Goal: Obtain resource: Obtain resource

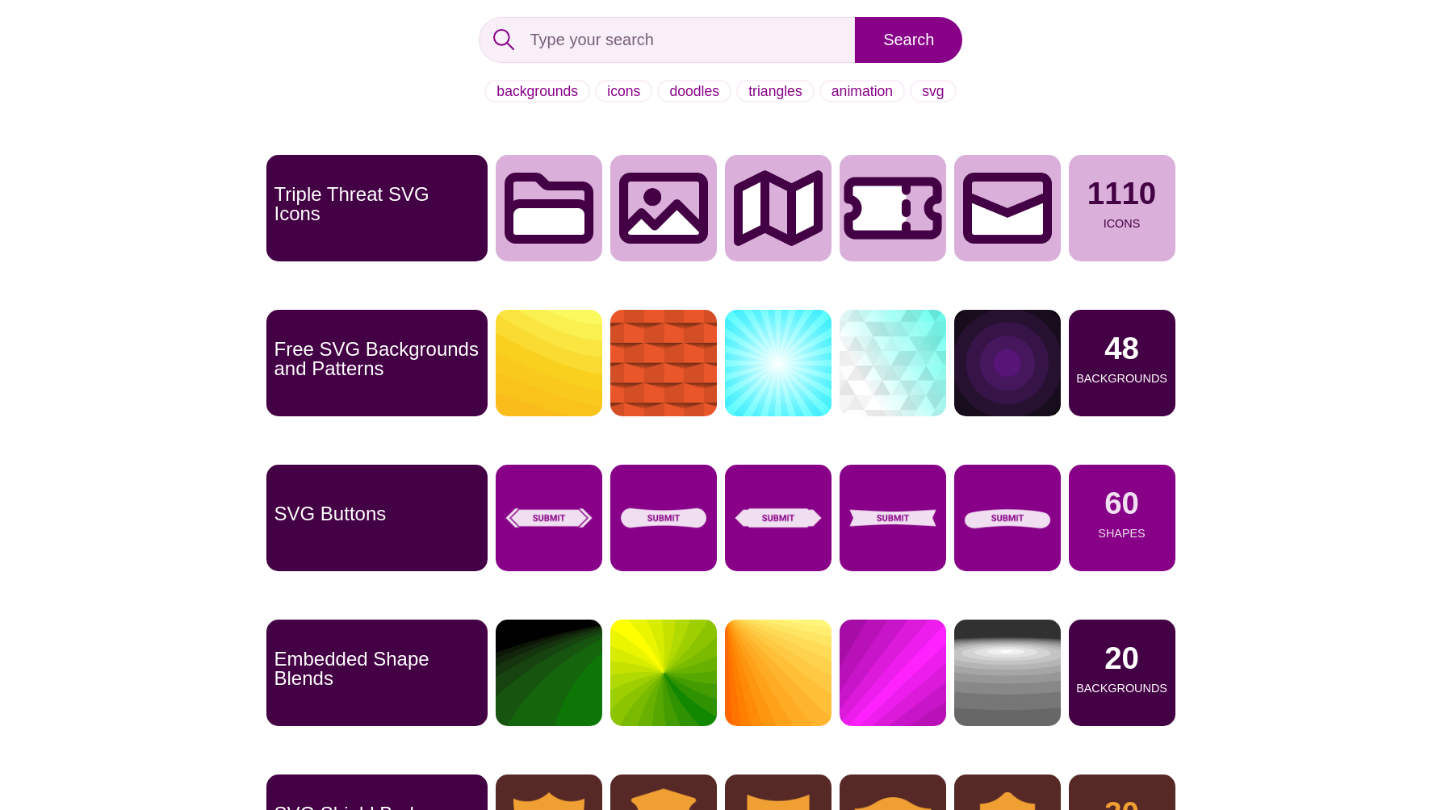
scroll to position [1, 0]
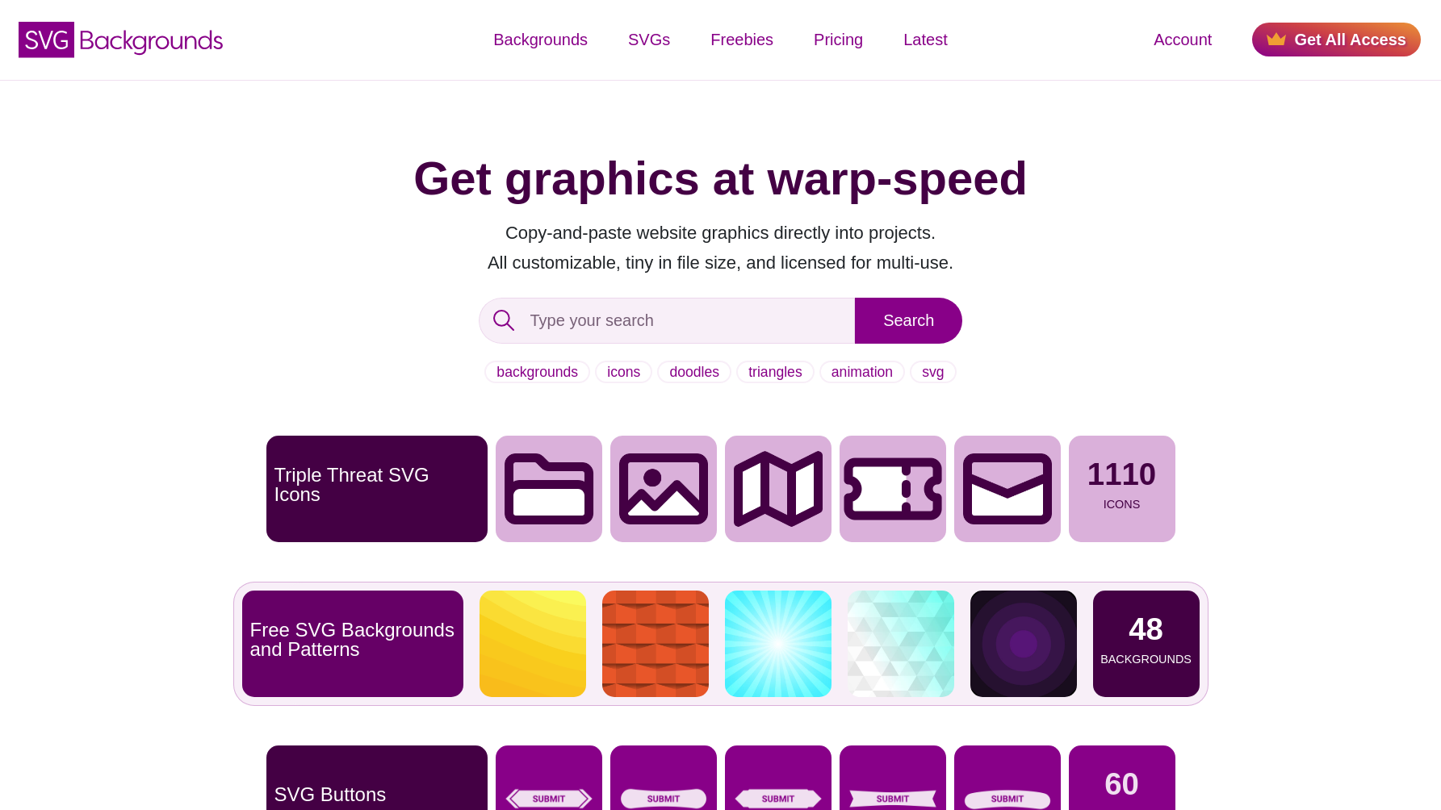
click at [410, 649] on p "Free SVG Backgrounds and Patterns" at bounding box center [352, 640] width 205 height 39
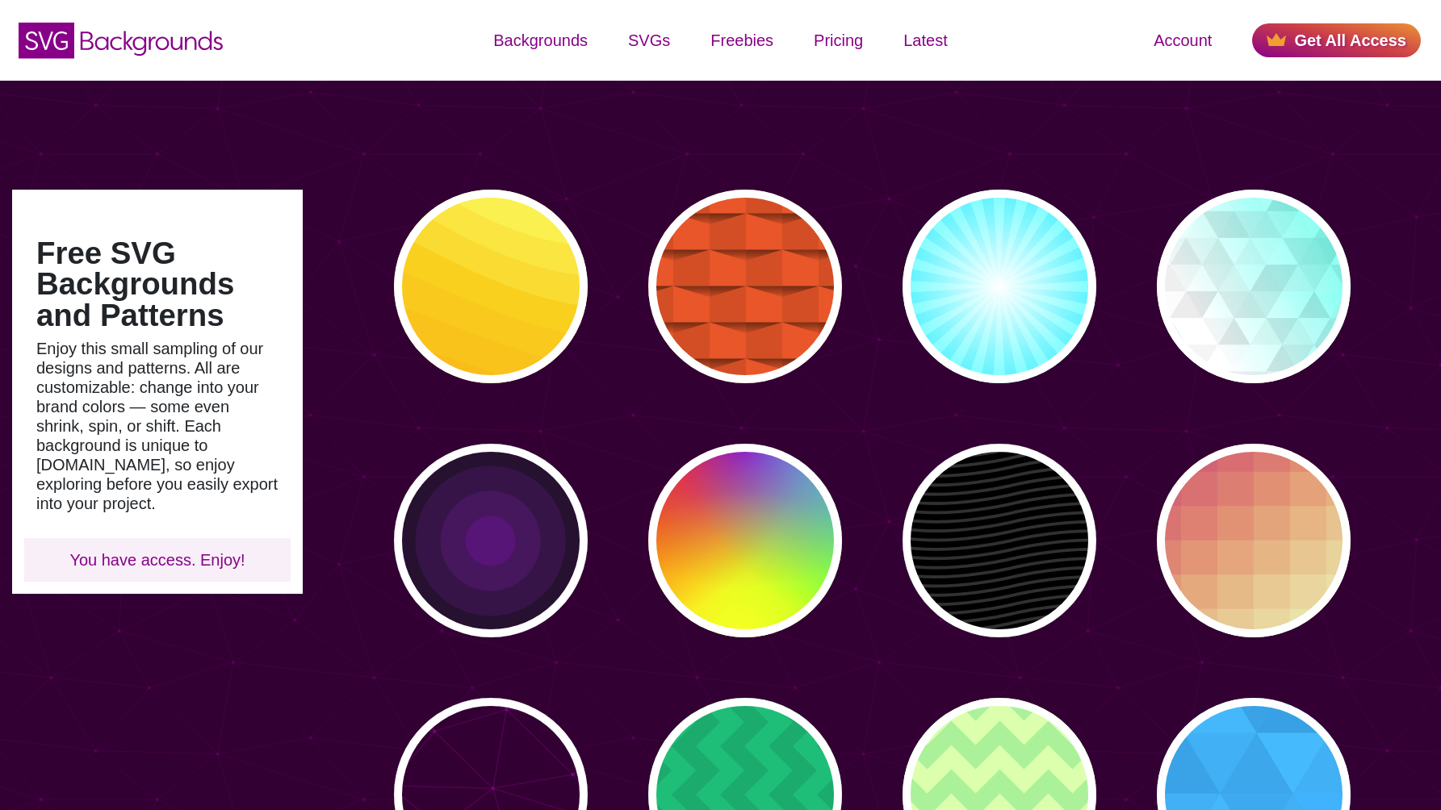
type input "#450057"
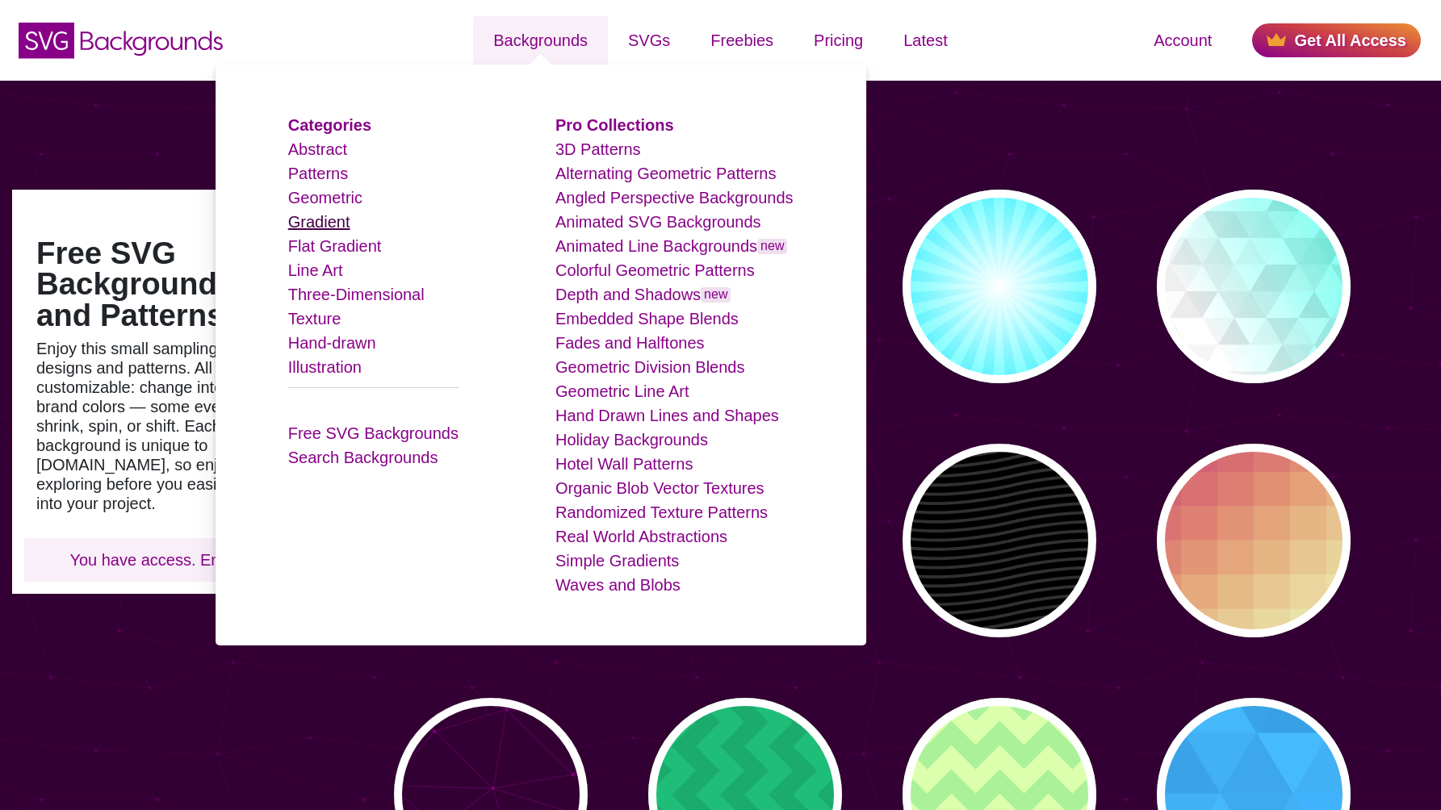
click at [338, 227] on link "Gradient" at bounding box center [319, 222] width 62 height 18
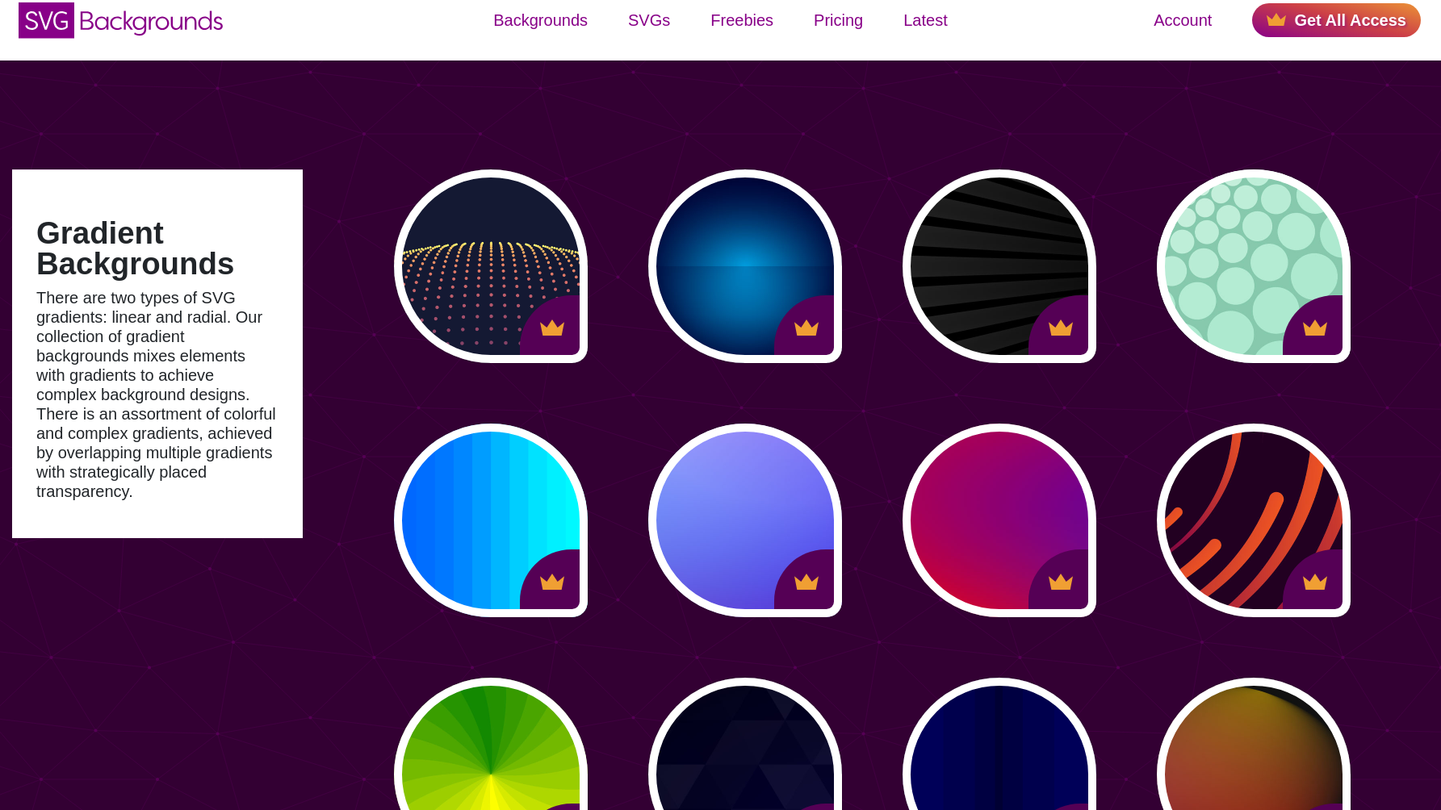
scroll to position [113, 0]
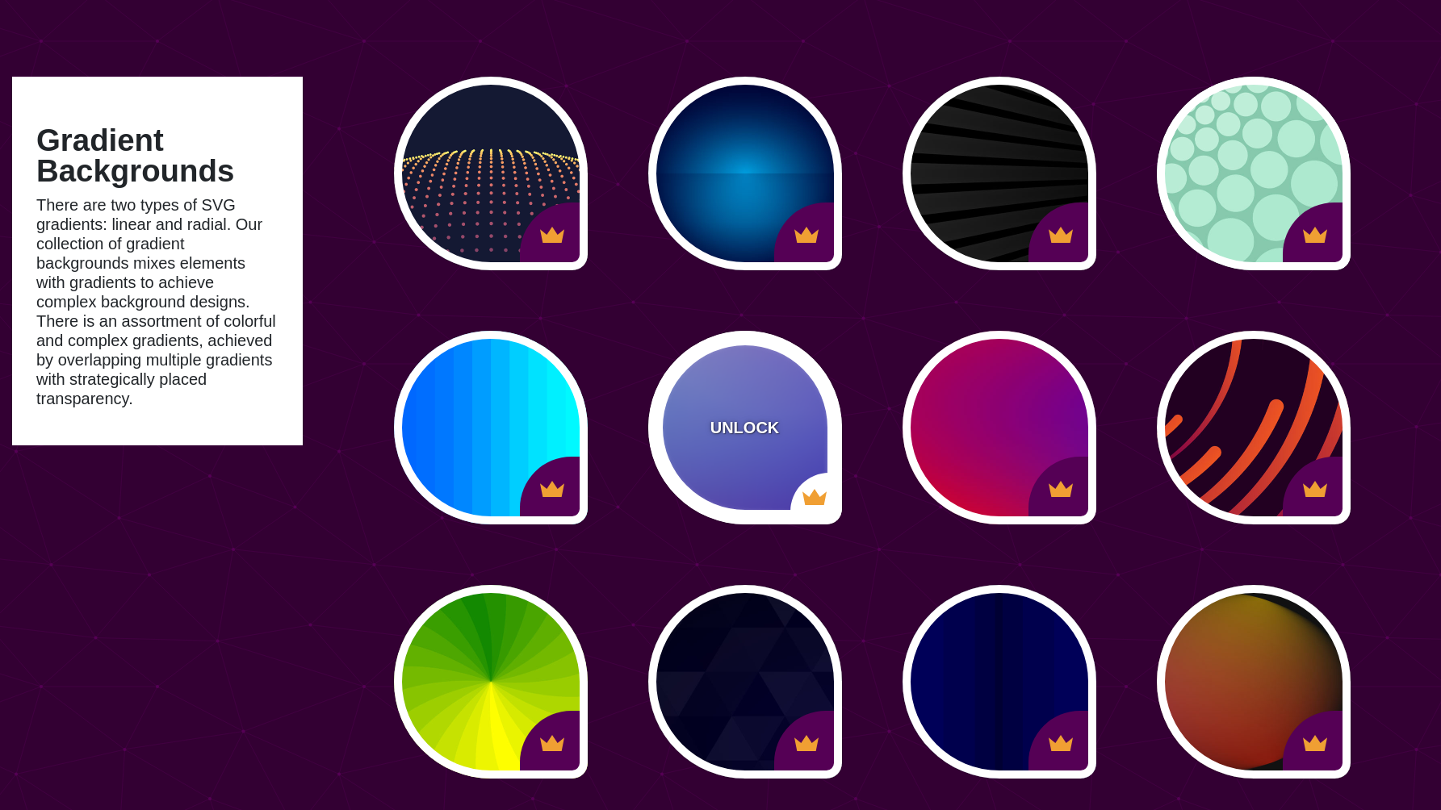
click at [757, 408] on div "UNLOCK" at bounding box center [745, 428] width 194 height 194
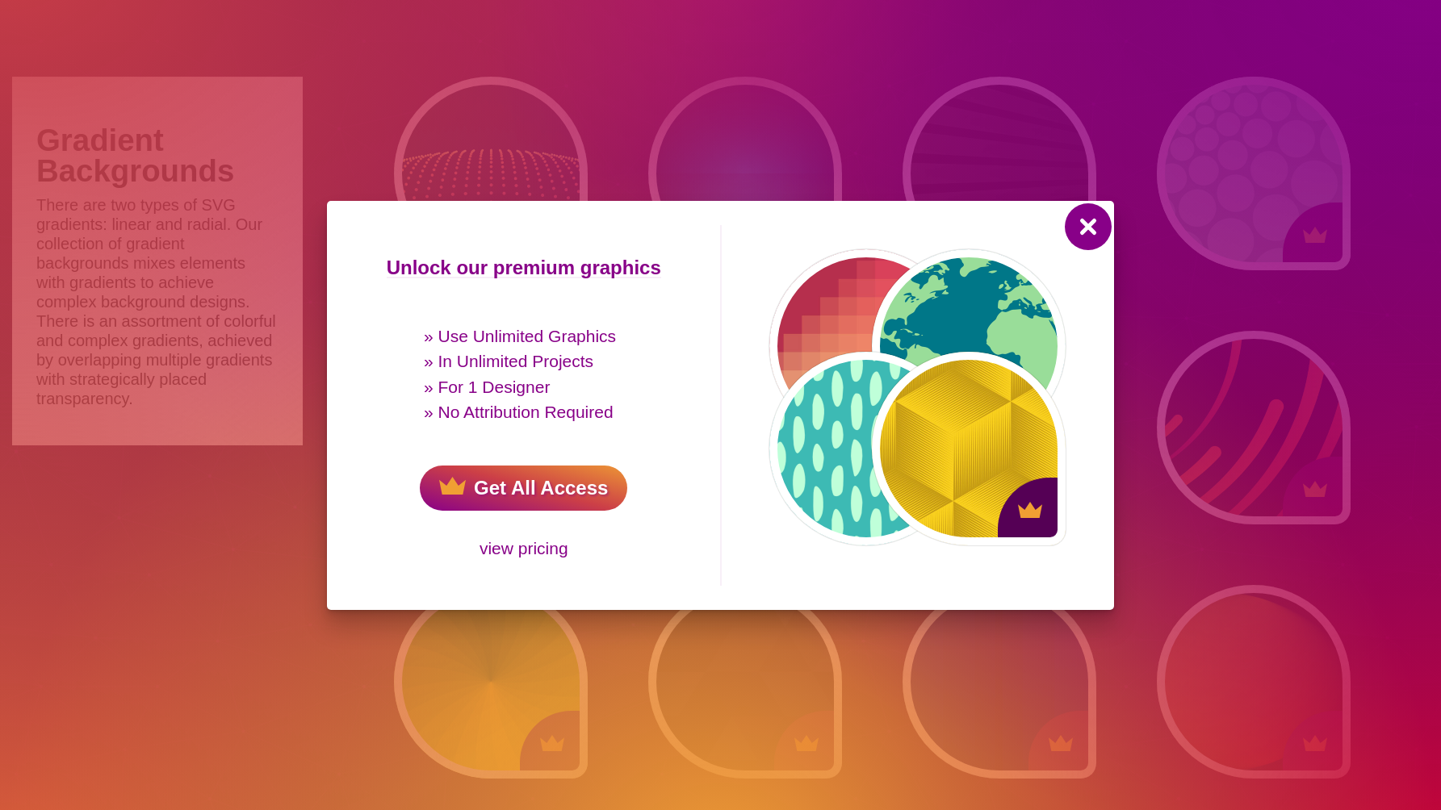
click at [1081, 228] on button at bounding box center [1088, 226] width 39 height 39
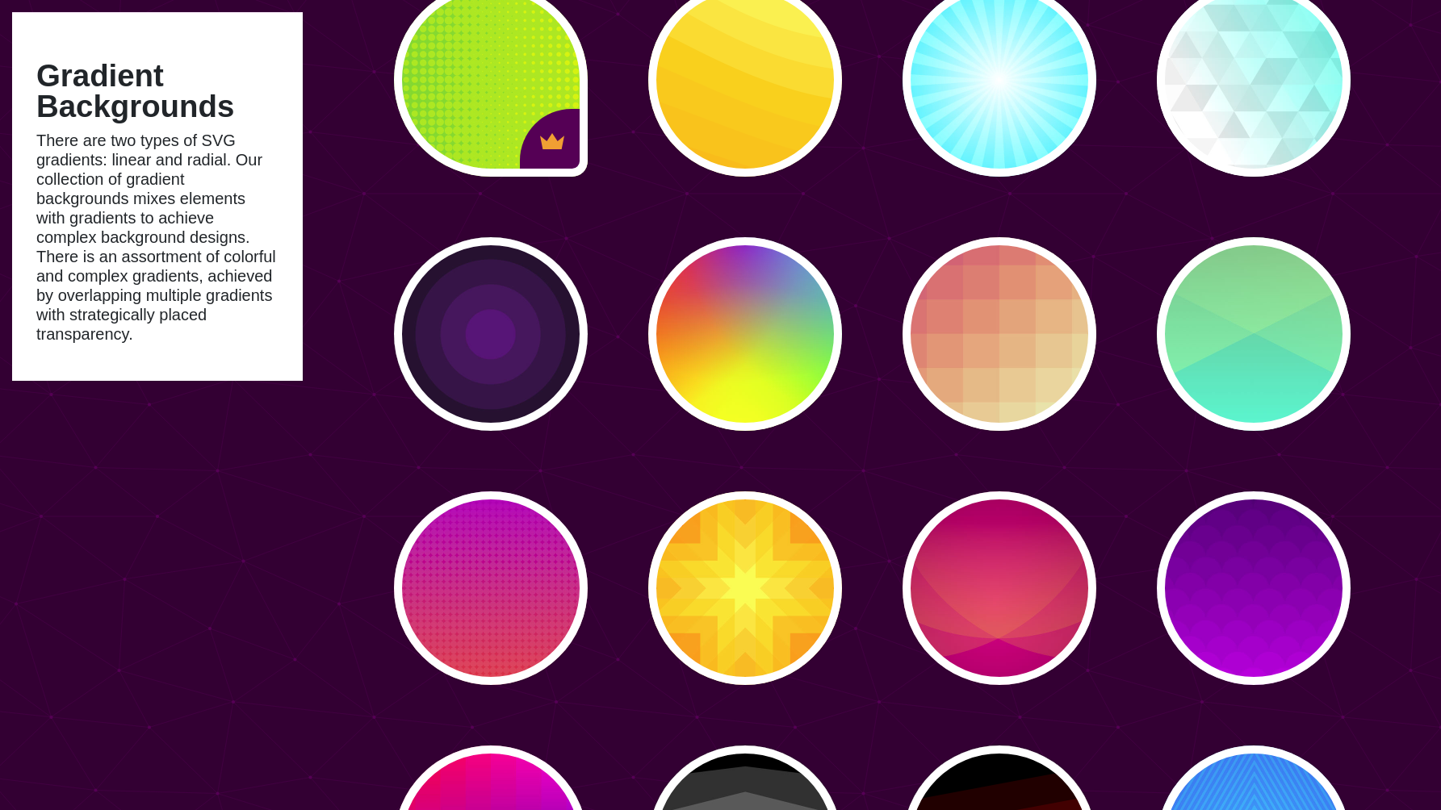
scroll to position [3699, 0]
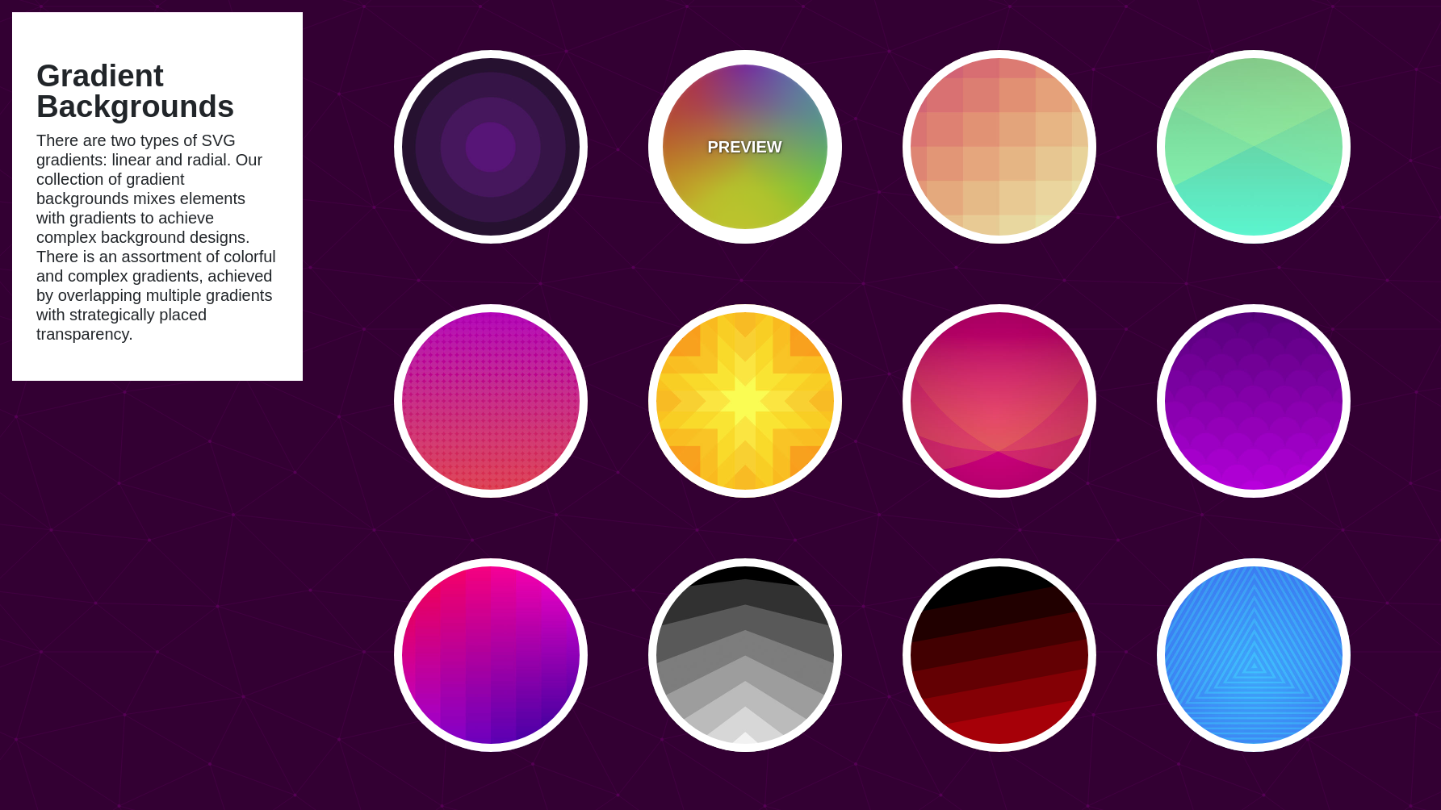
click at [799, 244] on div "PREVIEW" at bounding box center [745, 147] width 194 height 194
type input "#FFFF00"
type input "#FF0000"
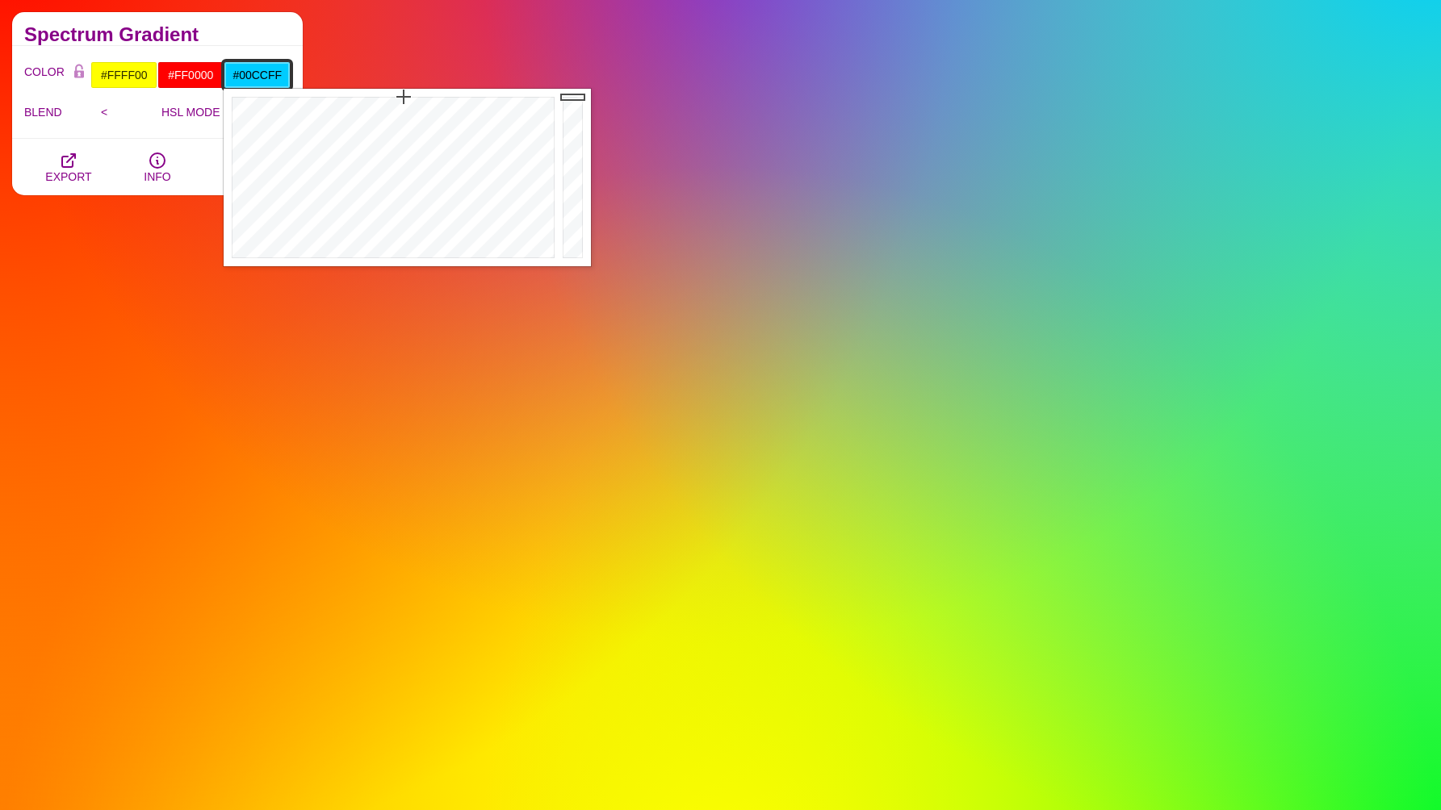
click at [275, 78] on input "#00CCFF" at bounding box center [257, 74] width 67 height 27
click at [269, 71] on input "#00CCFF" at bounding box center [257, 74] width 67 height 27
paste input "https://www.svgbackgrounds.com/"
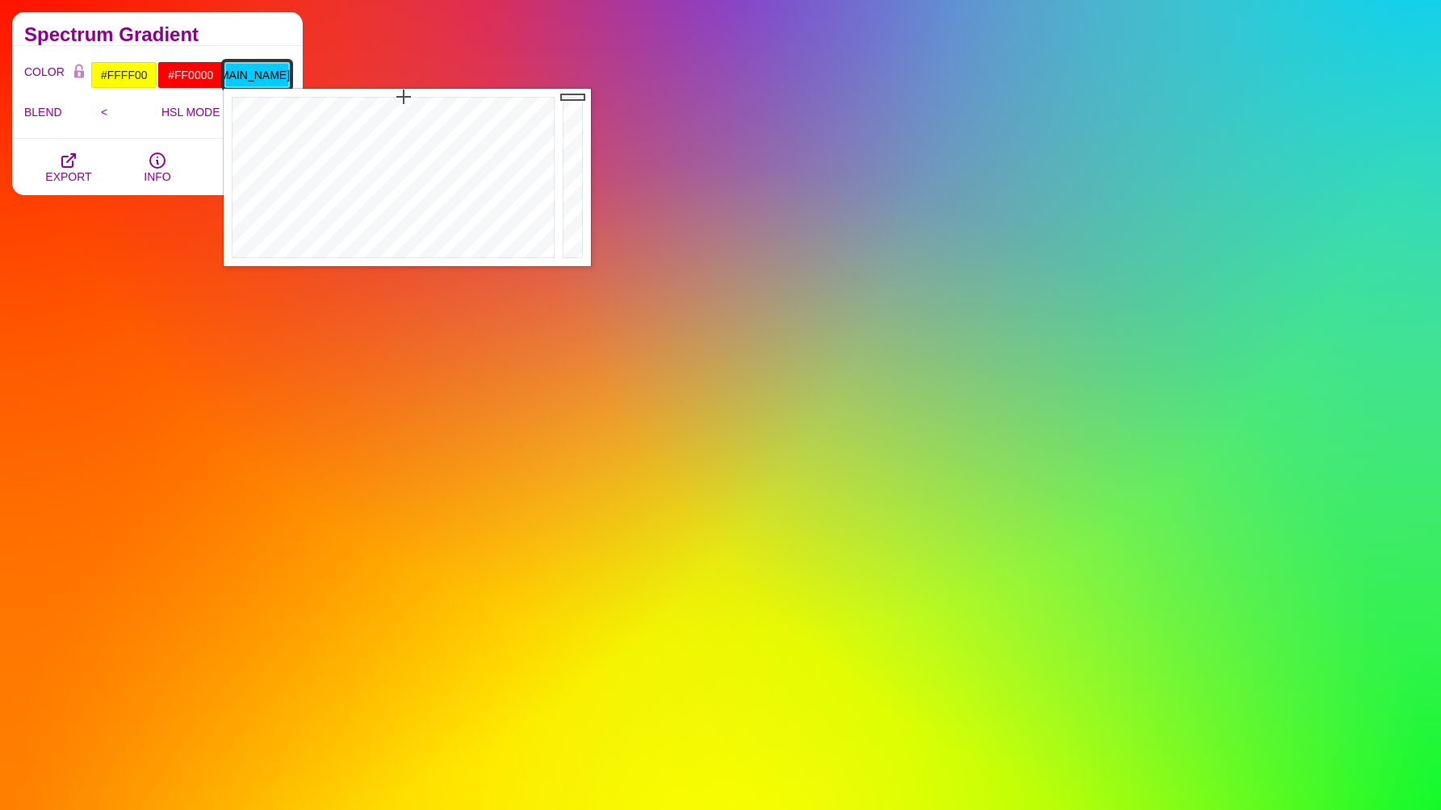
type input "#00CCFF"
click at [270, 52] on div "COLOR #FFFF00 #FF0000 #00CCFF #444444 #555555 #666666 #777777 #888888 #999999 B…" at bounding box center [157, 92] width 291 height 93
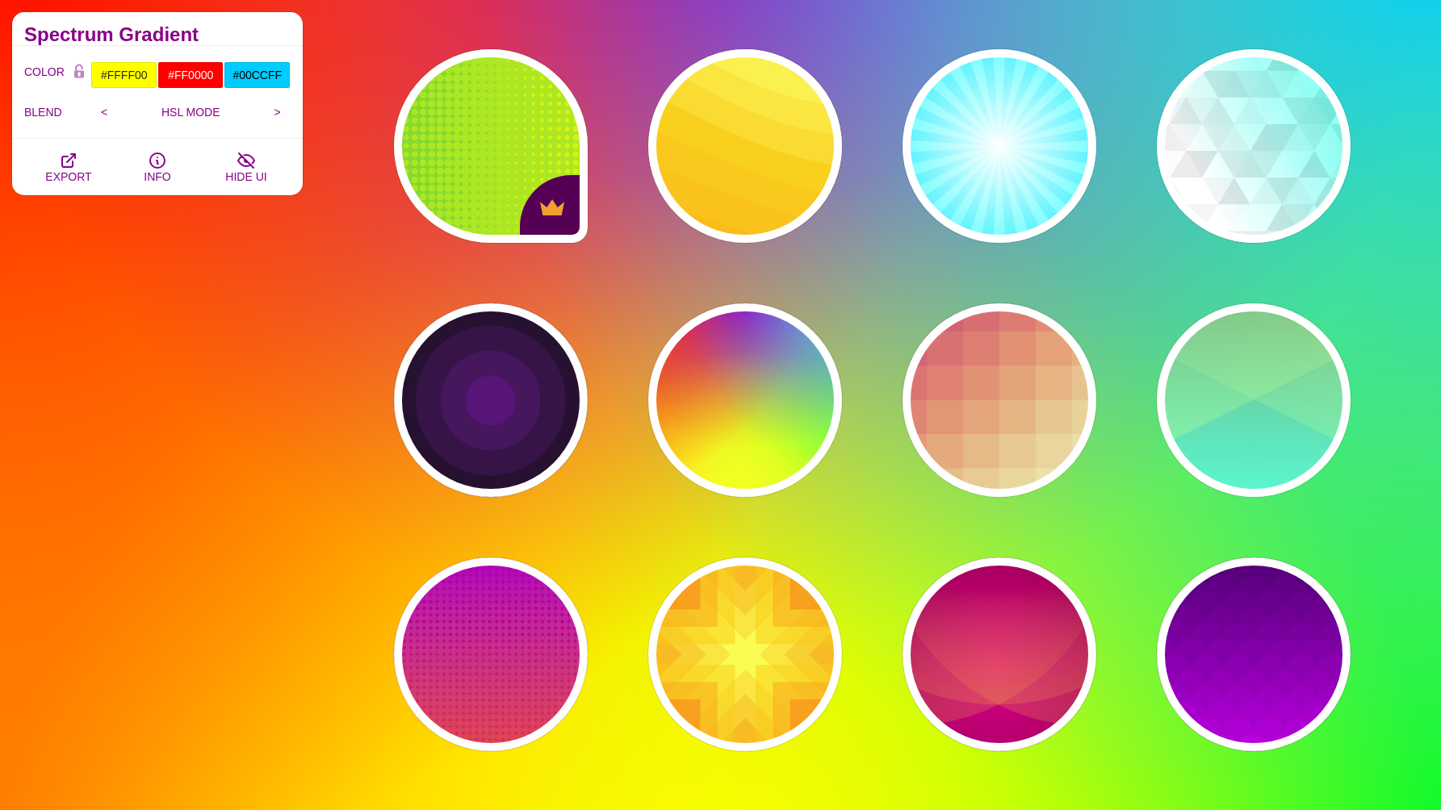
scroll to position [3704, 0]
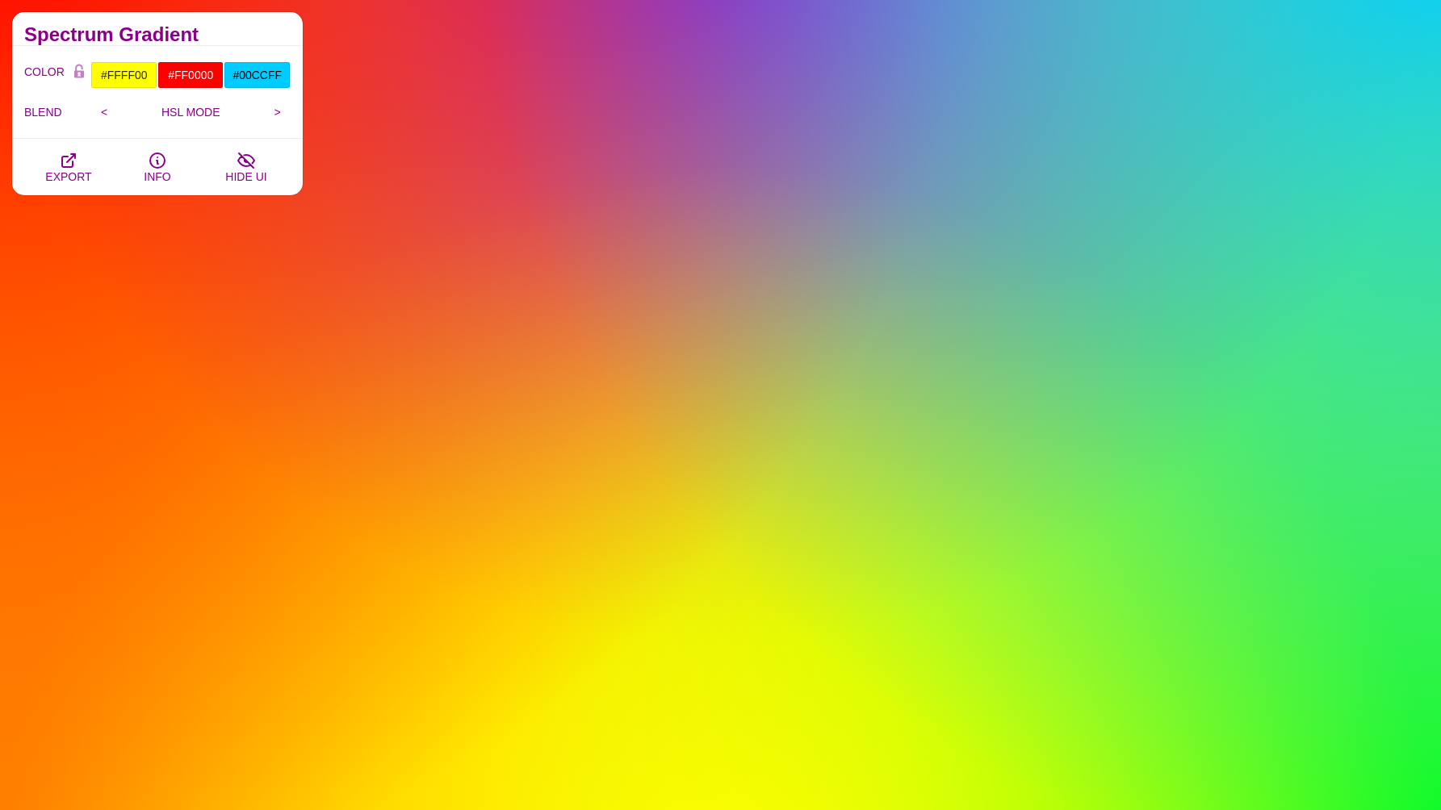
click at [239, 26] on div "Spectrum Gradient" at bounding box center [157, 29] width 291 height 34
click at [217, 51] on div "COLOR #FFFF00 #FF0000 #00CCFF #444444 #555555 #666666 #777777 #888888 #999999 B…" at bounding box center [157, 92] width 291 height 93
click at [220, 45] on div "Spectrum Gradient" at bounding box center [157, 29] width 291 height 34
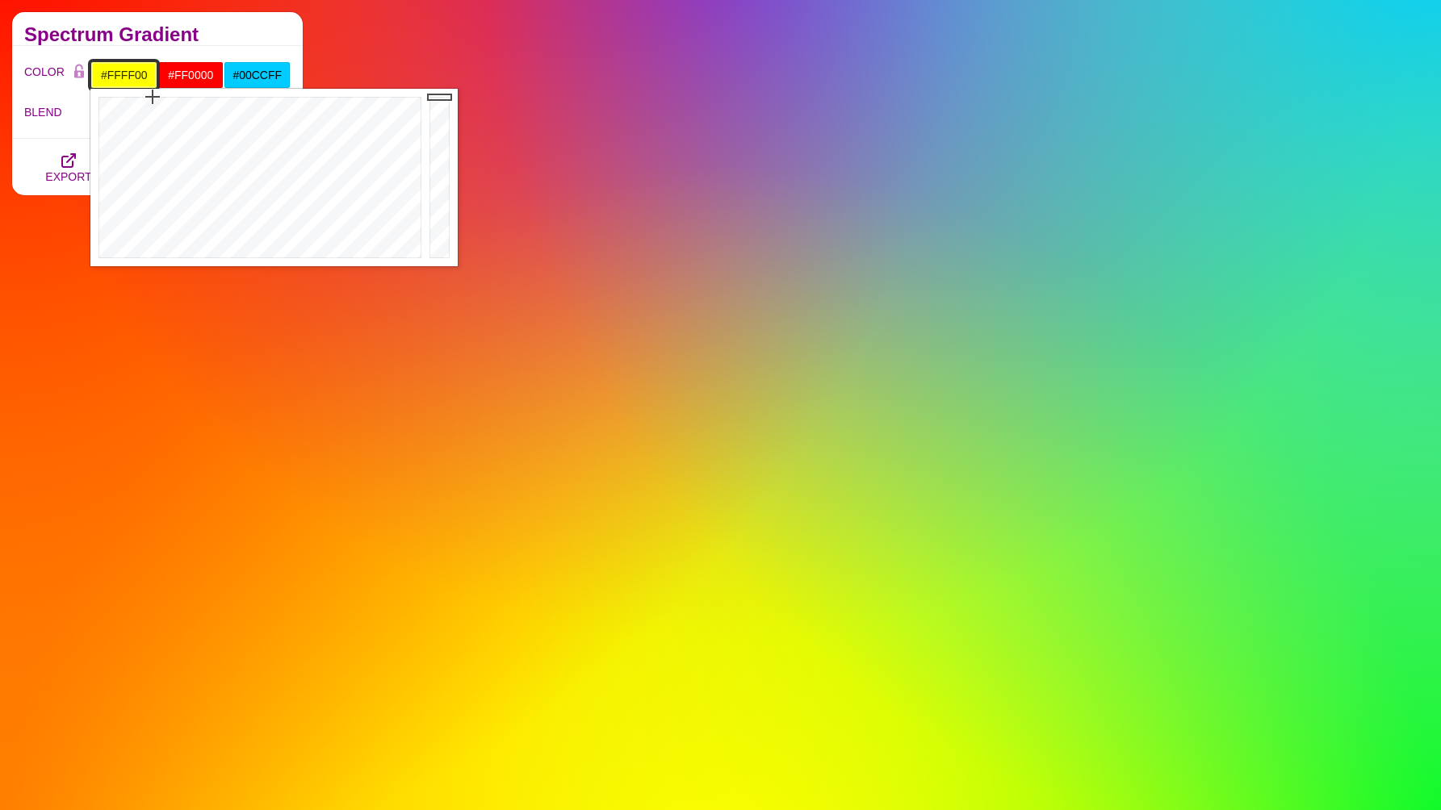
click at [135, 73] on input "#FFFF00" at bounding box center [123, 74] width 67 height 27
click at [116, 73] on input "#FFFF00" at bounding box center [123, 74] width 67 height 27
paste input "0f2583"
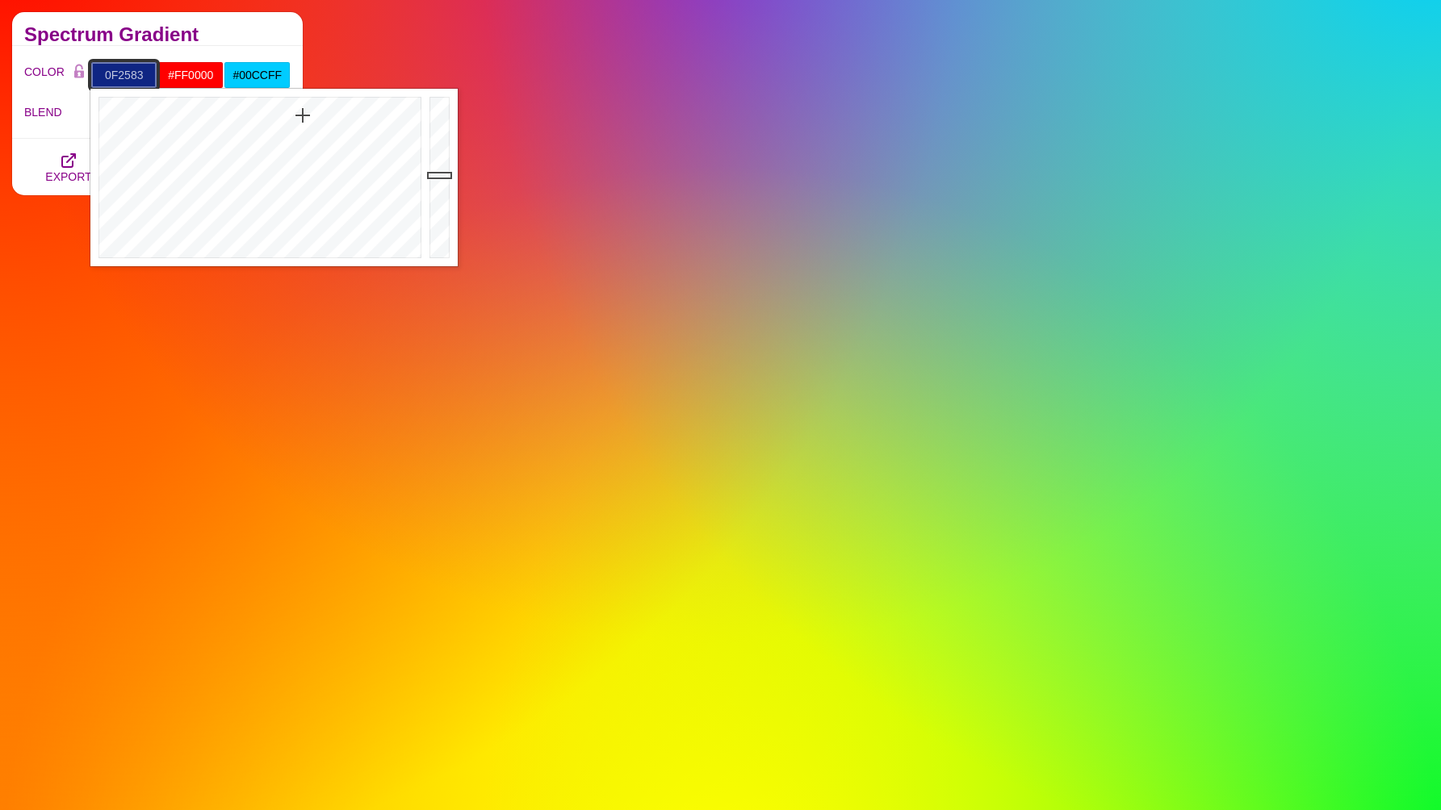
type input "#0F2583"
click at [175, 50] on div "COLOR #0F2583 #FF0000 #00CCFF #444444 #555555 #666666 #777777 #888888 #999999 B…" at bounding box center [157, 92] width 291 height 93
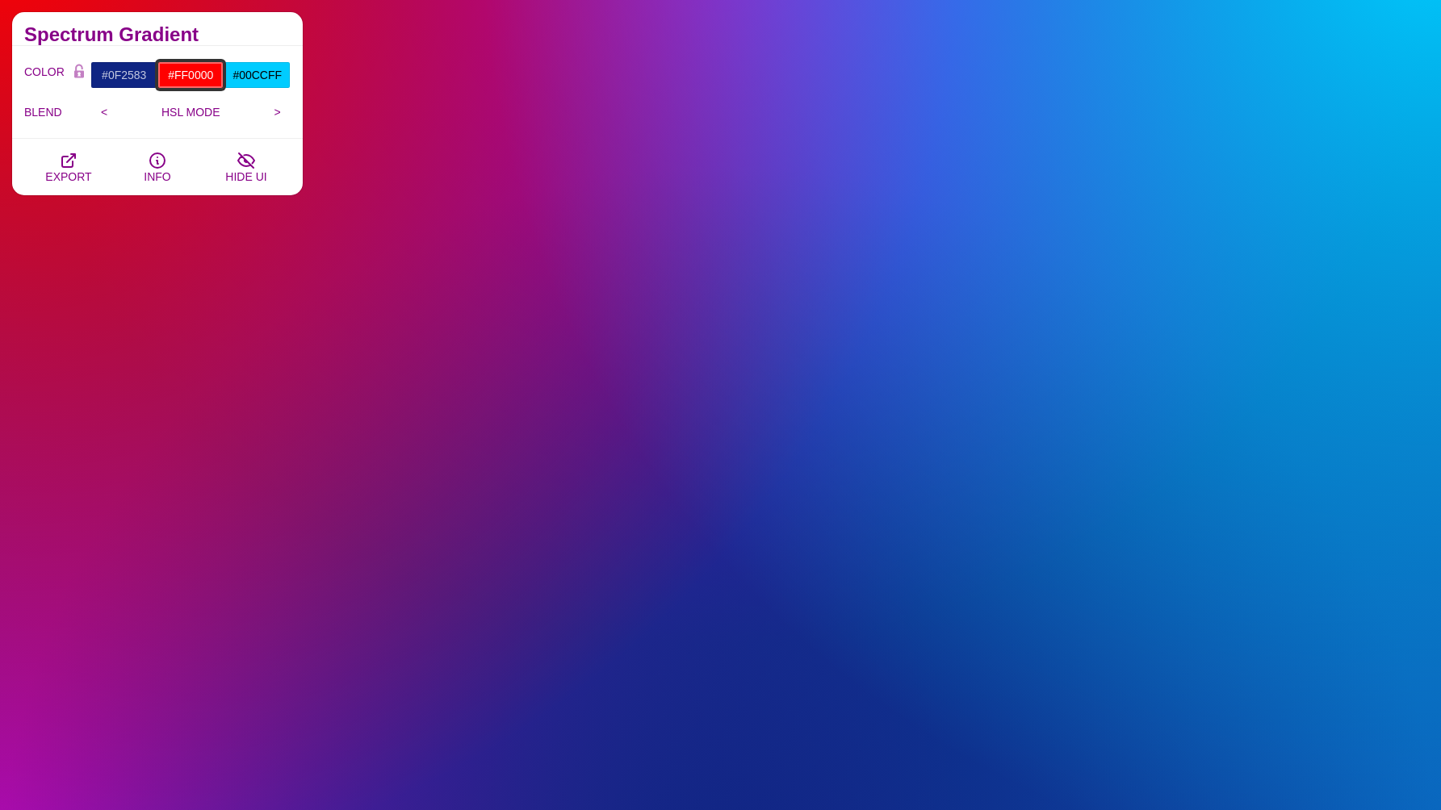
click at [187, 77] on input "#FF0000" at bounding box center [190, 74] width 67 height 27
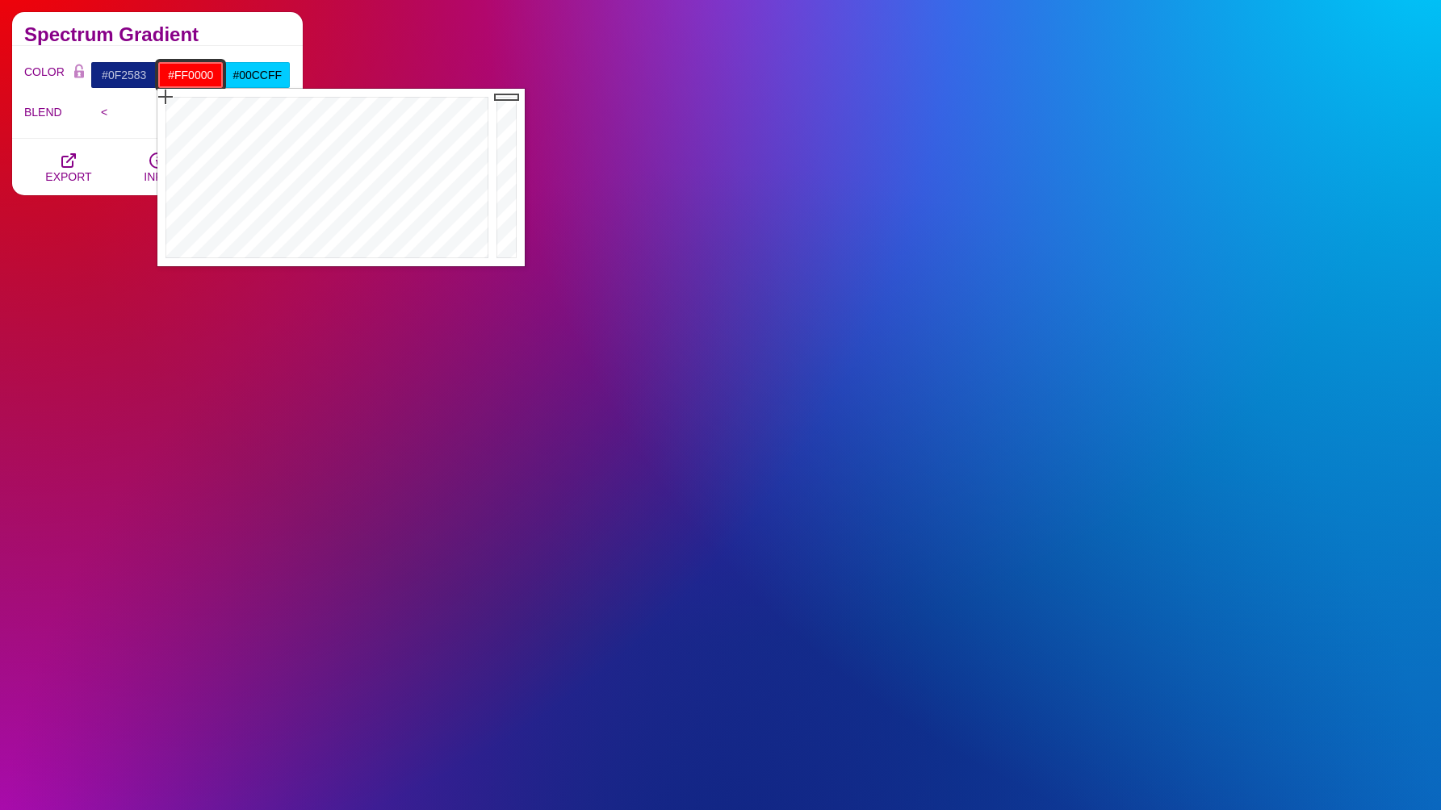
click at [187, 77] on input "#FF0000" at bounding box center [190, 74] width 67 height 27
paste input "e9f3ff"
type input "#E9F3FF"
click at [266, 40] on h2 "Spectrum Gradient" at bounding box center [157, 34] width 266 height 13
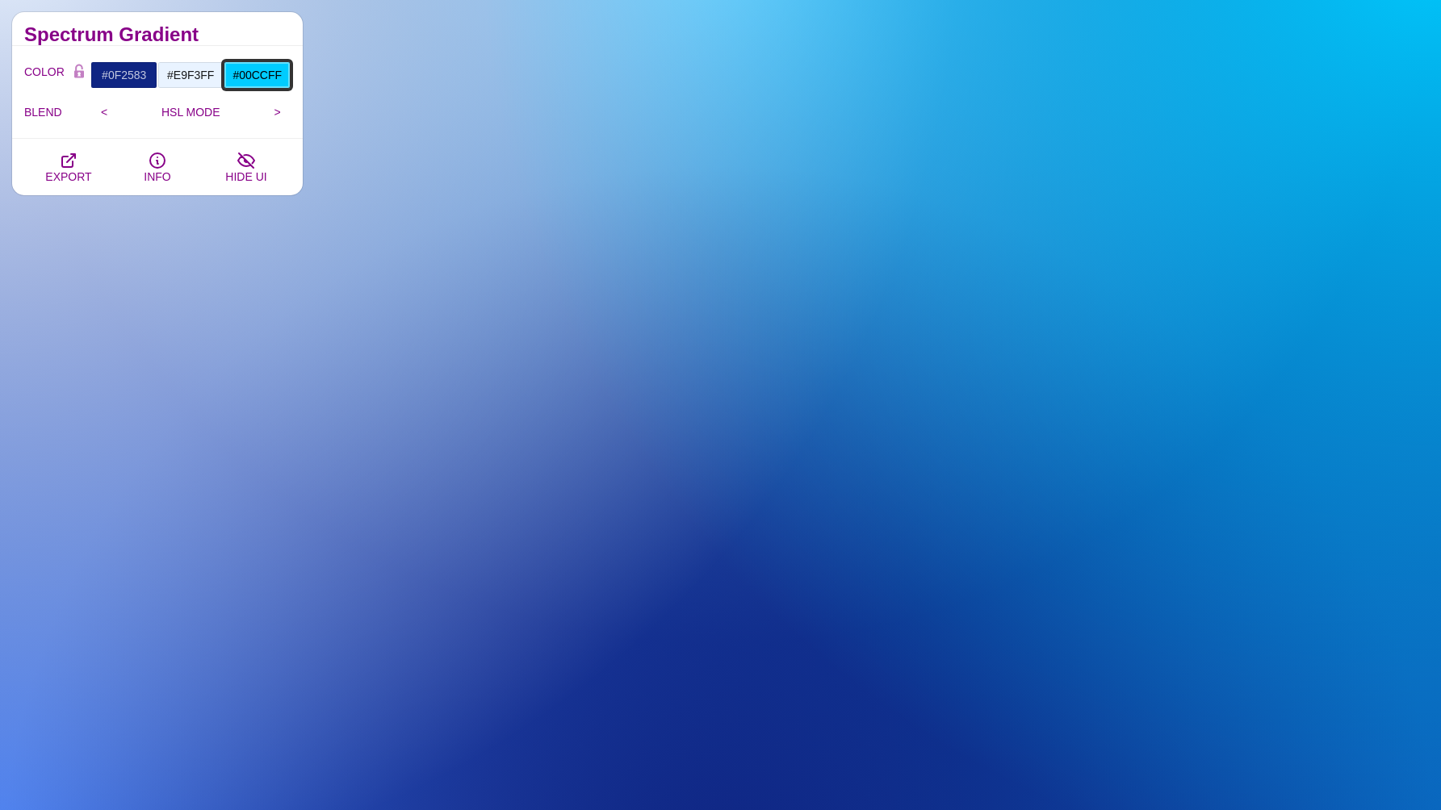
click at [270, 65] on input "#00CCFF" at bounding box center [257, 74] width 67 height 27
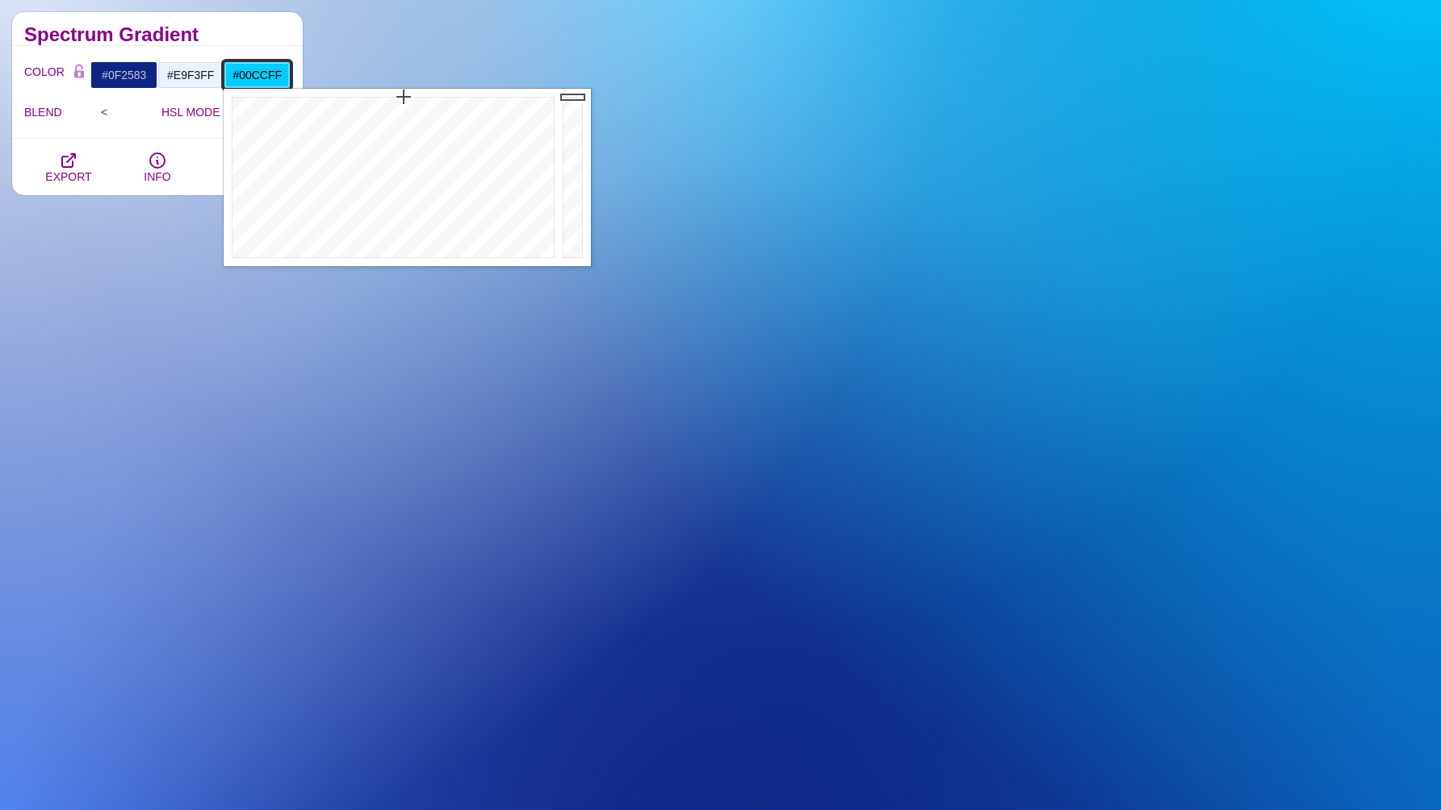
click at [269, 69] on input "#00CCFF" at bounding box center [257, 74] width 67 height 27
type input "0"
type input "#FFFFFF"
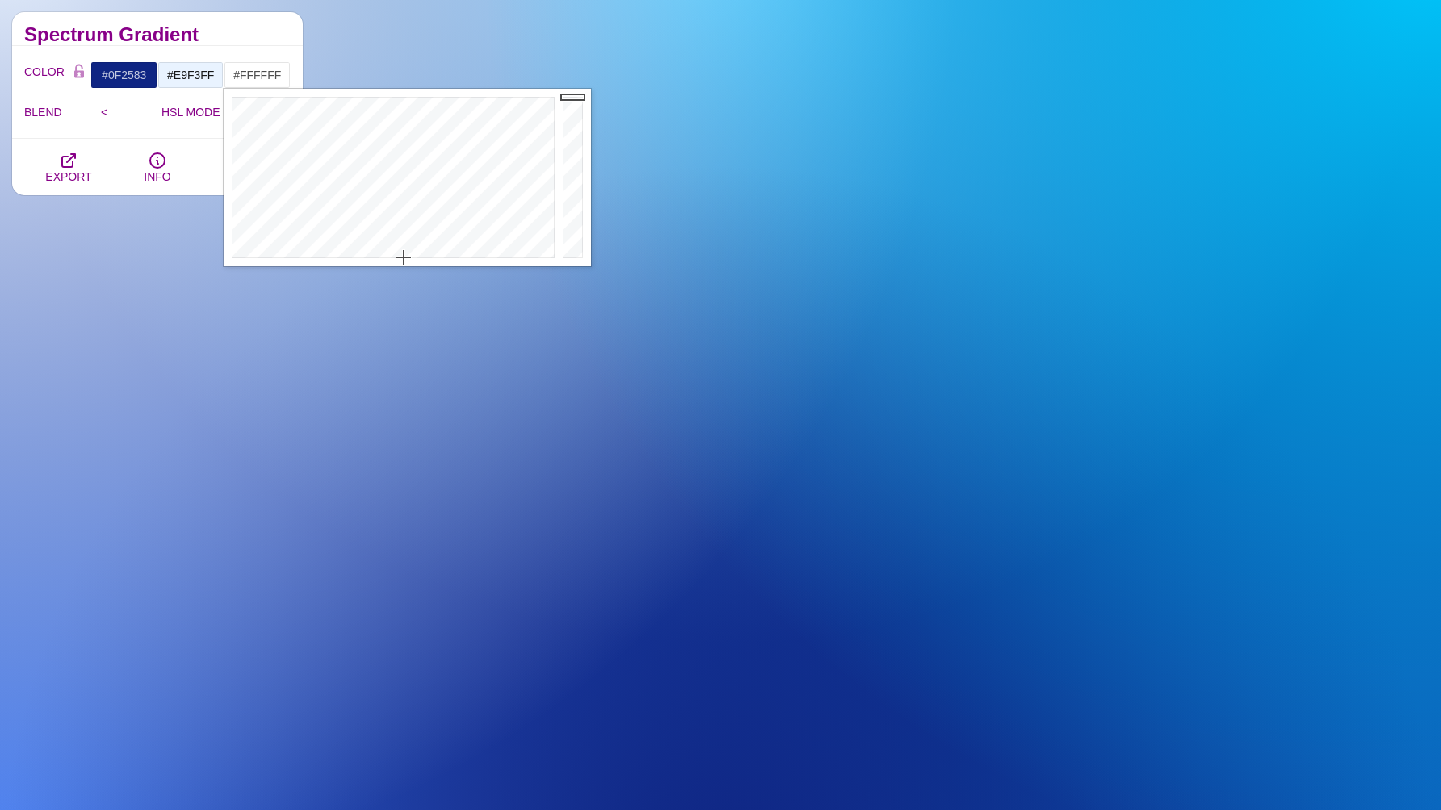
click at [258, 39] on h2 "Spectrum Gradient" at bounding box center [157, 34] width 266 height 13
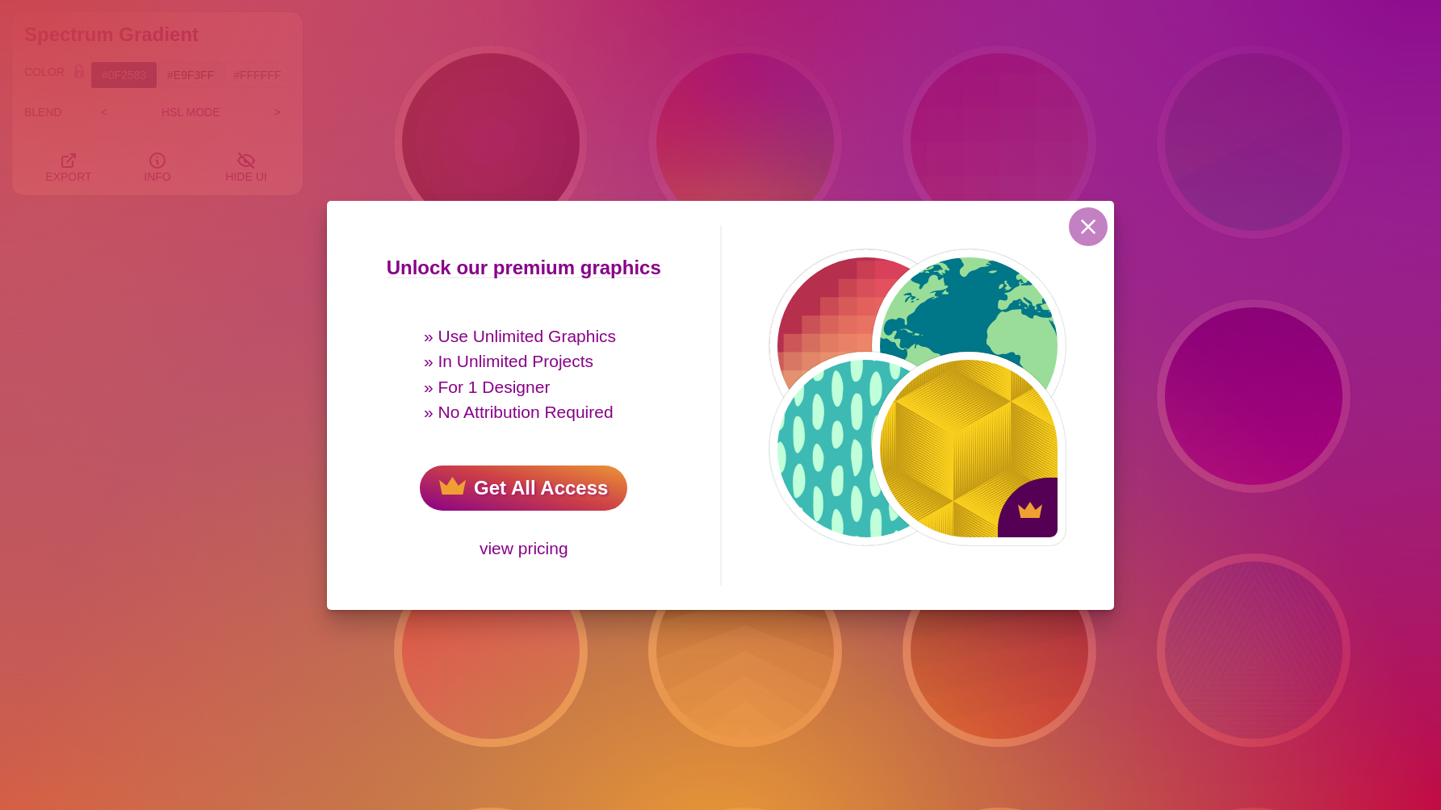
click at [238, 71] on div "Unlock our premium graphics » Use Unlimited Graphics » In Unlimited Projects » …" at bounding box center [720, 405] width 1441 height 810
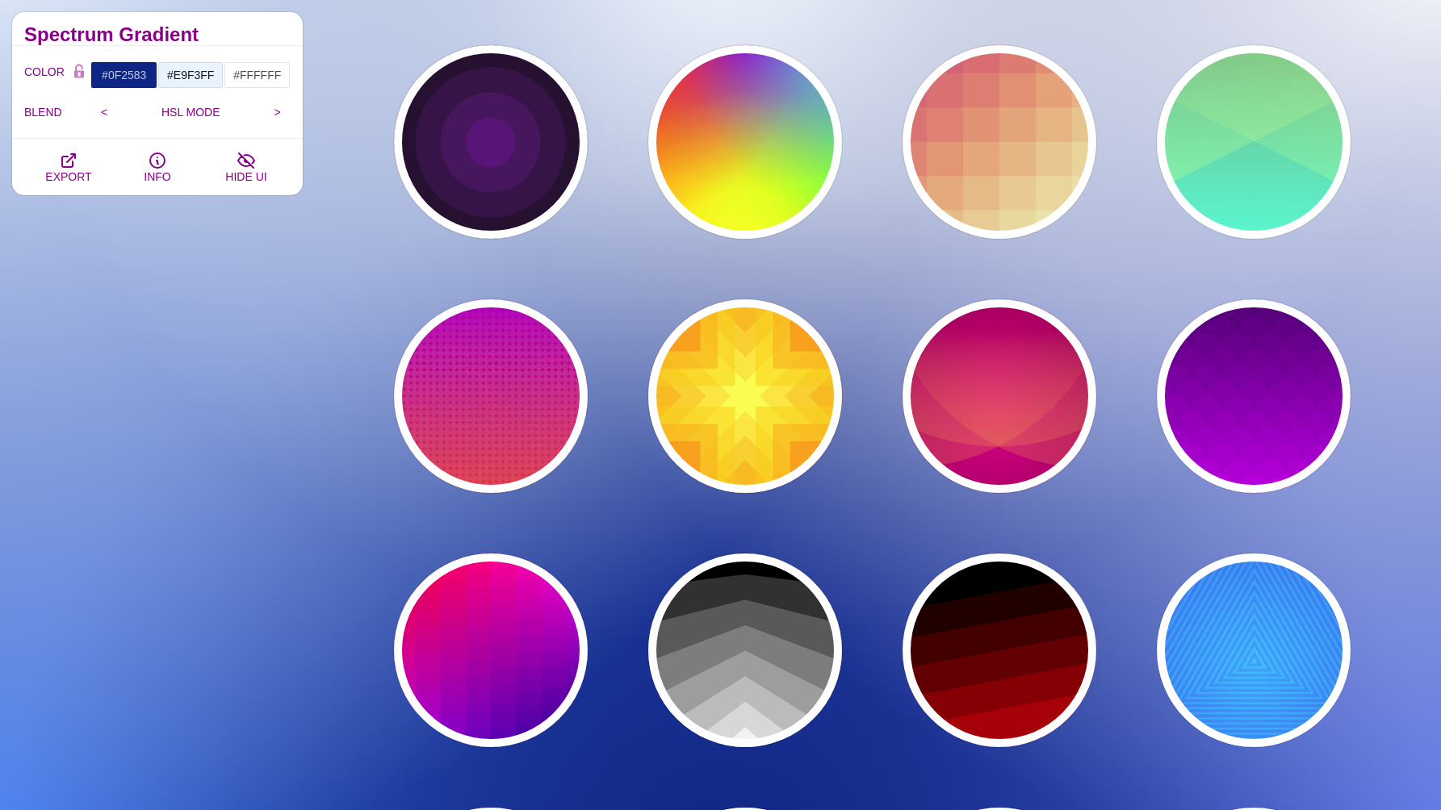
click at [142, 353] on div "Gradient Backgrounds There are two types of SVG gradients: linear and radial. O…" at bounding box center [157, 209] width 315 height 7082
click at [270, 329] on div "Gradient Backgrounds There are two types of SVG gradients: linear and radial. O…" at bounding box center [157, 209] width 315 height 7082
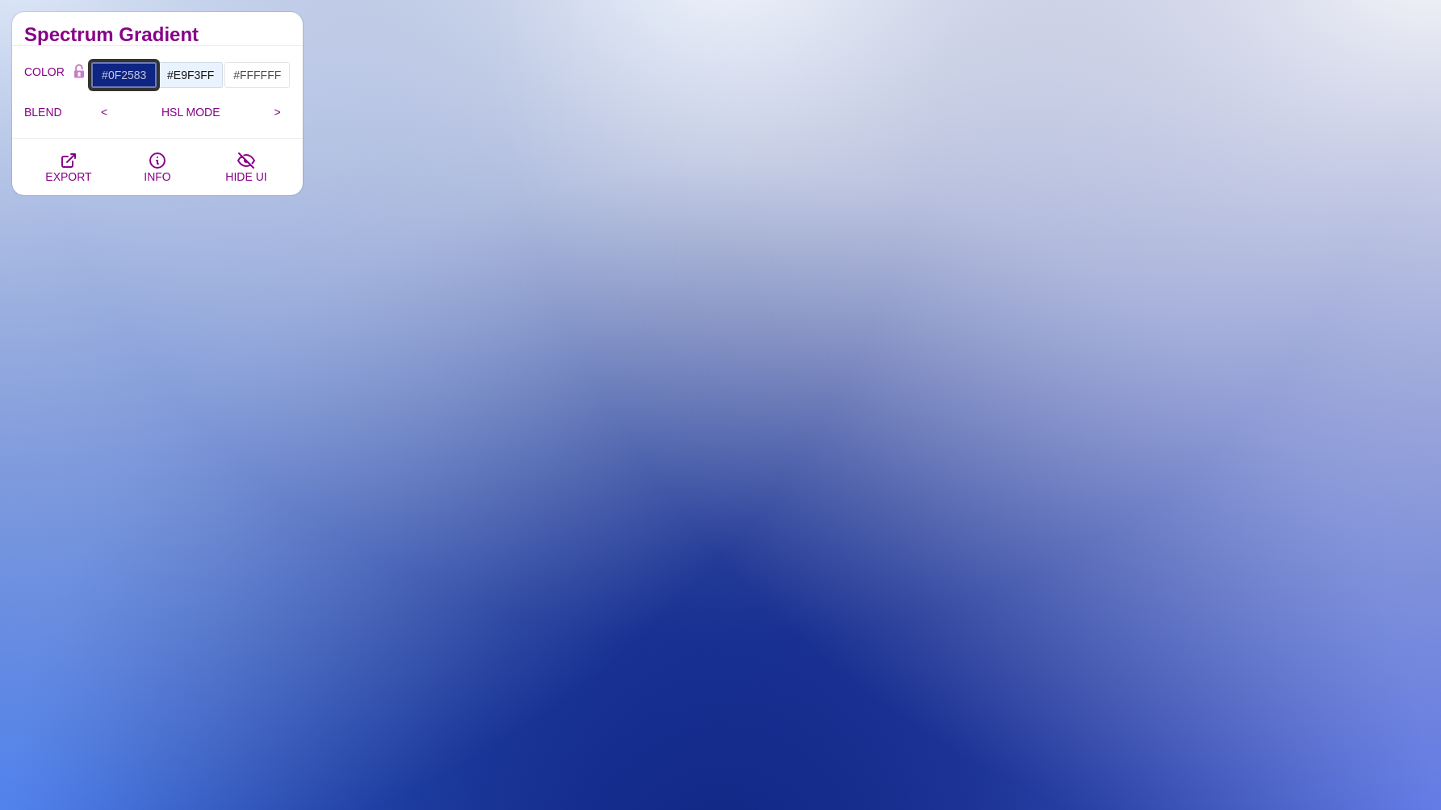
click at [133, 73] on input "#0F2583" at bounding box center [123, 74] width 67 height 27
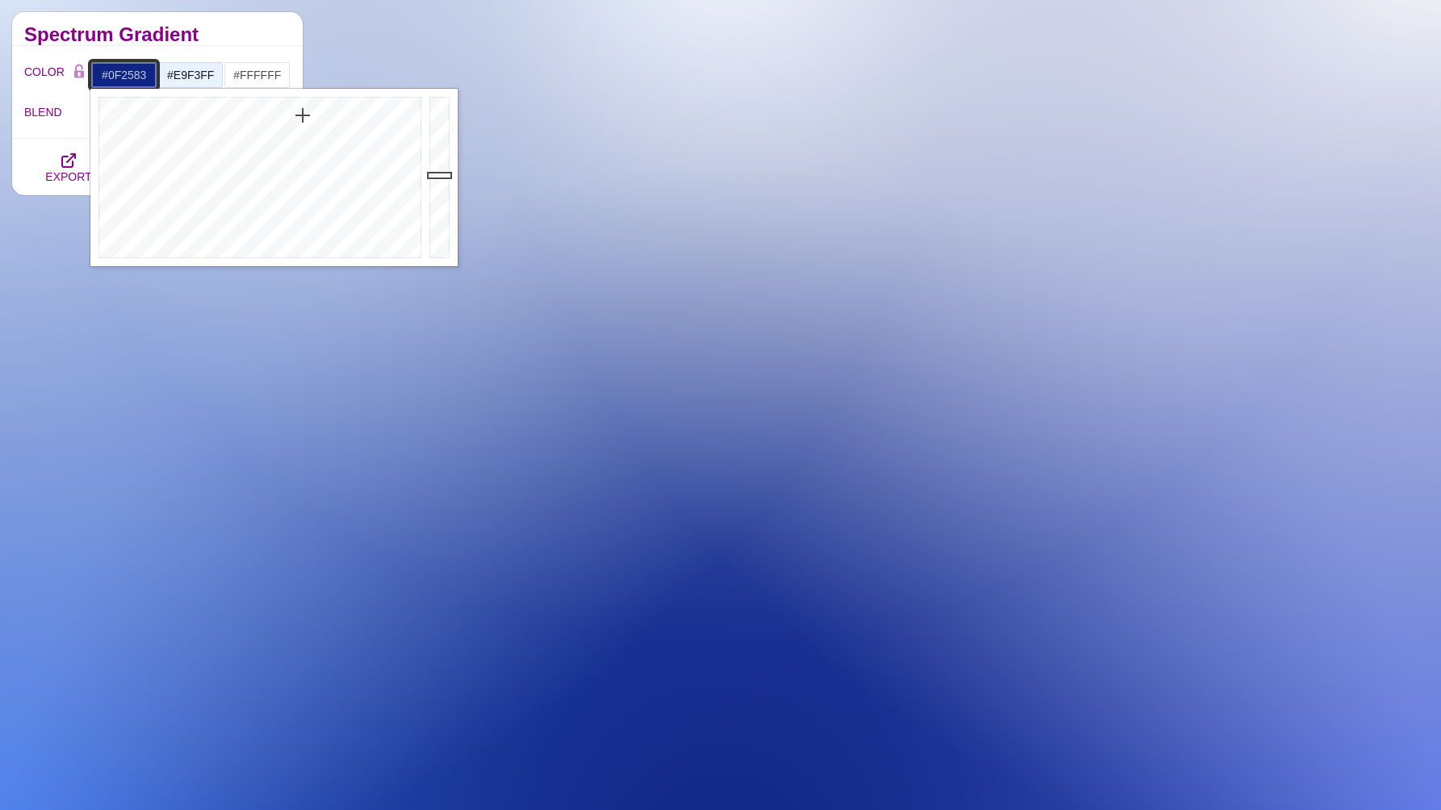
click at [133, 73] on input "#0F2583" at bounding box center [123, 74] width 67 height 27
click at [134, 73] on input "#0F2583" at bounding box center [123, 74] width 67 height 27
type input "#FFFFFF"
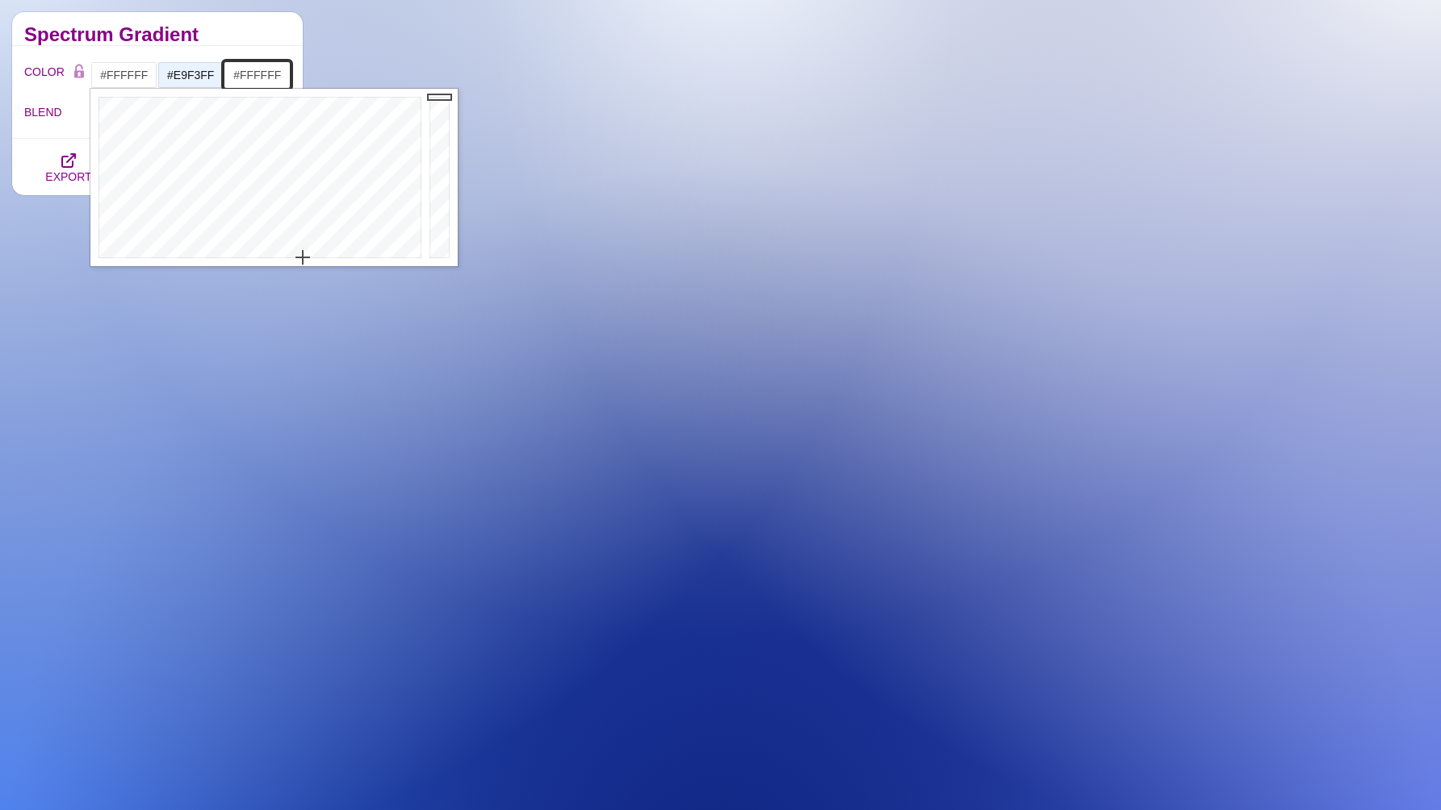
click at [252, 71] on input "#FFFFFF" at bounding box center [257, 74] width 67 height 27
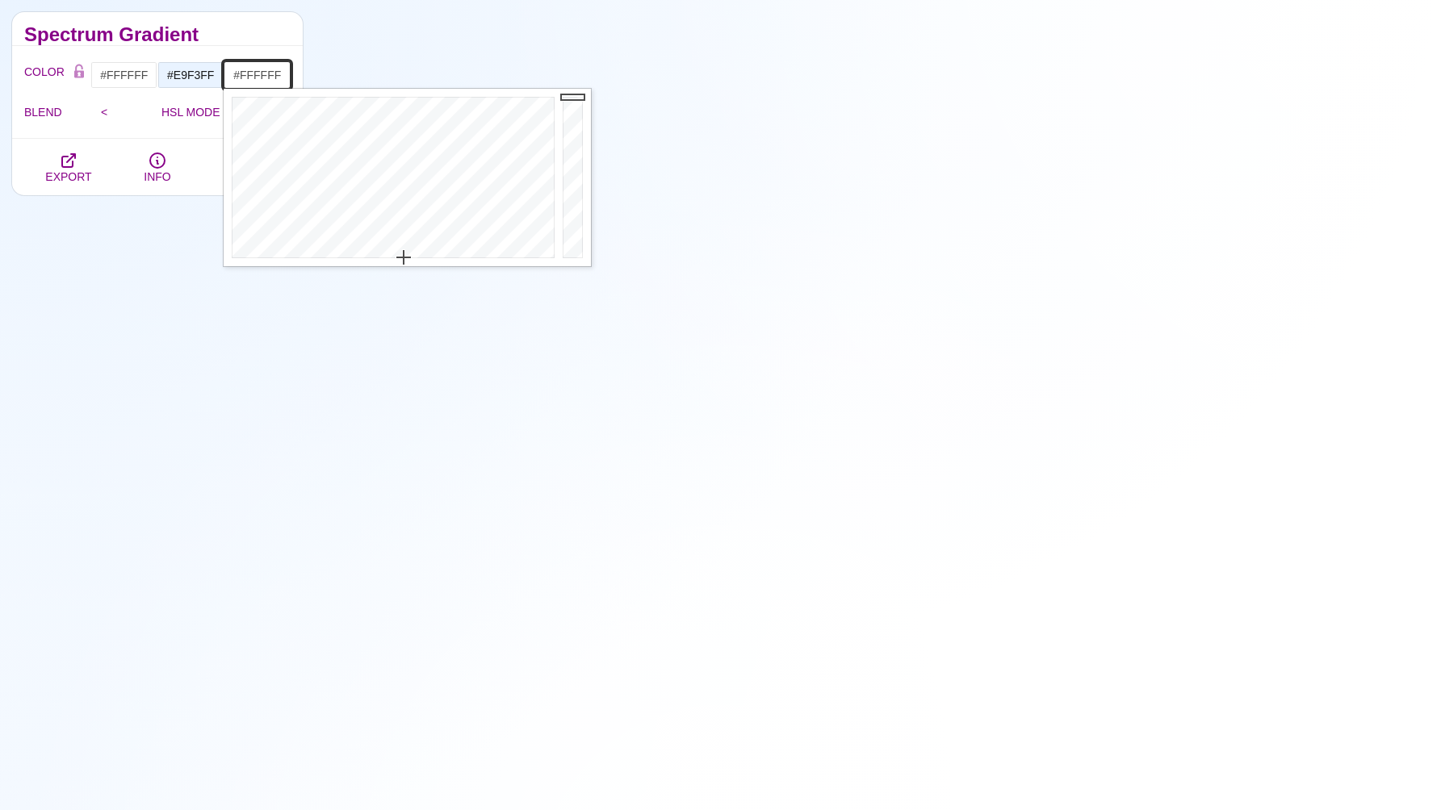
click at [252, 71] on input "#FFFFFF" at bounding box center [257, 74] width 67 height 27
paste input "0F2583"
type input "#0F2583"
click at [220, 318] on div "Gradient Backgrounds There are two types of SVG gradients: linear and radial. O…" at bounding box center [157, 209] width 315 height 7082
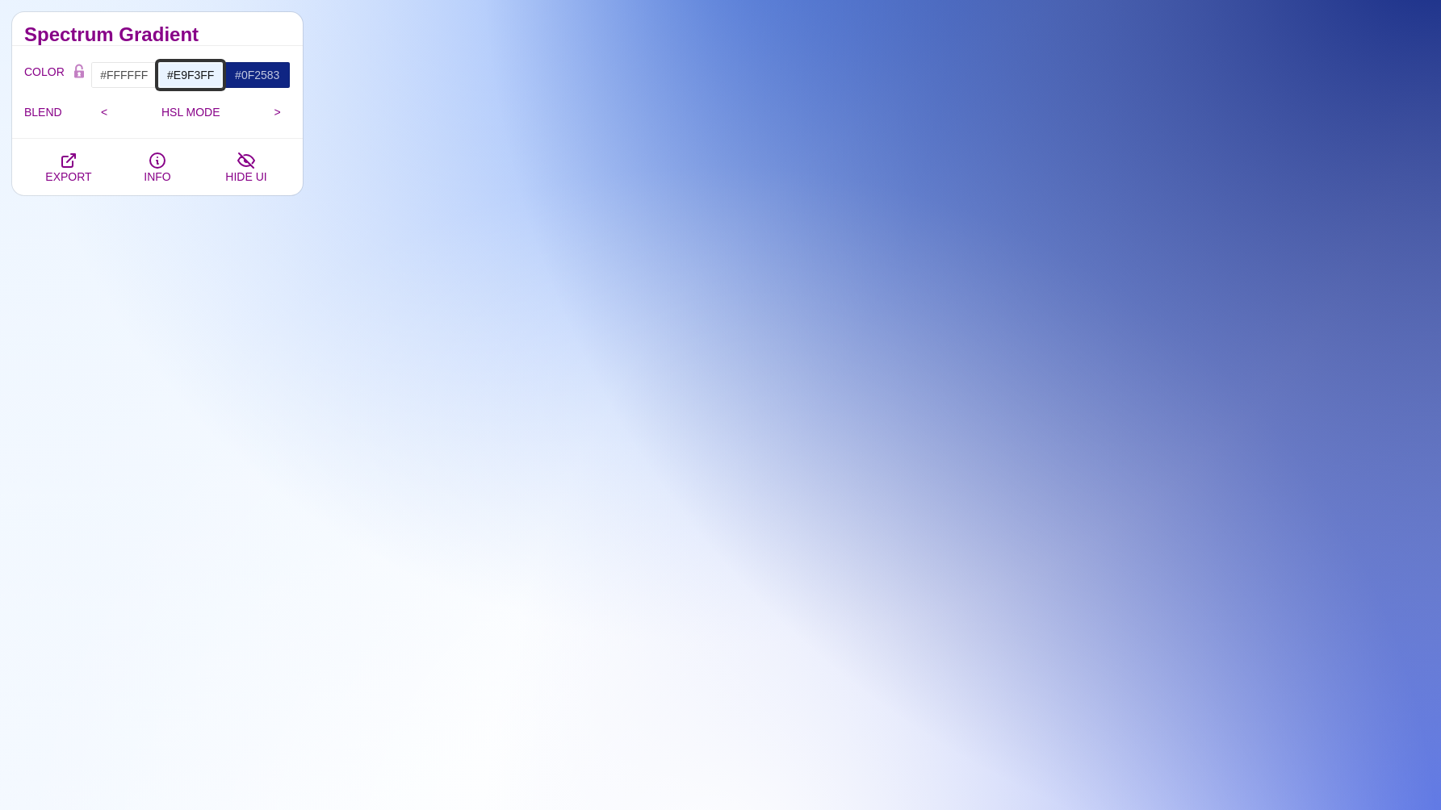
click at [184, 73] on input "#E9F3FF" at bounding box center [190, 74] width 67 height 27
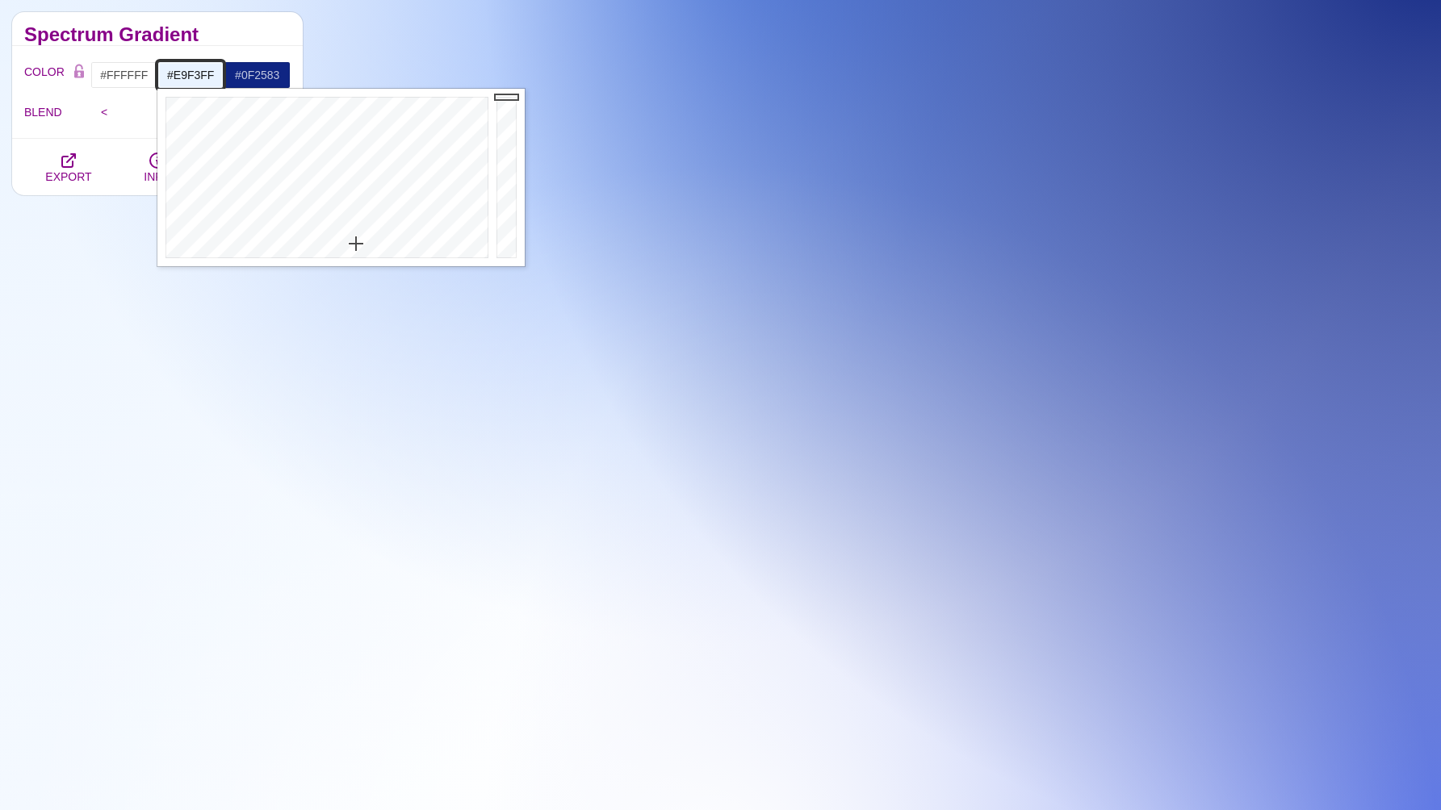
click at [184, 73] on input "#E9F3FF" at bounding box center [190, 74] width 67 height 27
type input "#E9F3FF"
click at [123, 74] on input "#FFFFFF" at bounding box center [123, 74] width 67 height 27
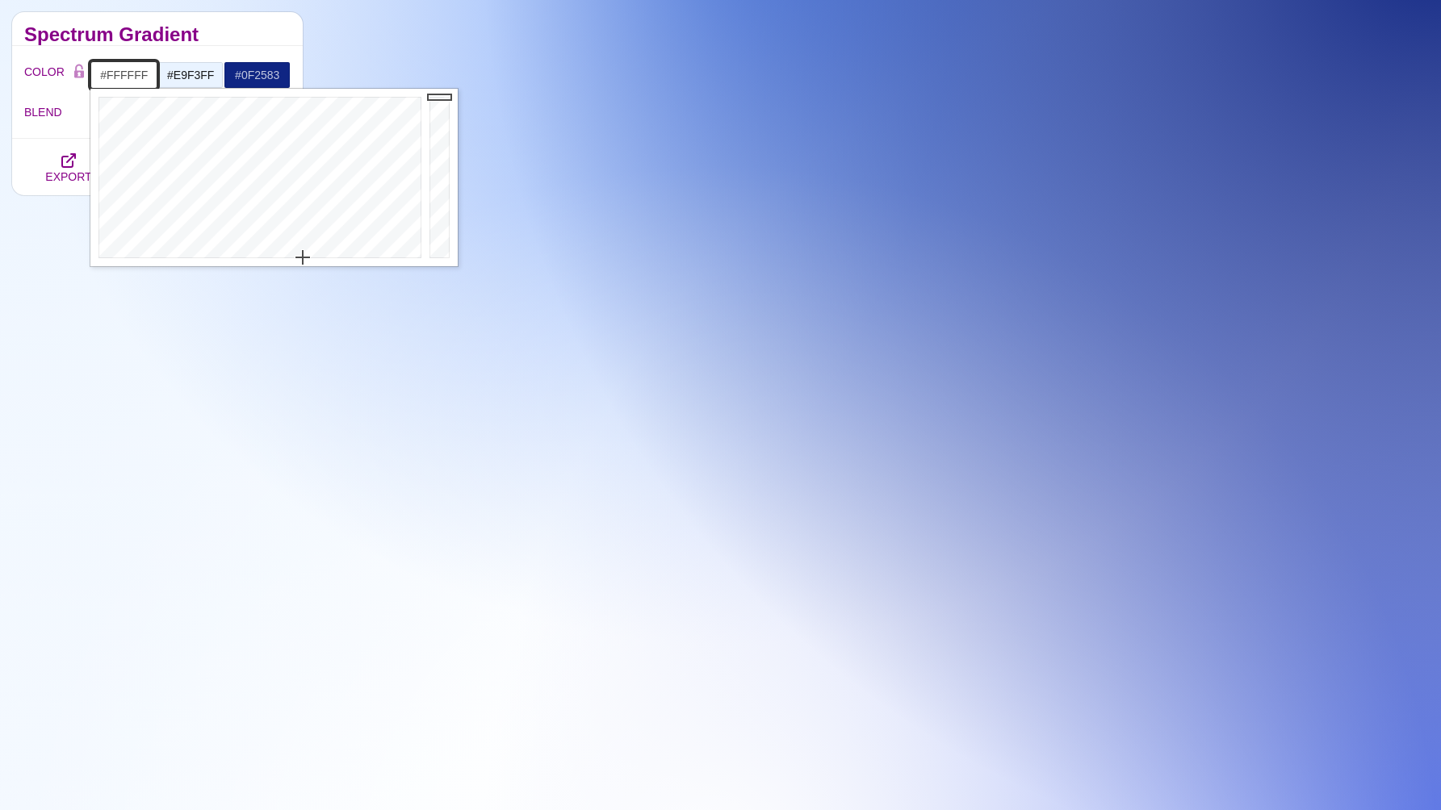
click at [123, 74] on input "#FFFFFF" at bounding box center [123, 74] width 67 height 27
paste input "E9F3"
type input "#E9F3FF"
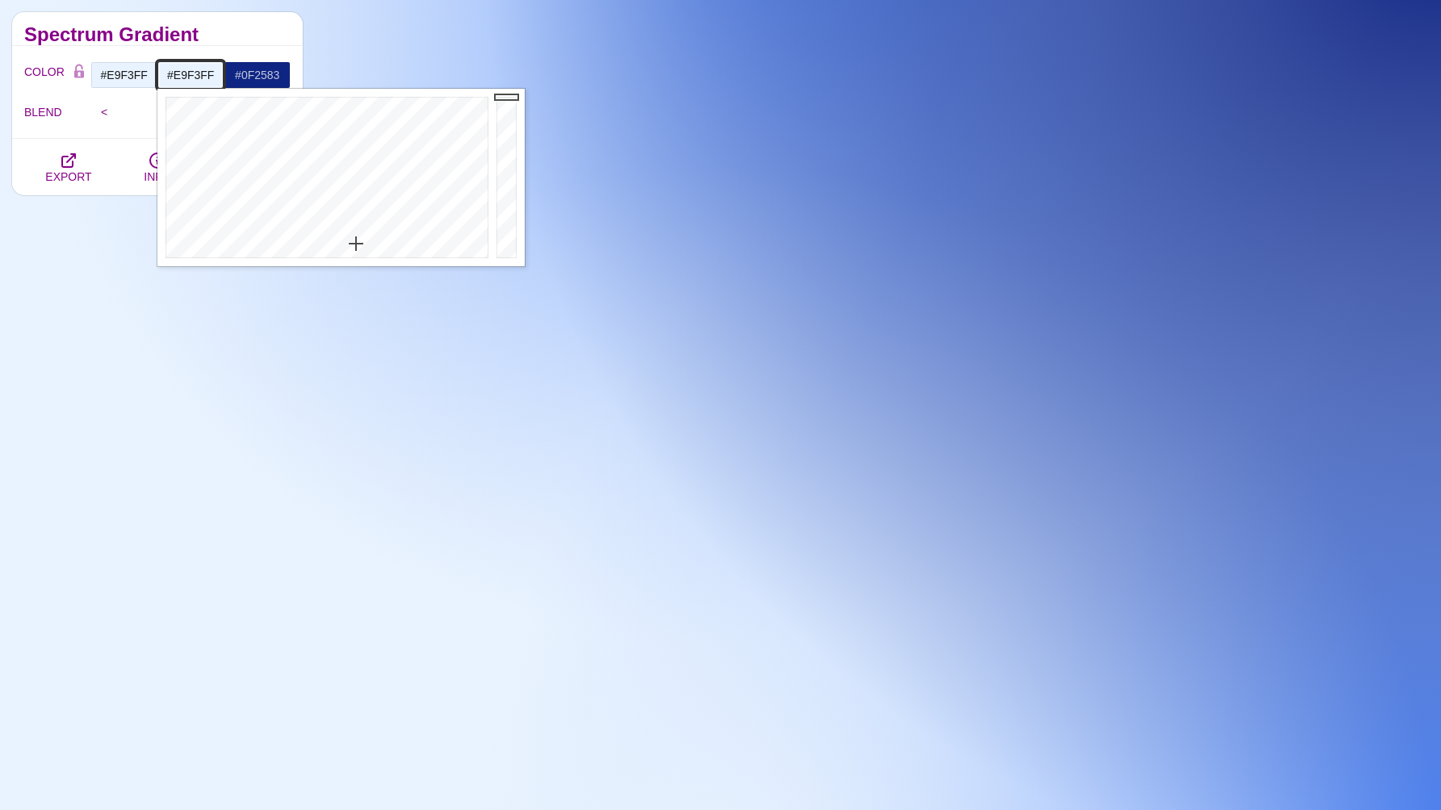
click at [186, 73] on input "#E9F3FF" at bounding box center [190, 74] width 67 height 27
click at [181, 384] on div "Gradient Backgrounds There are two types of SVG gradients: linear and radial. O…" at bounding box center [157, 209] width 315 height 7082
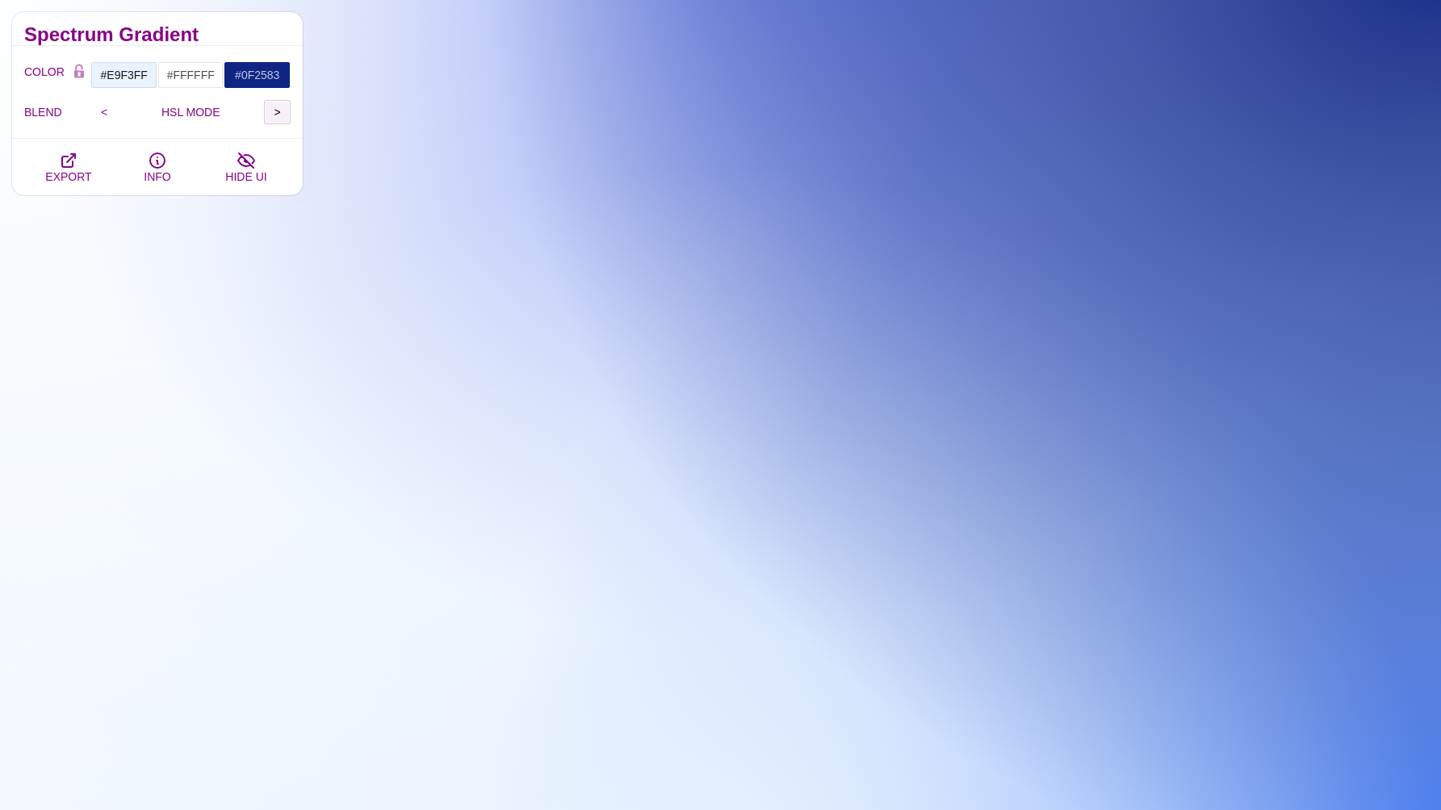
click at [282, 117] on input ">" at bounding box center [277, 112] width 27 height 24
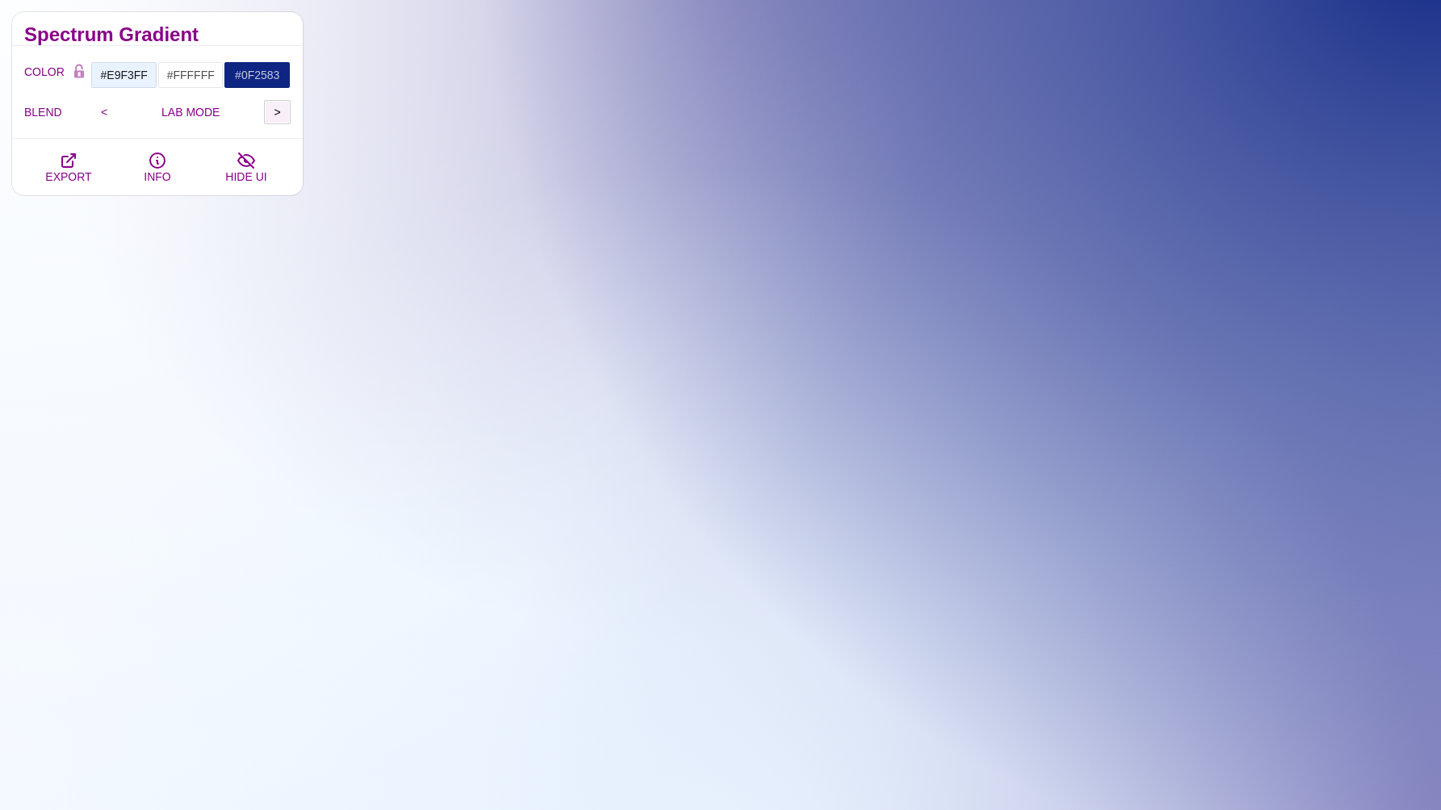
click at [282, 116] on input ">" at bounding box center [277, 112] width 27 height 24
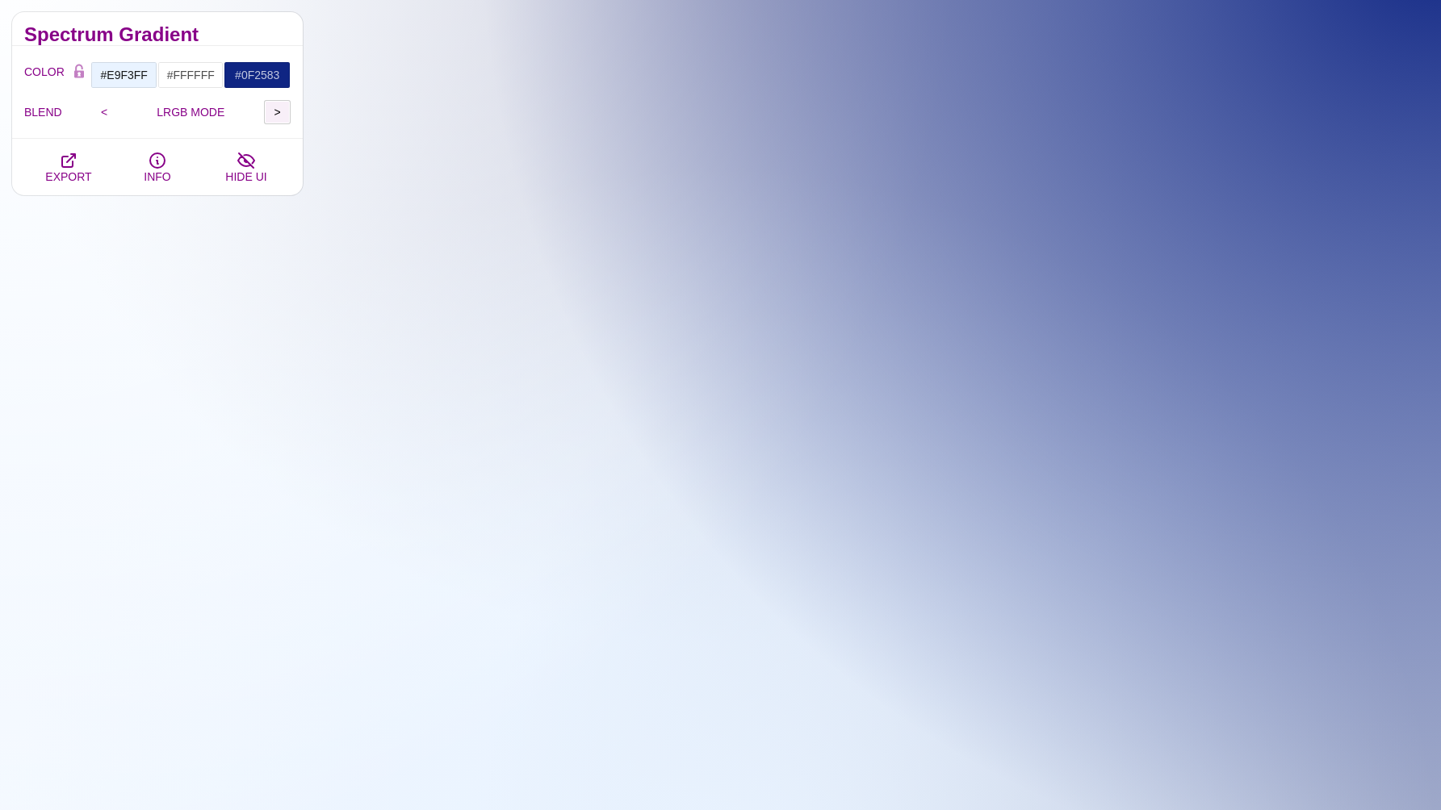
click at [282, 116] on input ">" at bounding box center [277, 112] width 27 height 24
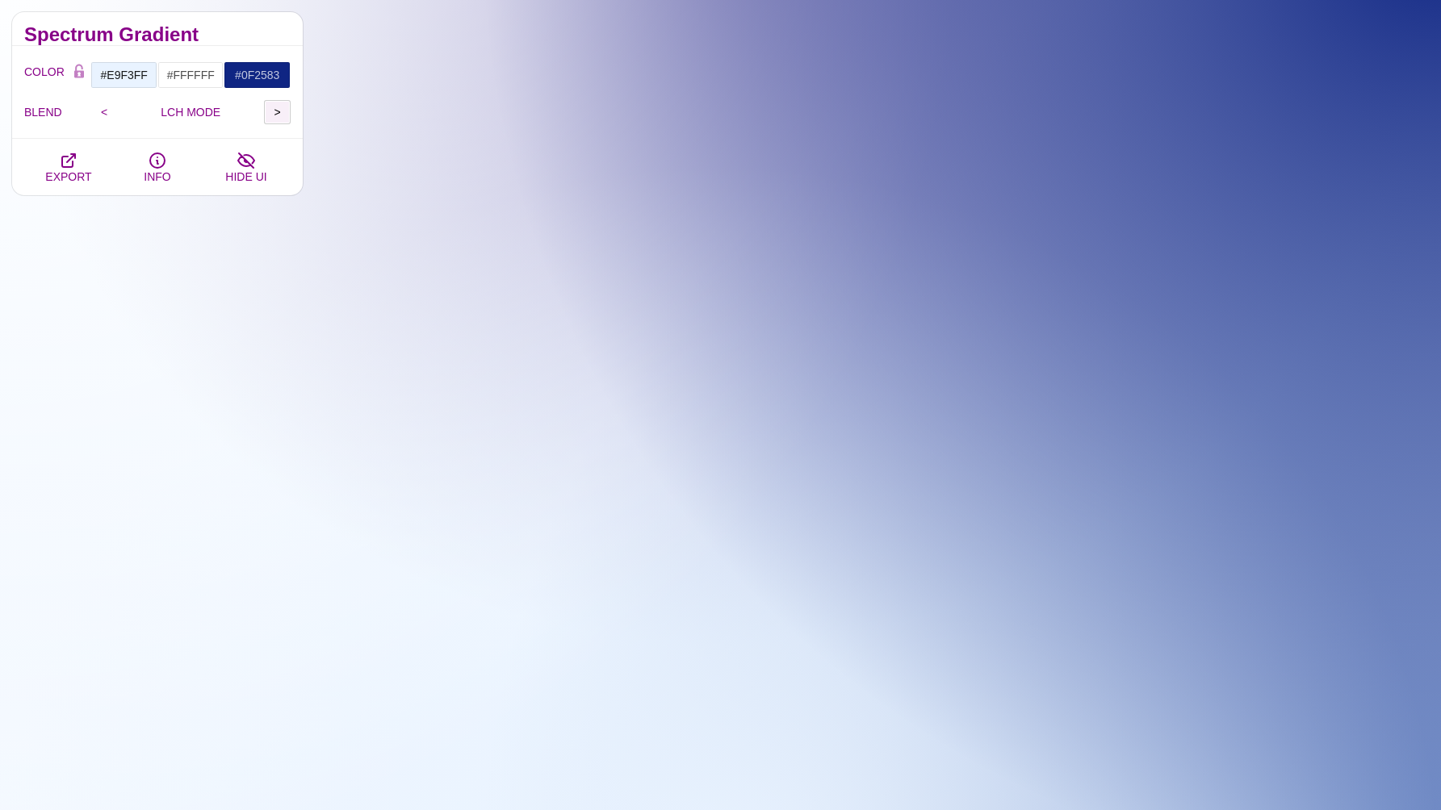
click at [282, 116] on input ">" at bounding box center [277, 112] width 27 height 24
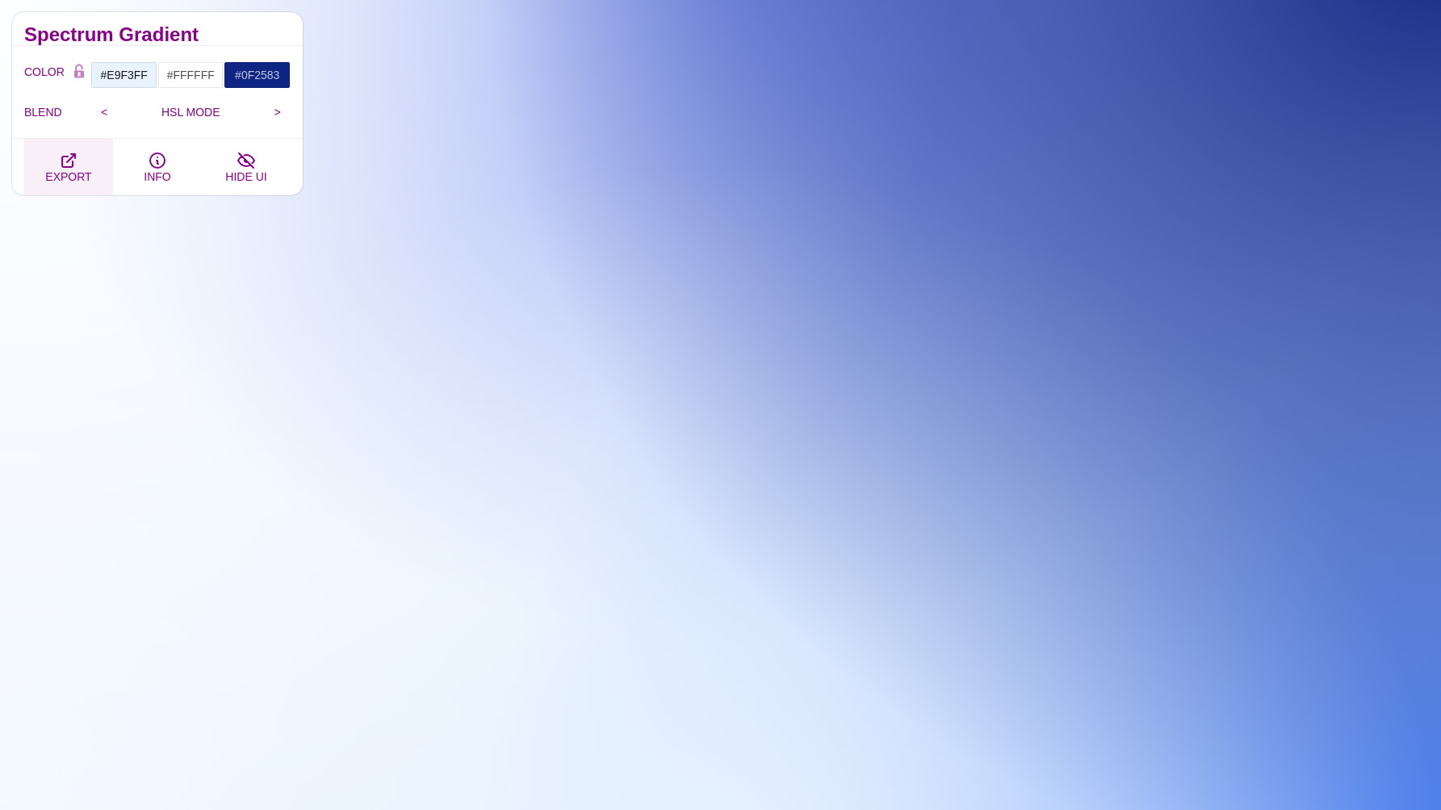
click at [80, 165] on button "EXPORT" at bounding box center [68, 167] width 89 height 56
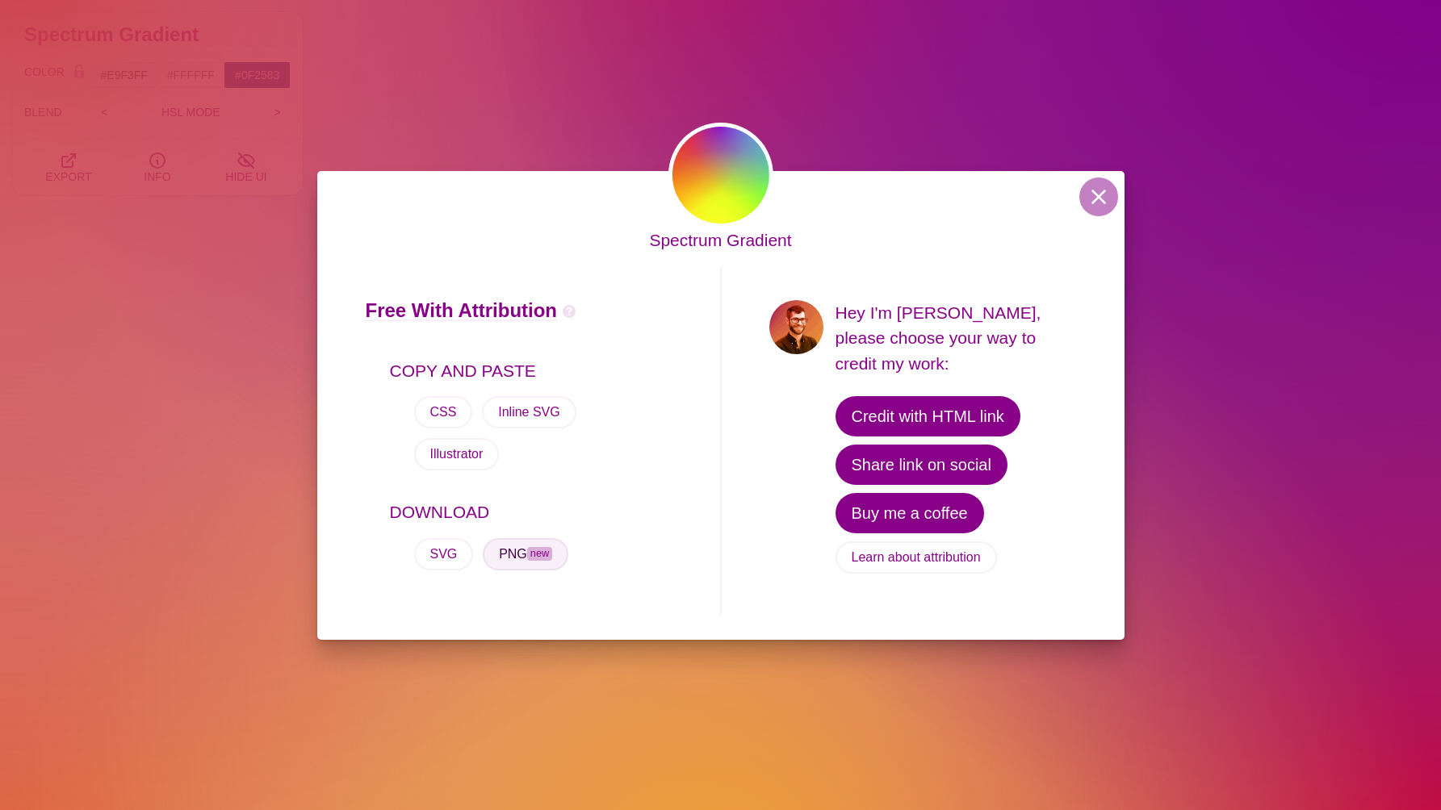
click at [509, 563] on button "PNG new" at bounding box center [526, 554] width 86 height 32
click at [1102, 202] on button at bounding box center [1098, 197] width 39 height 39
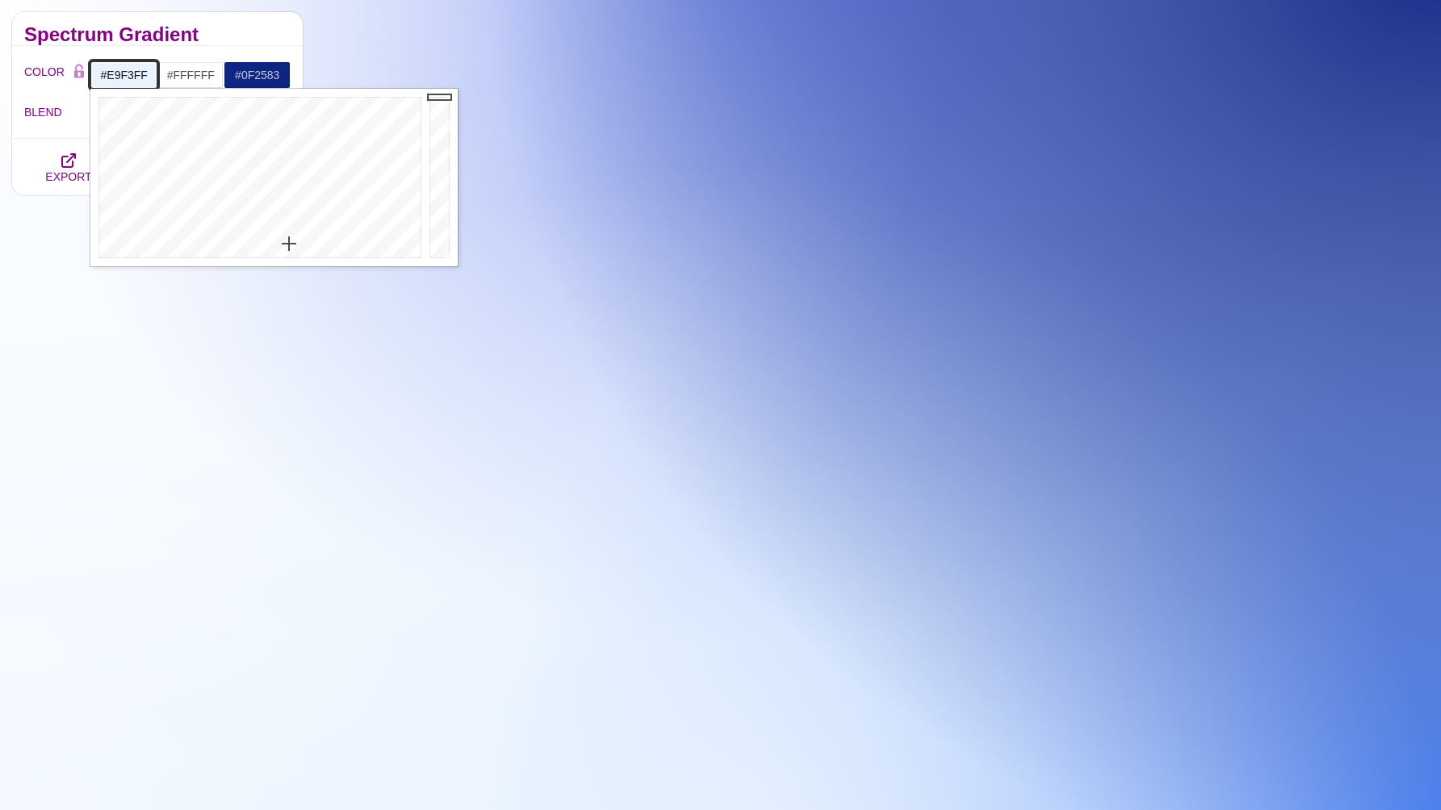
click at [129, 75] on input "#E9F3FF" at bounding box center [123, 74] width 67 height 27
click at [249, 77] on input "#0F2583" at bounding box center [257, 74] width 67 height 27
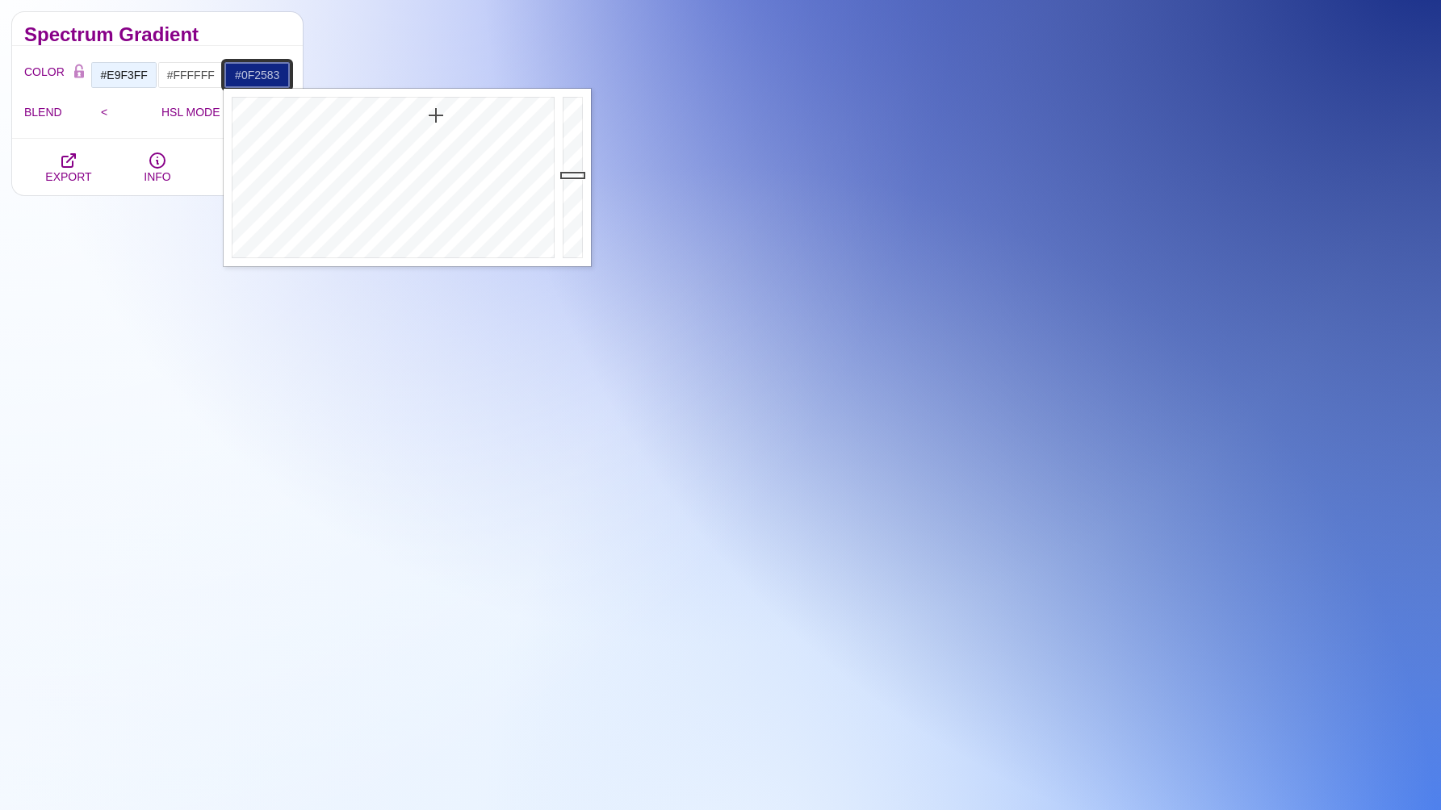
click at [249, 77] on input "#0F2583" at bounding box center [257, 74] width 67 height 27
click at [195, 77] on input "#FFFFFF" at bounding box center [190, 74] width 67 height 27
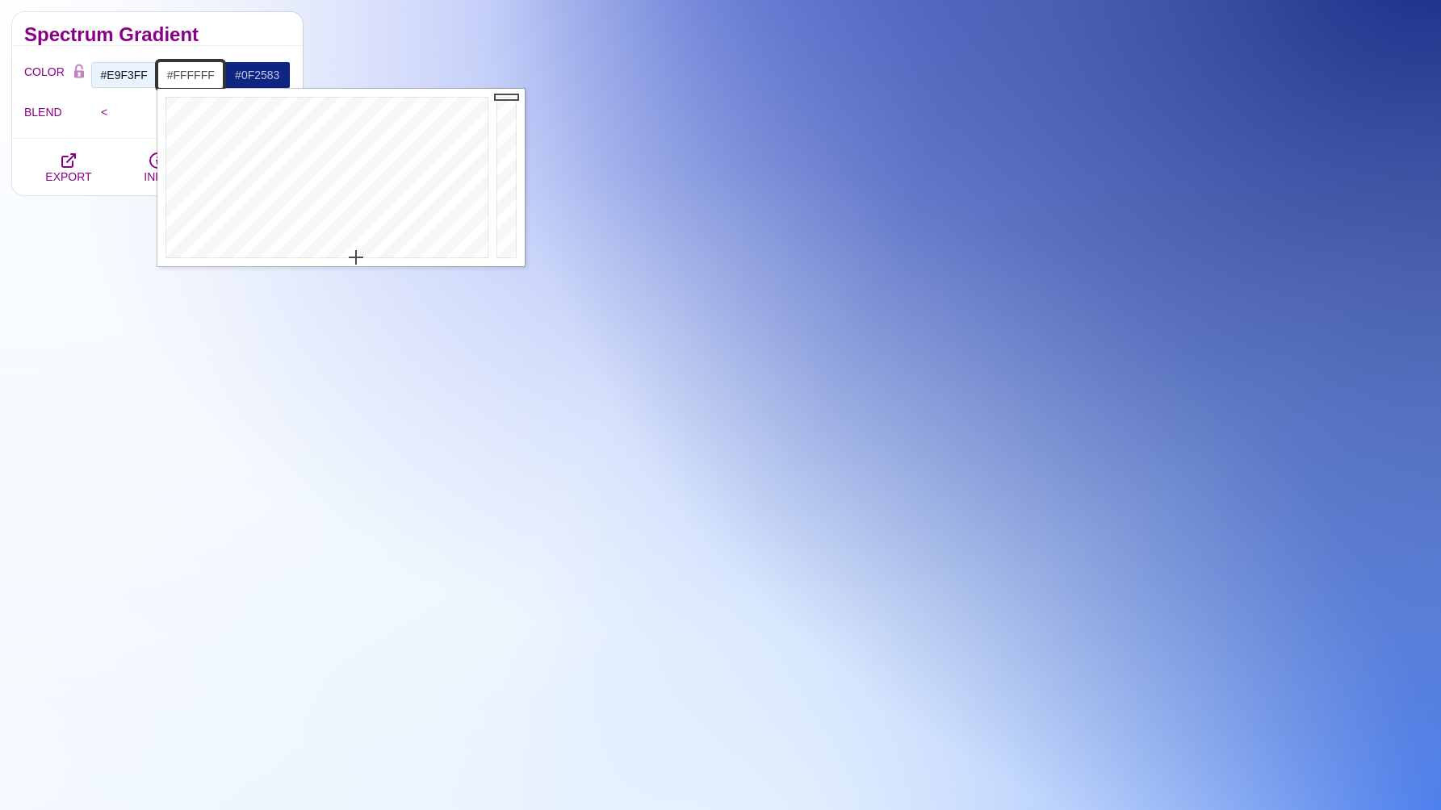
click at [195, 77] on input "#FFFFFF" at bounding box center [190, 74] width 67 height 27
paste input "0F2583"
type input "#0F2583"
click at [125, 77] on input "#E9F3FF" at bounding box center [123, 74] width 67 height 27
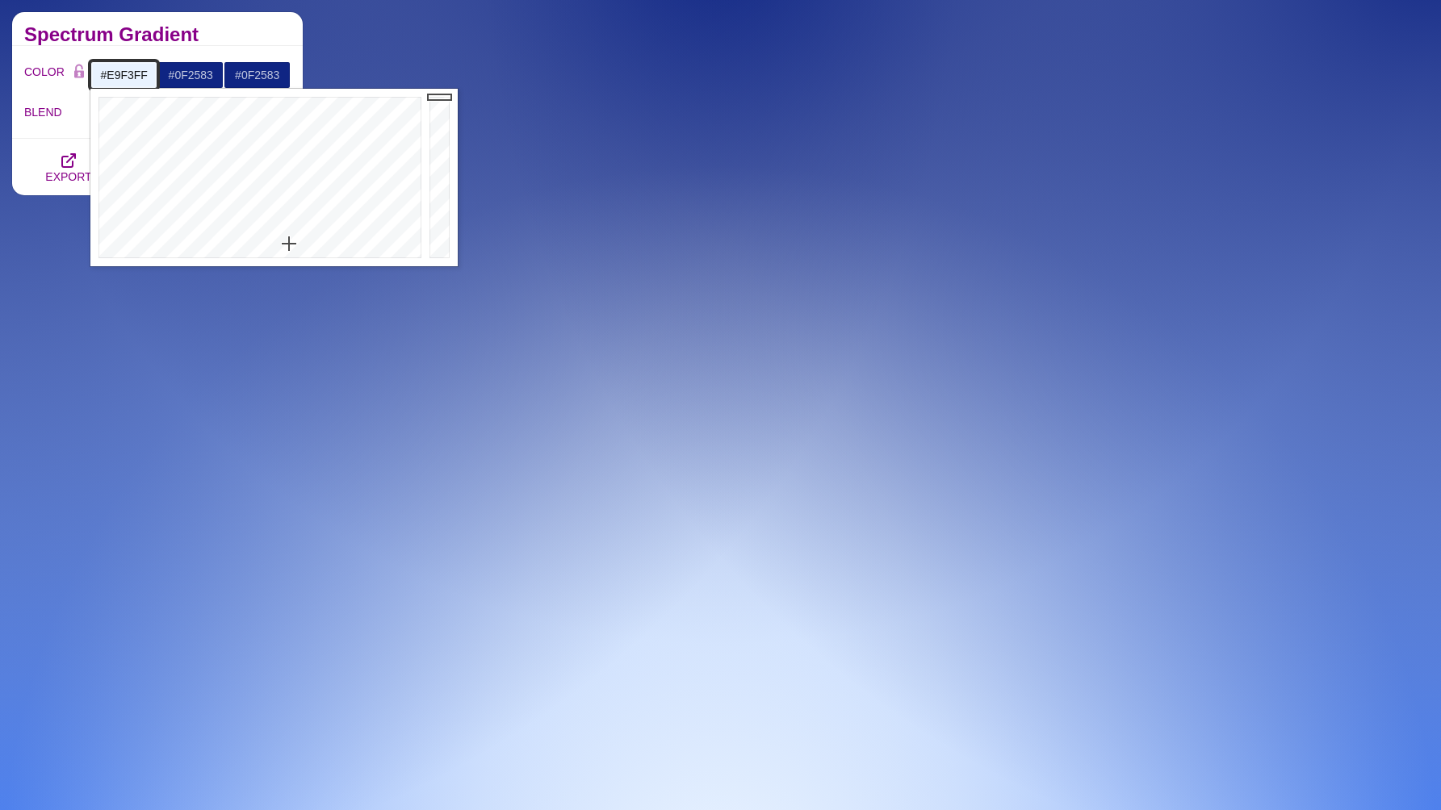
click at [125, 77] on input "#E9F3FF" at bounding box center [123, 74] width 67 height 27
click at [250, 75] on input "#0F2583" at bounding box center [257, 74] width 67 height 27
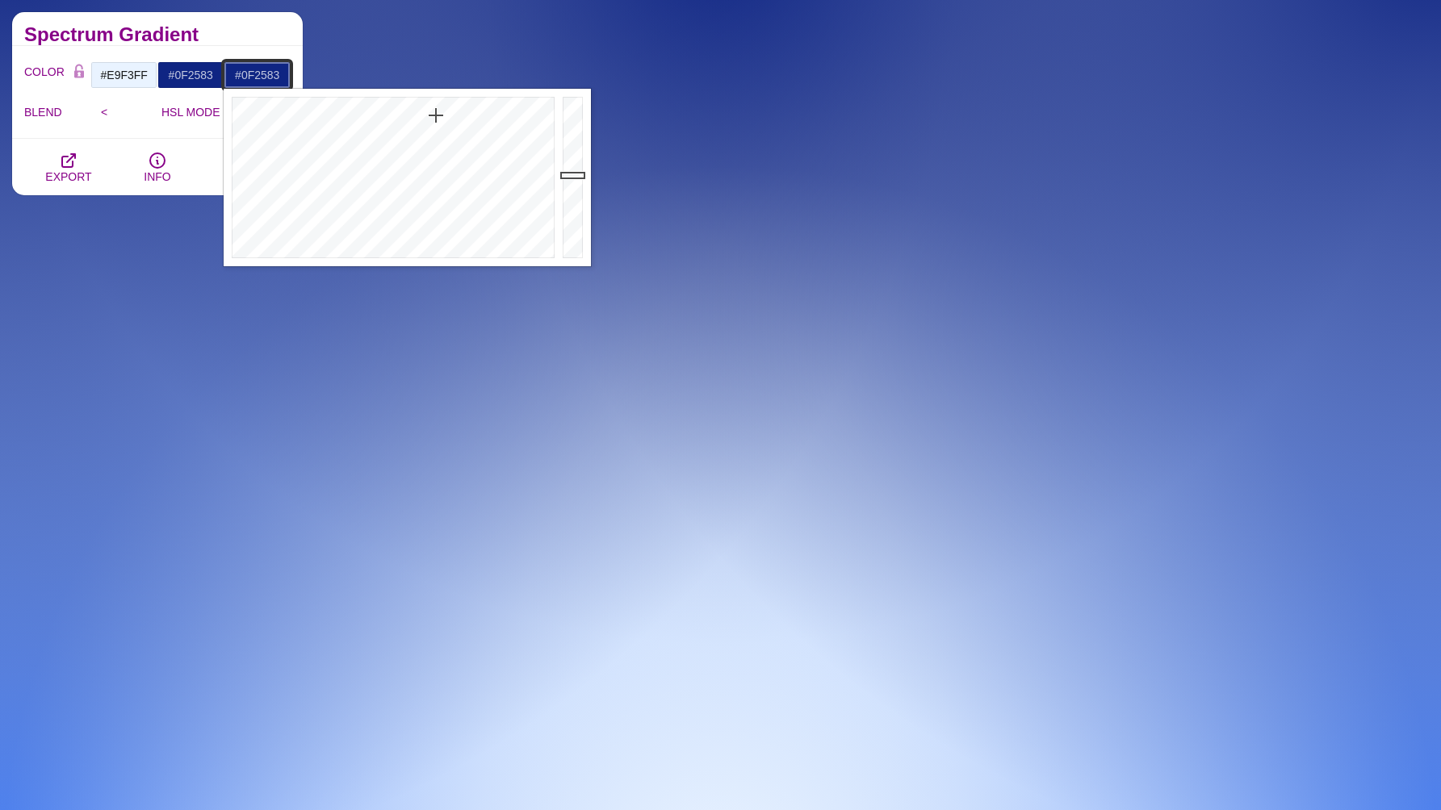
click at [250, 75] on input "#0F2583" at bounding box center [257, 74] width 67 height 27
paste input "E9F3FF"
type input "#E9F3FF"
click at [182, 77] on input "#0F2583" at bounding box center [190, 74] width 67 height 27
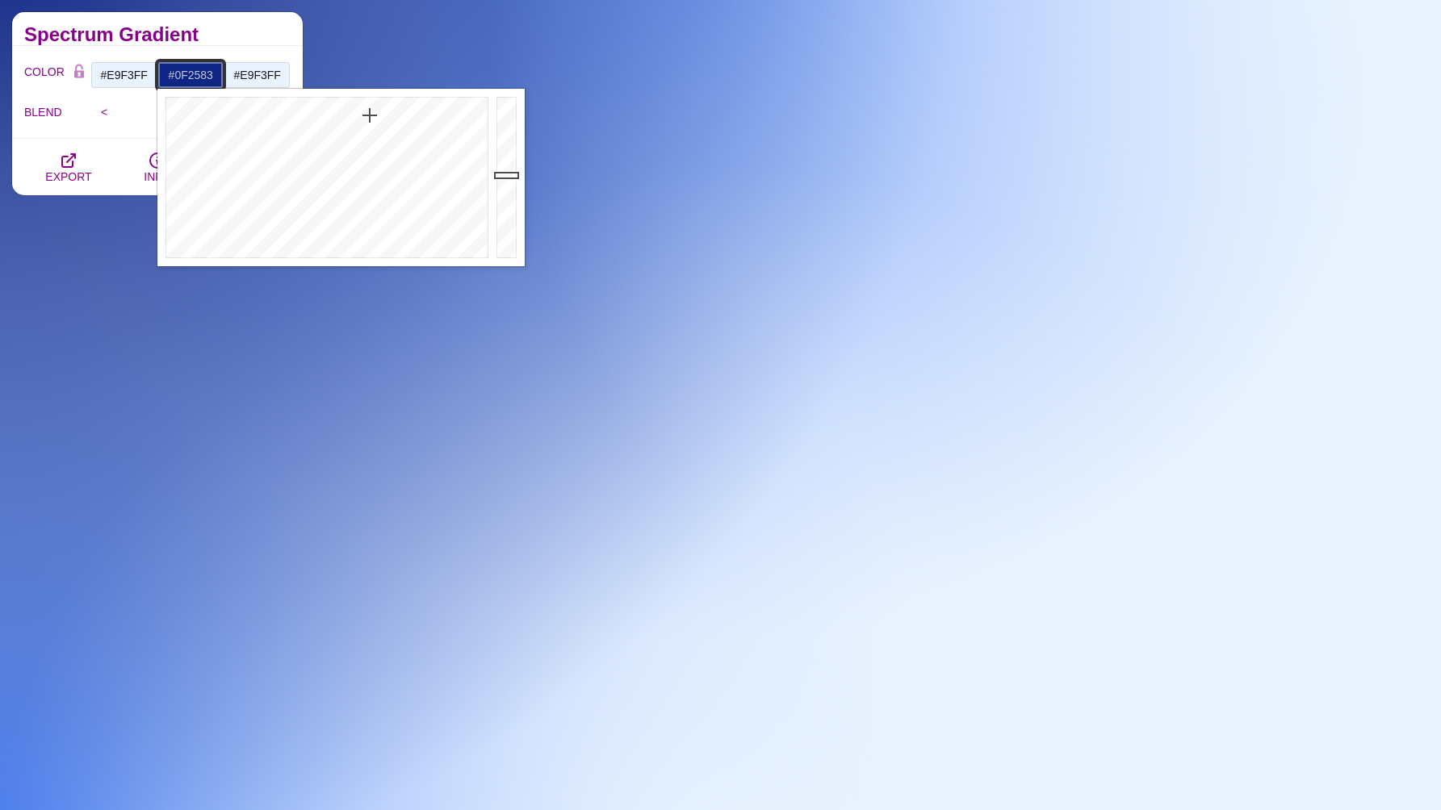
click at [182, 77] on input "#0F2583" at bounding box center [190, 74] width 67 height 27
click at [118, 77] on input "#E9F3FF" at bounding box center [123, 74] width 67 height 27
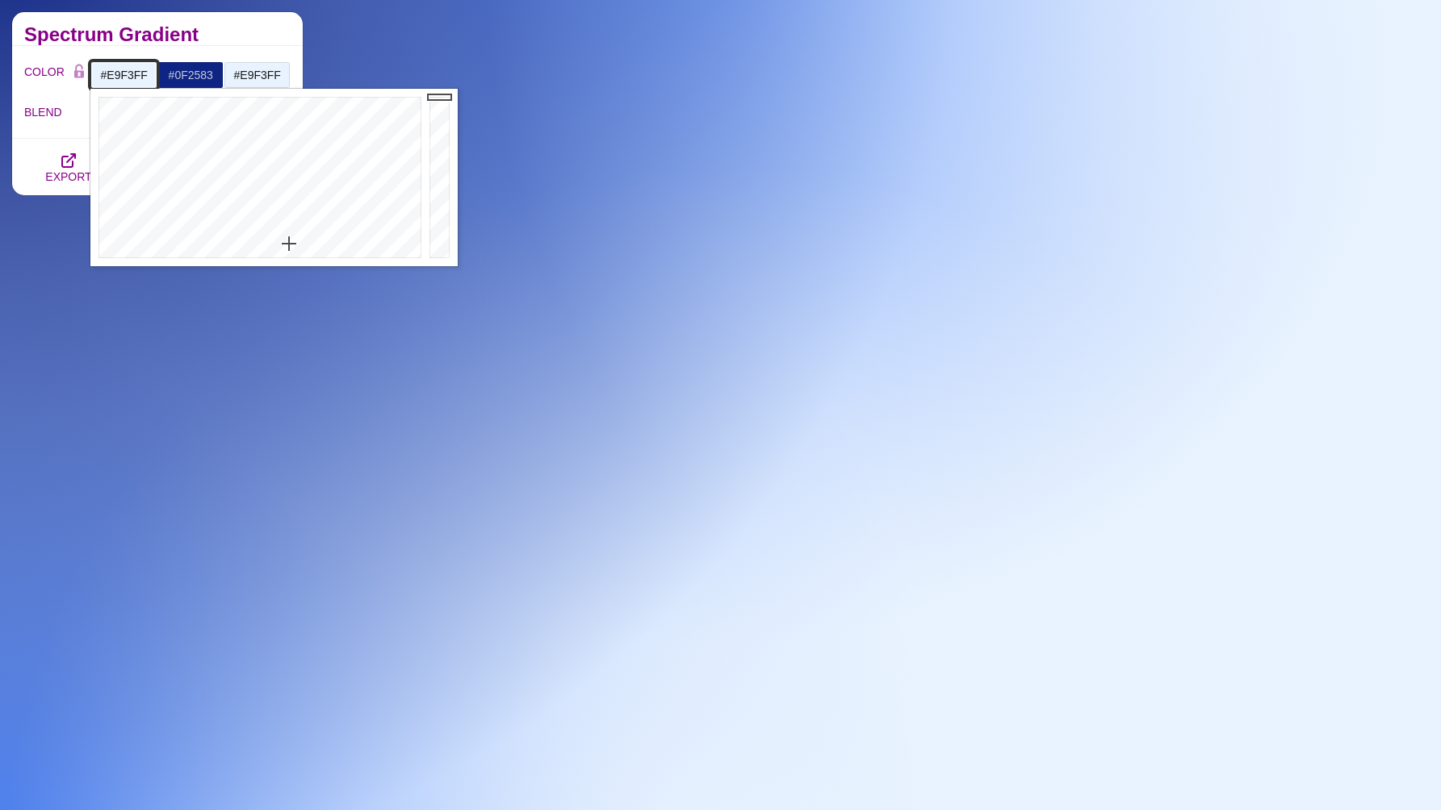
click at [118, 77] on input "#E9F3FF" at bounding box center [123, 74] width 67 height 27
paste input "0F2583"
type input "#0F2583"
click at [274, 31] on h2 "Spectrum Gradient" at bounding box center [157, 34] width 266 height 13
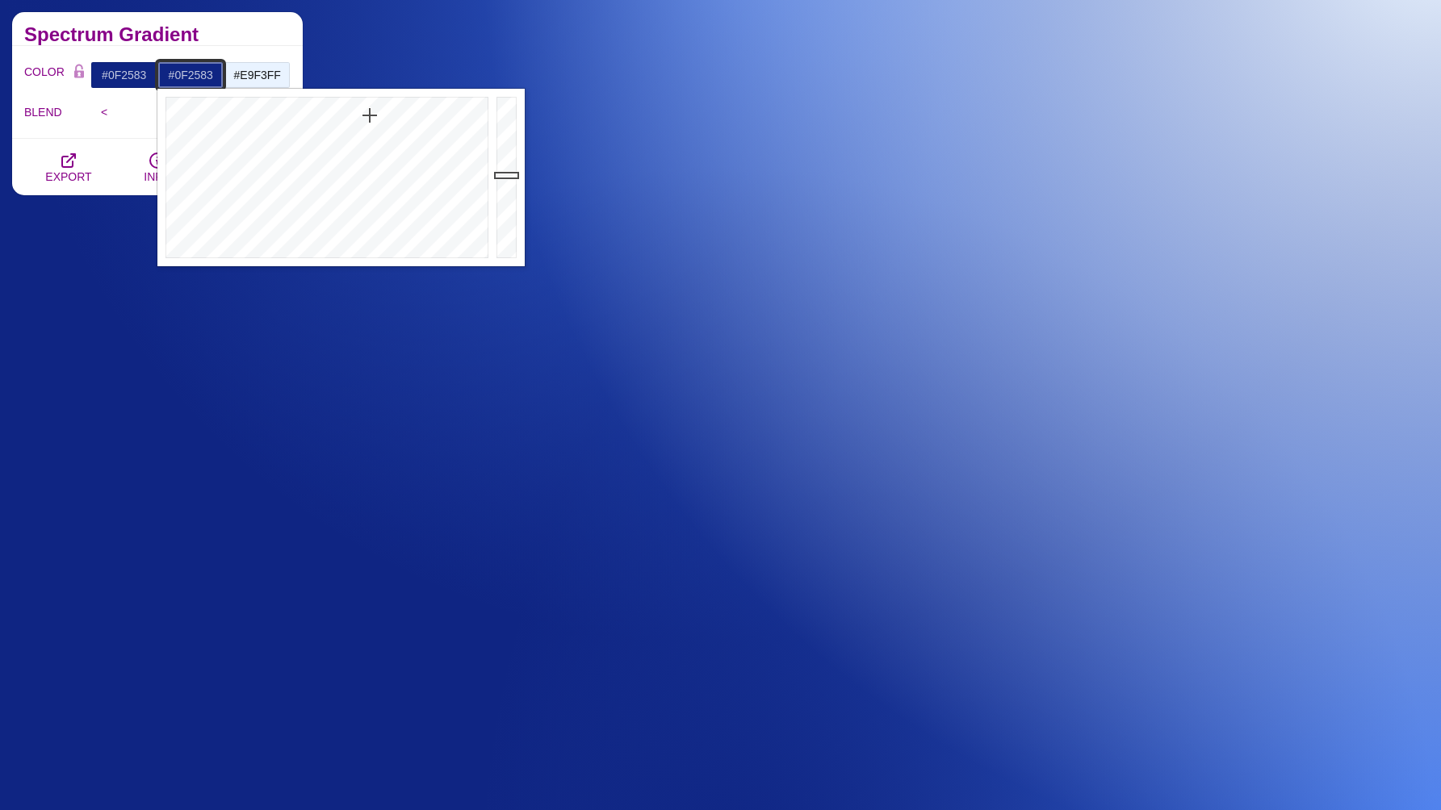
click at [193, 78] on input "#0F2583" at bounding box center [190, 74] width 67 height 27
click at [249, 35] on h2 "Spectrum Gradient" at bounding box center [157, 34] width 266 height 13
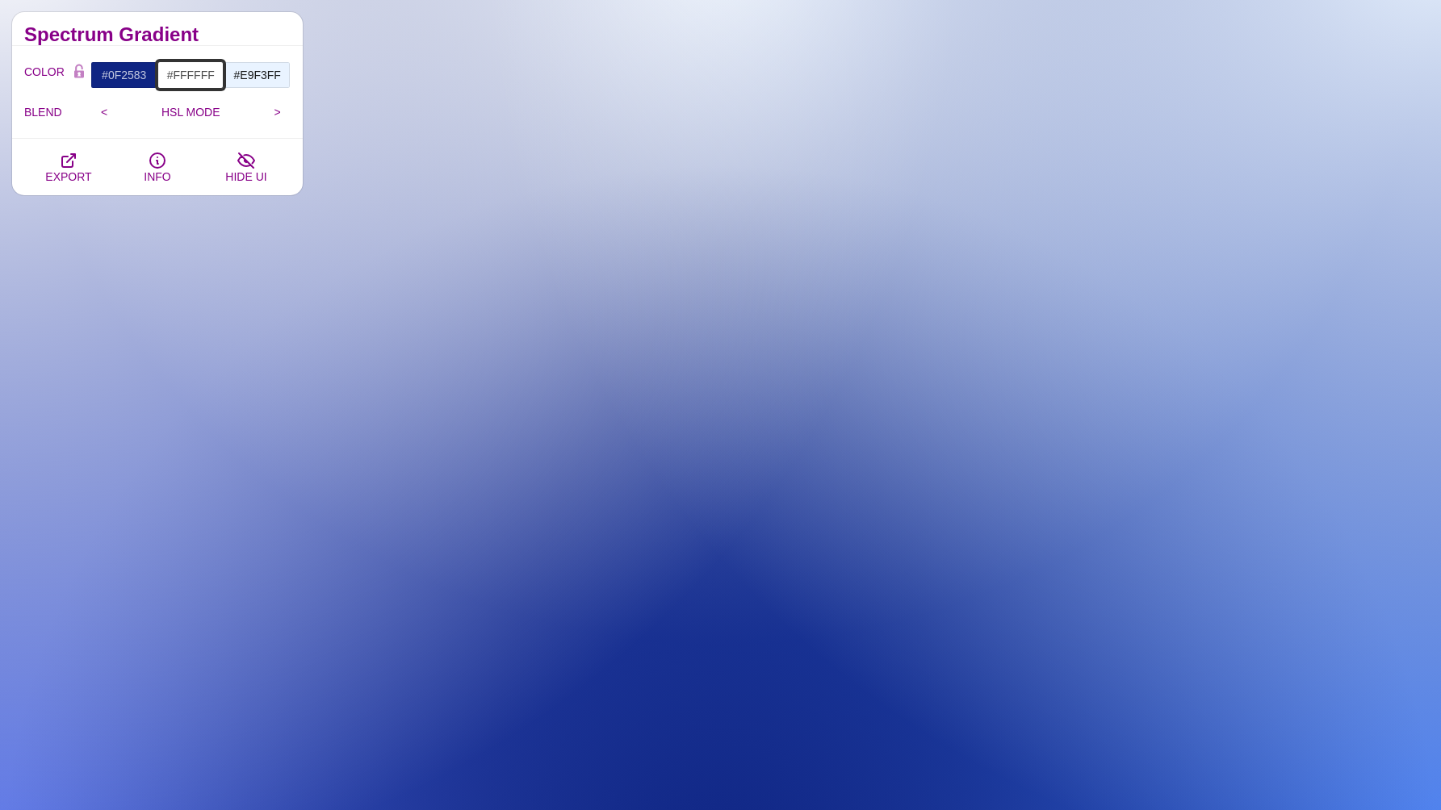
click at [185, 73] on input "#FFFFFF" at bounding box center [190, 74] width 67 height 27
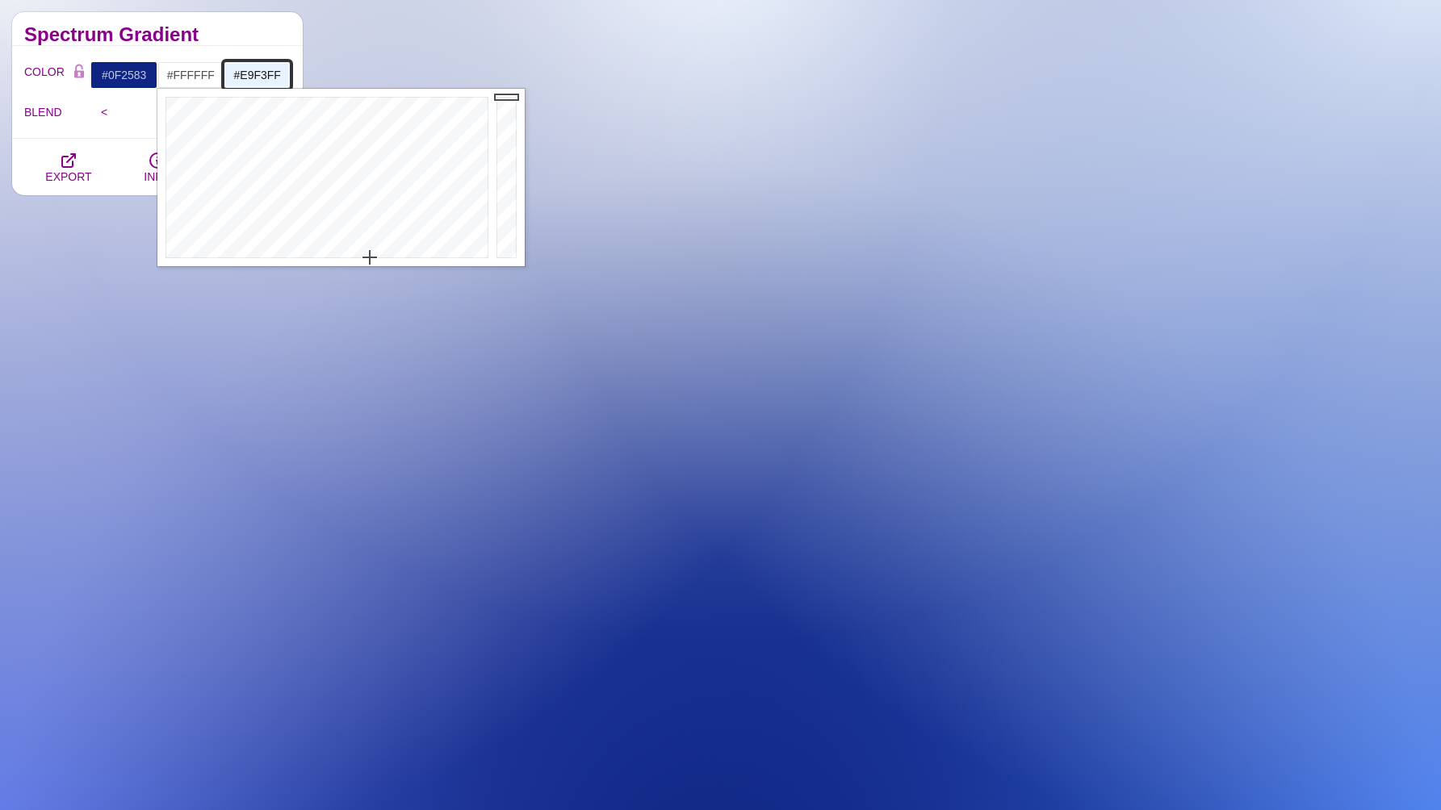
click at [236, 73] on input "#E9F3FF" at bounding box center [257, 74] width 67 height 27
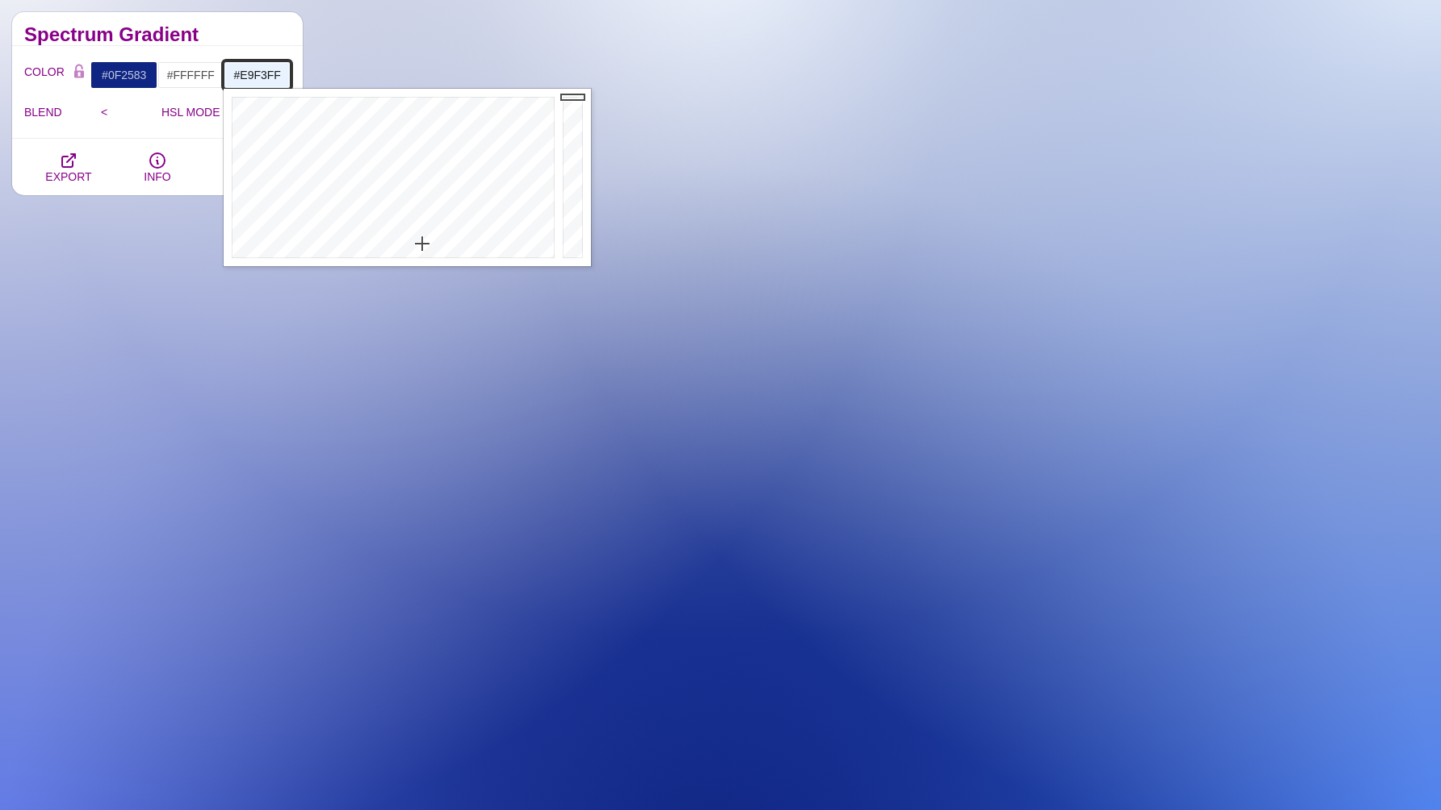
click at [266, 77] on input "#E9F3FF" at bounding box center [257, 74] width 67 height 27
click at [200, 80] on input "#FFFFFF" at bounding box center [190, 74] width 67 height 27
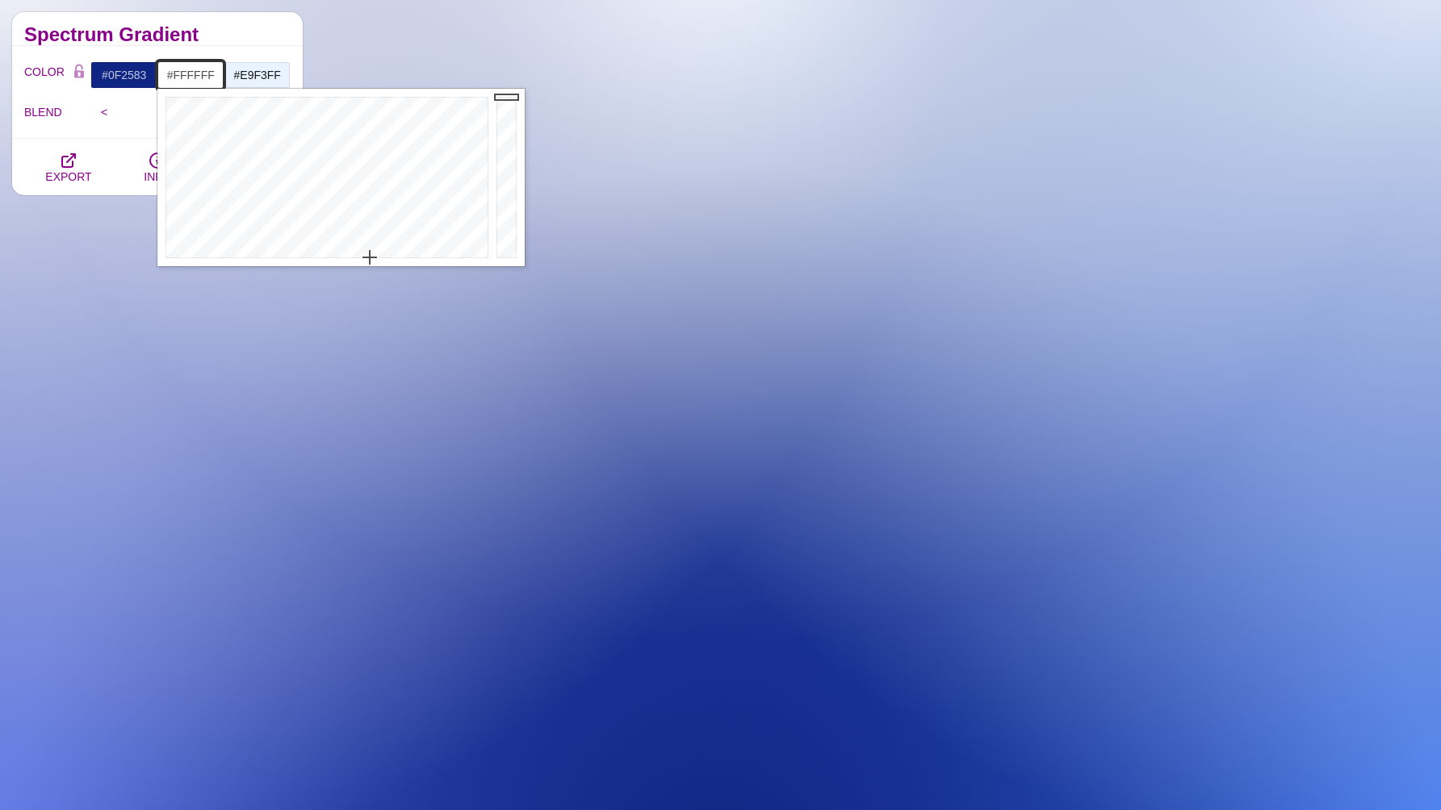
paste input "#E9F3"
type input "#E9F3FF"
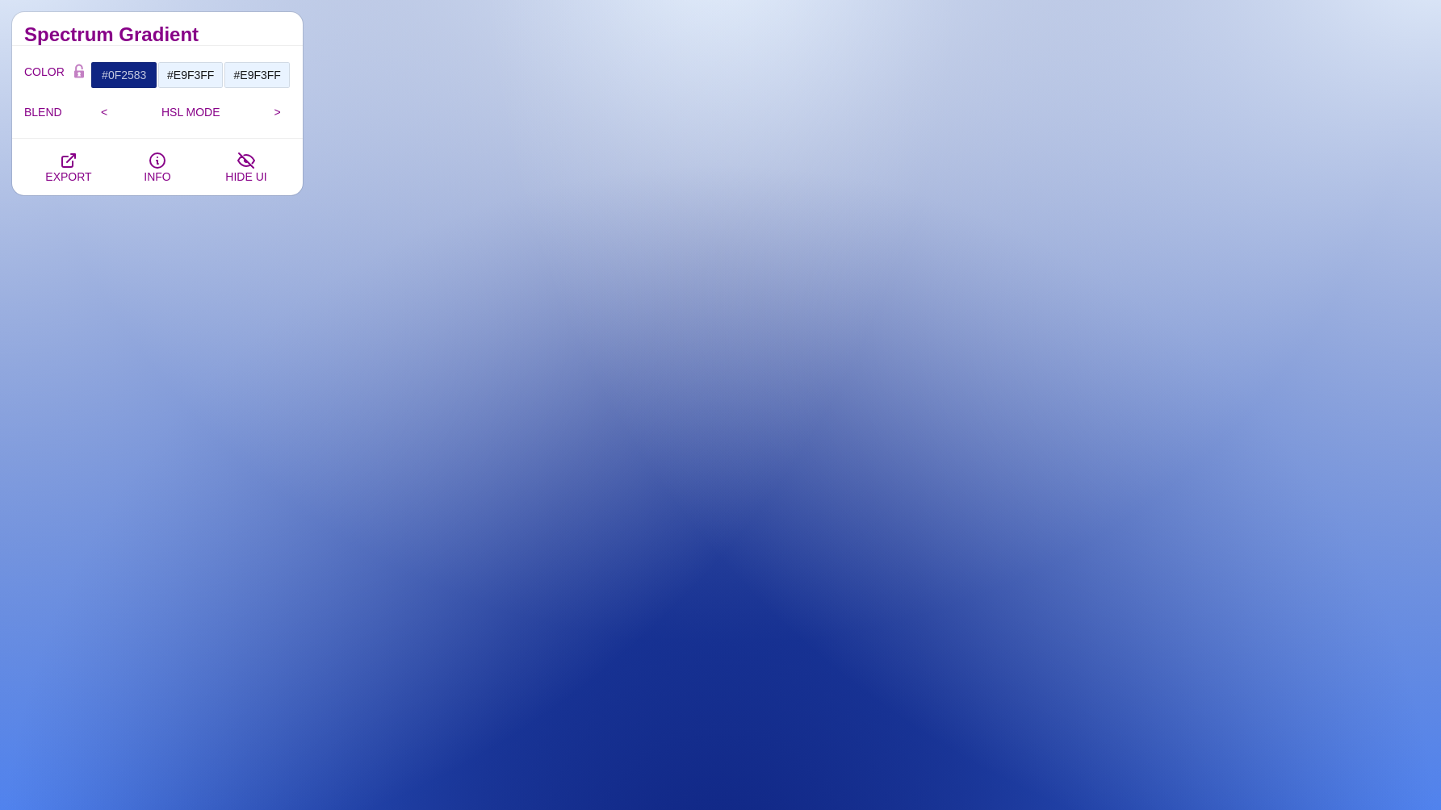
click at [245, 36] on h2 "Spectrum Gradient" at bounding box center [157, 34] width 266 height 13
click at [130, 73] on input "#0F2583" at bounding box center [123, 74] width 67 height 27
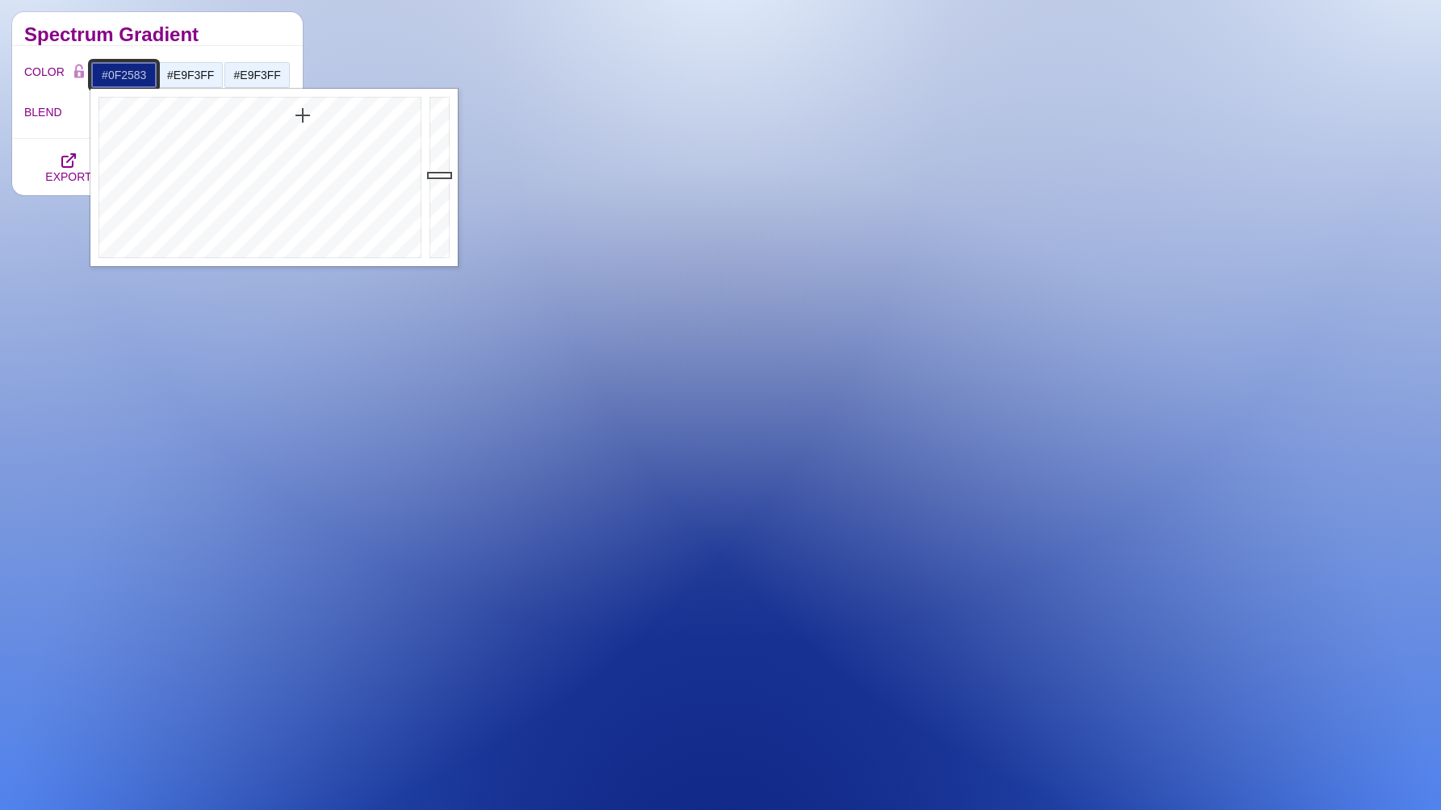
click at [130, 73] on input "#0F2583" at bounding box center [123, 74] width 67 height 27
click at [252, 77] on input "#E9F3FF" at bounding box center [257, 74] width 67 height 27
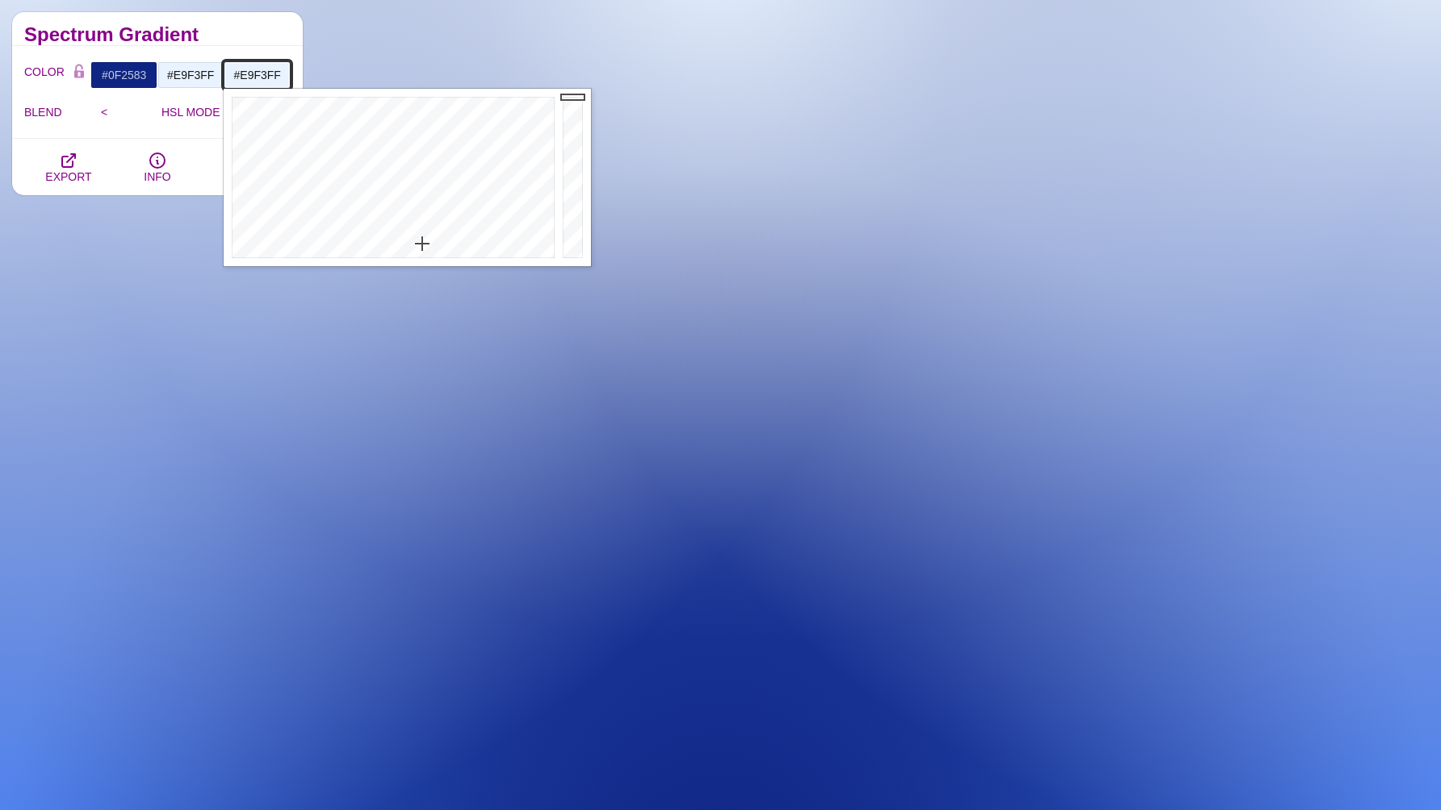
click at [252, 77] on input "#E9F3FF" at bounding box center [257, 74] width 67 height 27
paste input "0F2583"
type input "#0F2583"
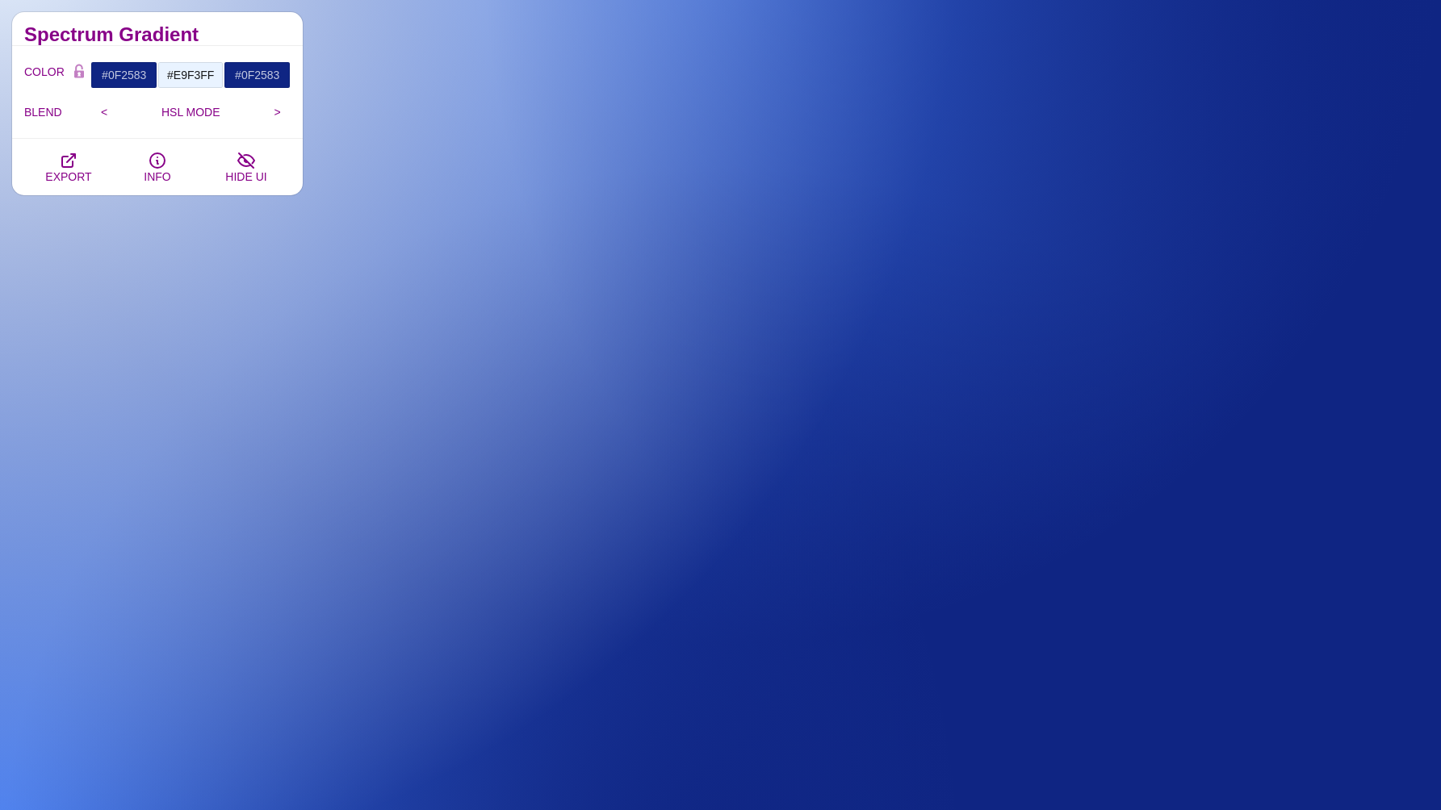
click at [266, 44] on div "Spectrum Gradient" at bounding box center [157, 29] width 291 height 34
click at [62, 156] on icon "button" at bounding box center [68, 160] width 13 height 13
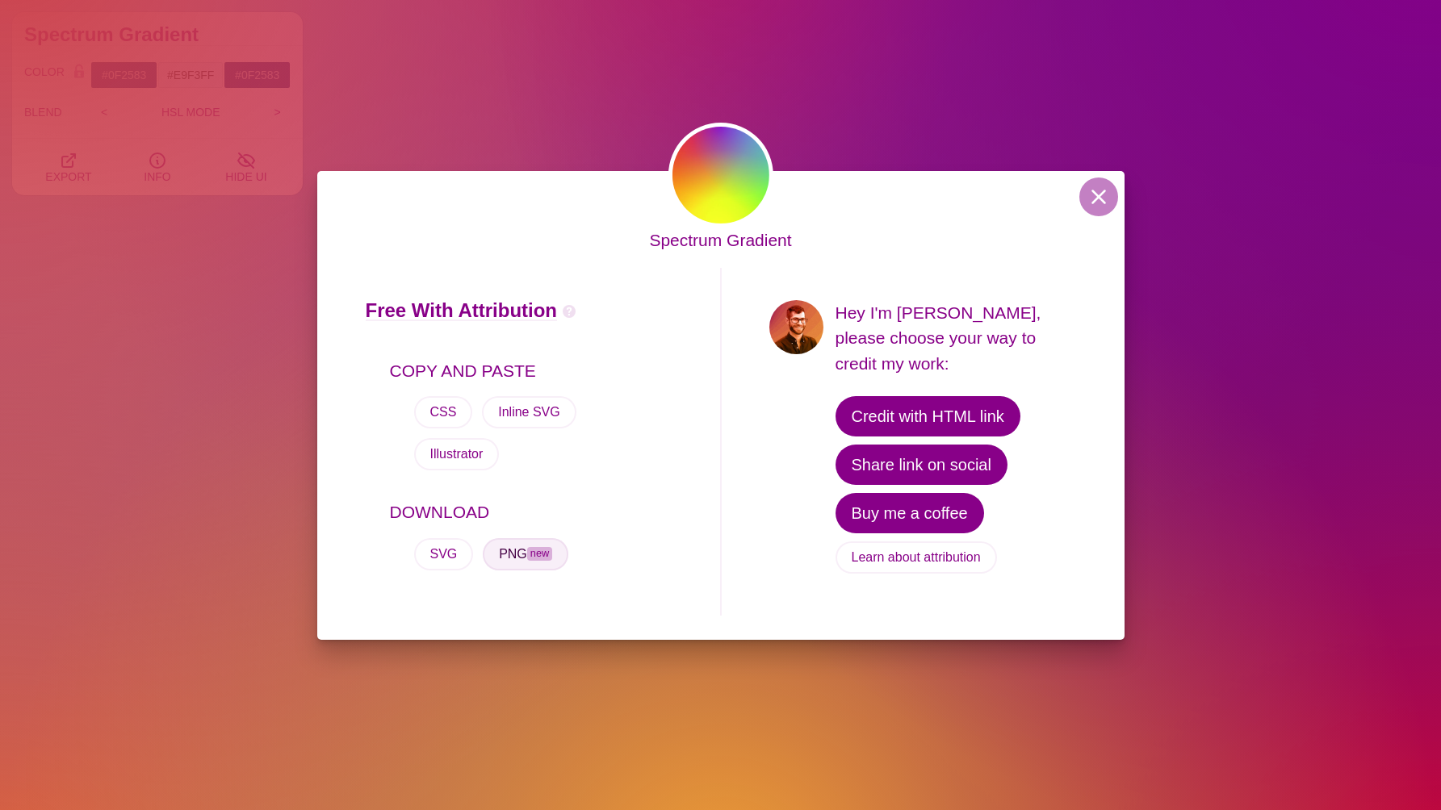
click at [523, 560] on button "PNG new" at bounding box center [526, 554] width 86 height 32
click at [1115, 194] on button at bounding box center [1098, 197] width 39 height 39
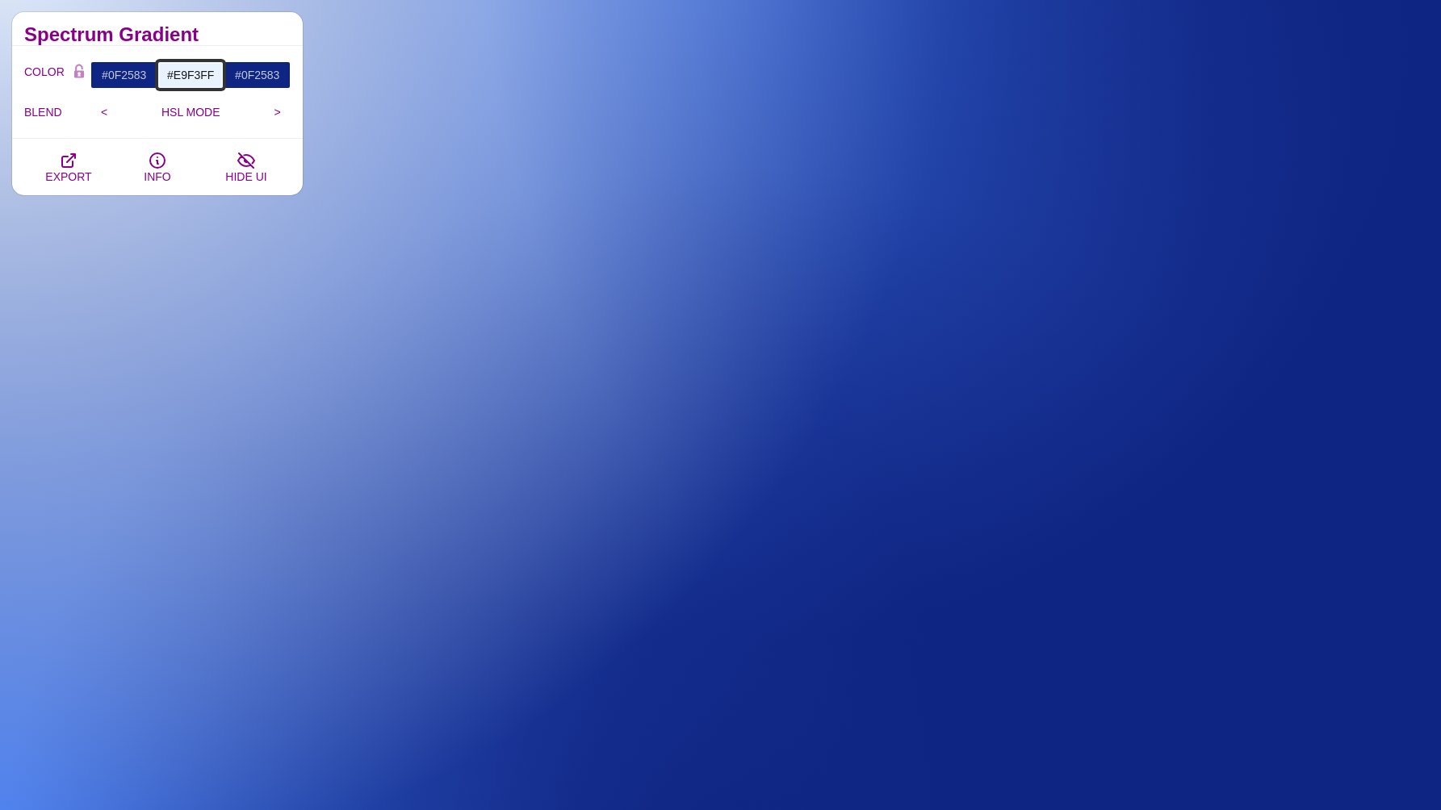
click at [181, 77] on input "#E9F3FF" at bounding box center [190, 74] width 67 height 27
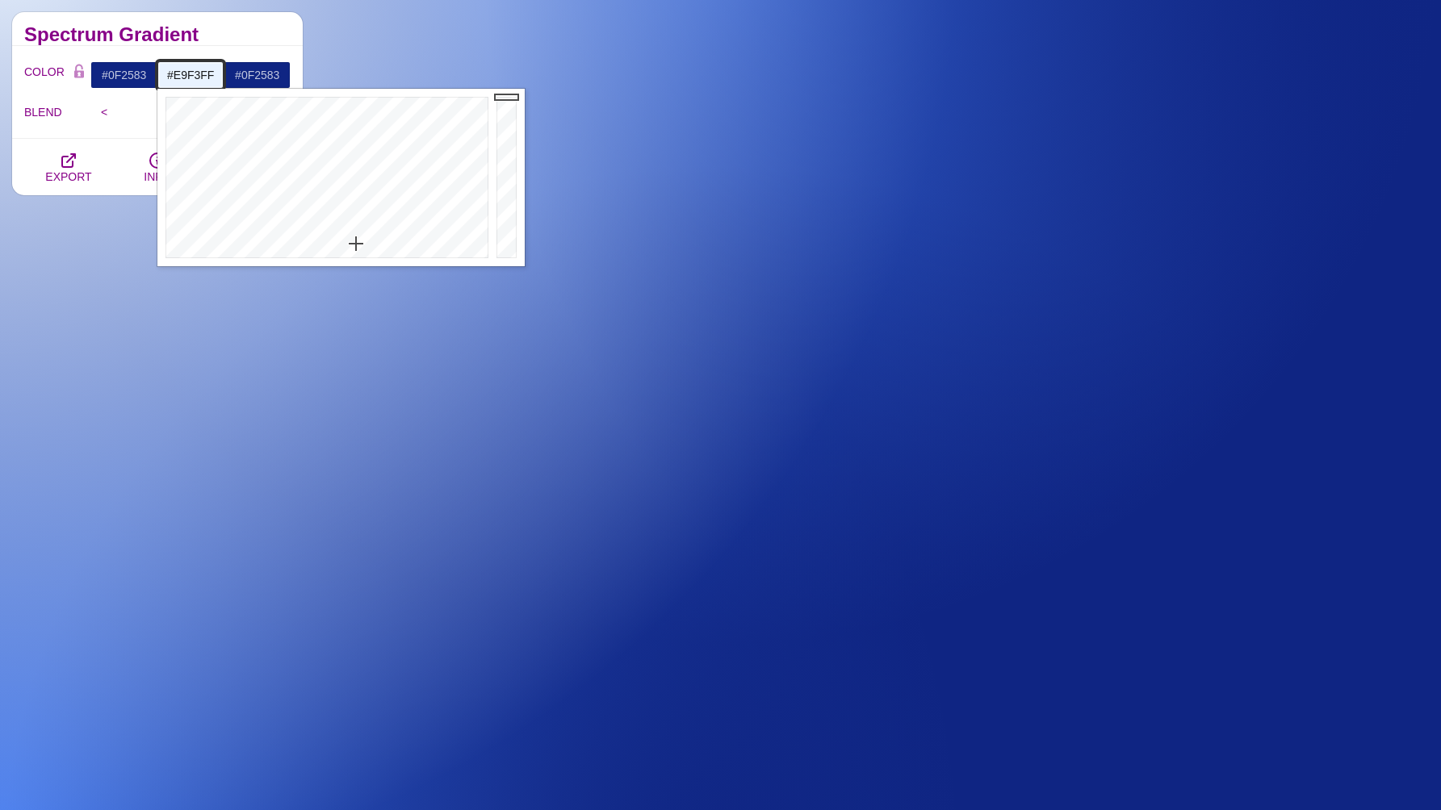
click at [181, 77] on input "#E9F3FF" at bounding box center [190, 74] width 67 height 27
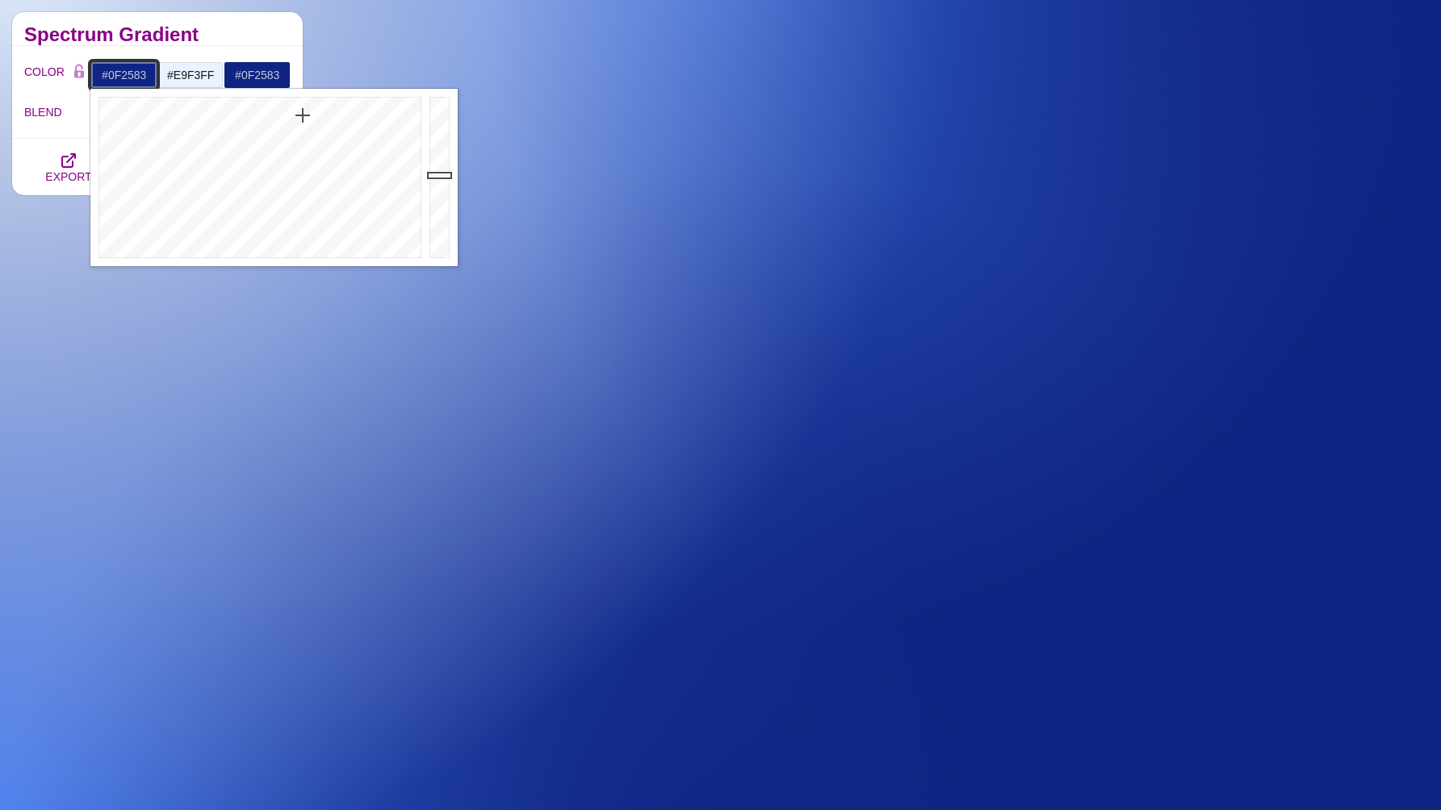
click at [121, 79] on input "#0F2583" at bounding box center [123, 74] width 67 height 27
paste input "E9F3FF"
type input "#E9F3FF"
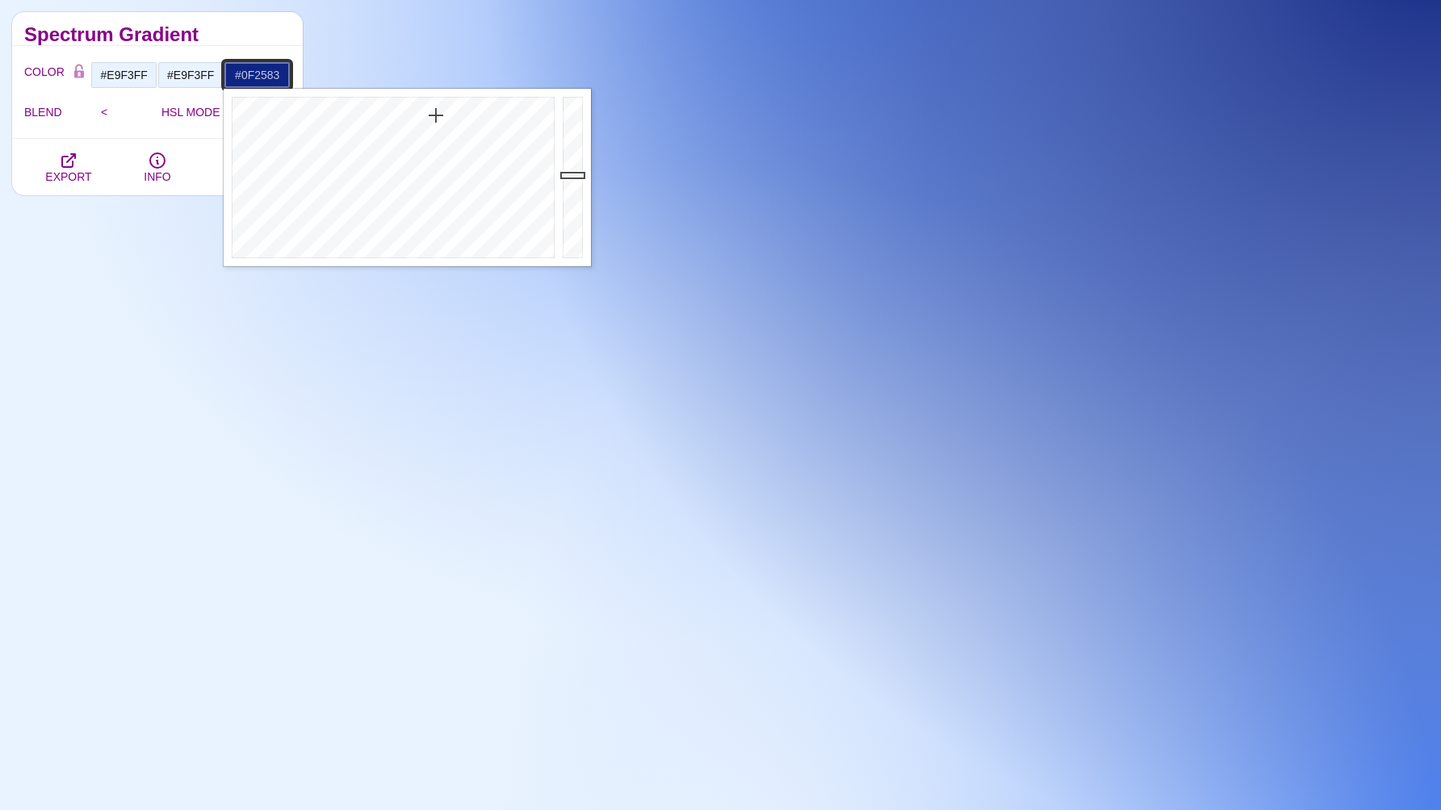
click at [261, 70] on input "#0F2583" at bounding box center [257, 74] width 67 height 27
paste input "E9F3FF"
type input "#E9F3FF"
click at [257, 41] on div "Spectrum Gradient" at bounding box center [157, 29] width 291 height 34
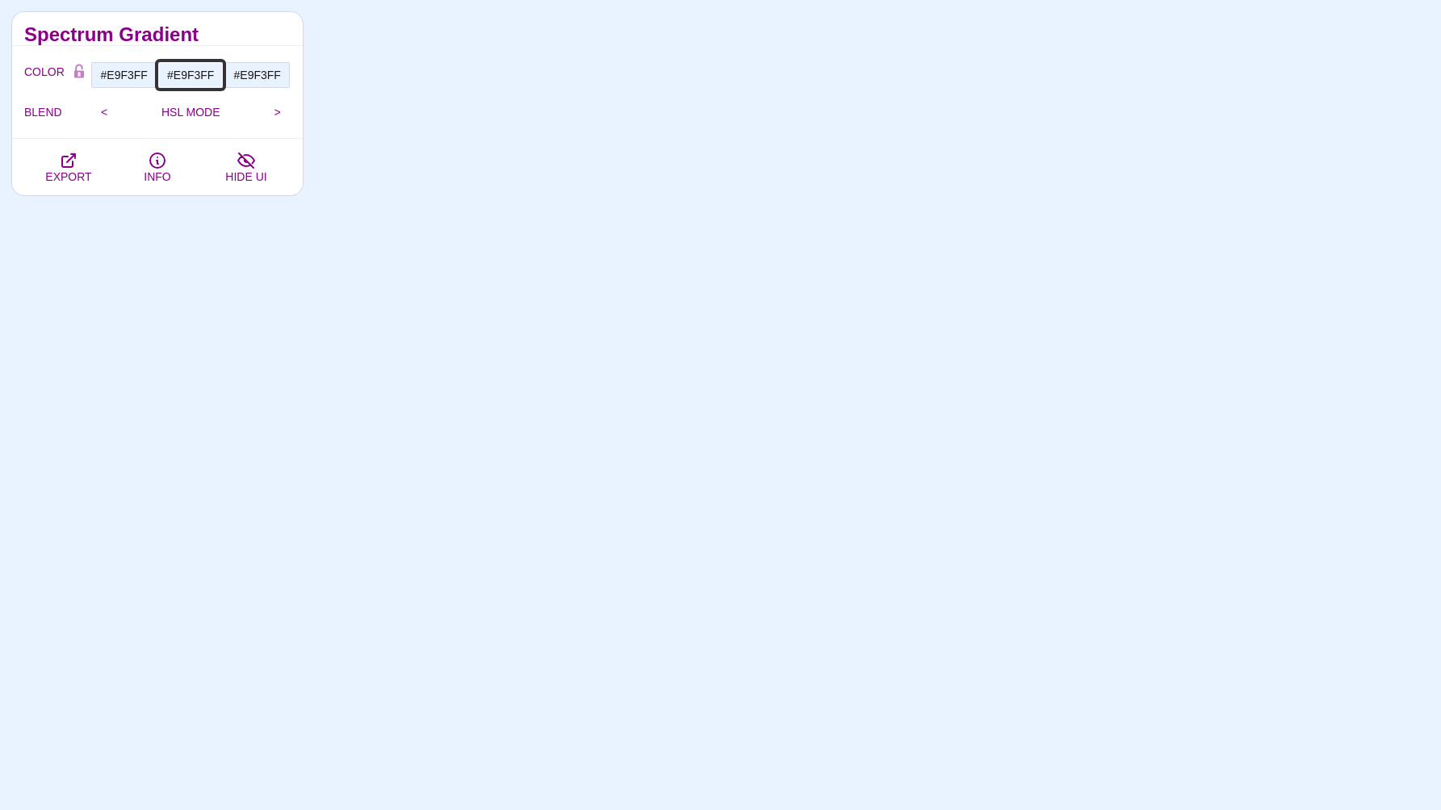
click at [186, 71] on input "#E9F3FF" at bounding box center [190, 74] width 67 height 27
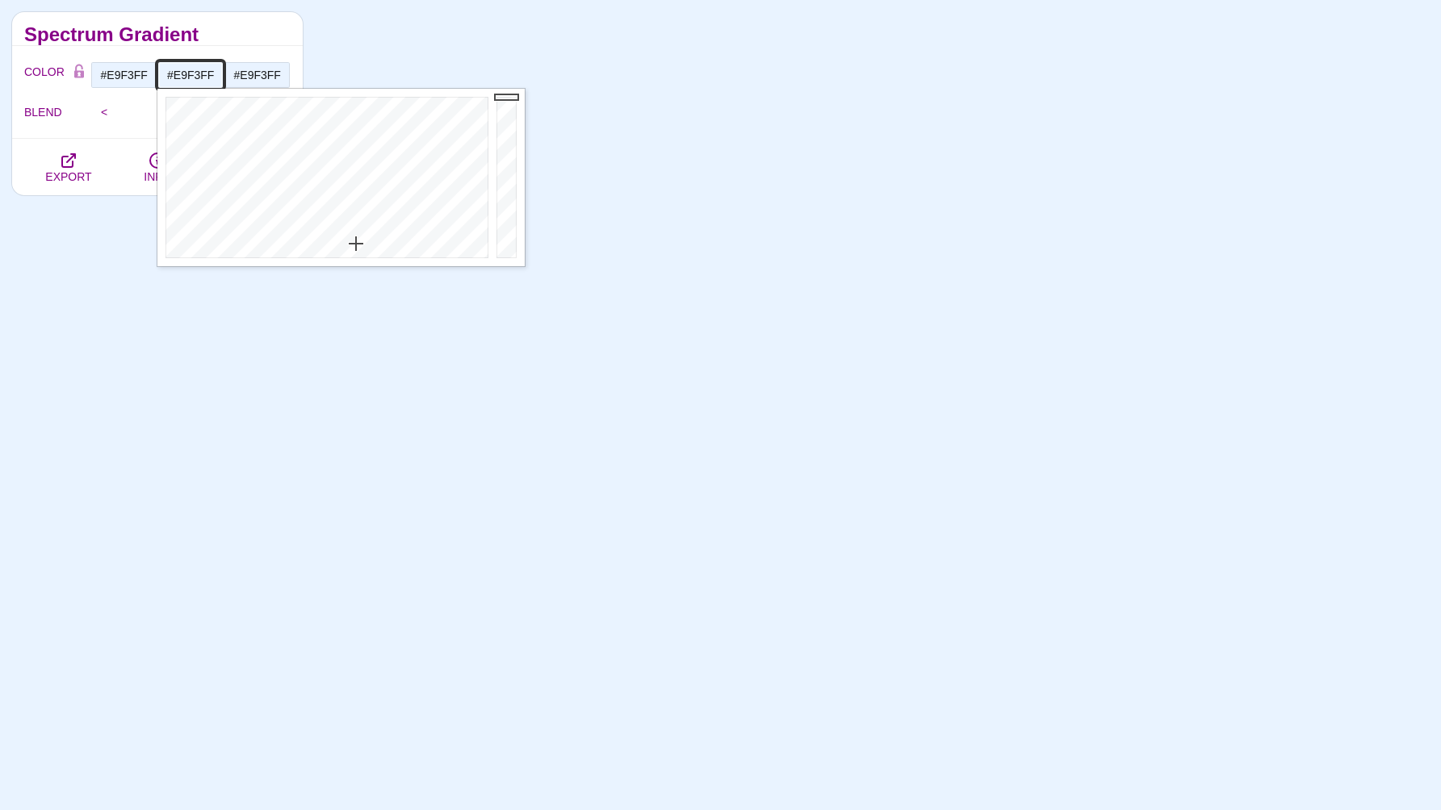
click at [186, 71] on input "#E9F3FF" at bounding box center [190, 74] width 67 height 27
click at [258, 37] on h2 "Spectrum Gradient" at bounding box center [157, 34] width 266 height 13
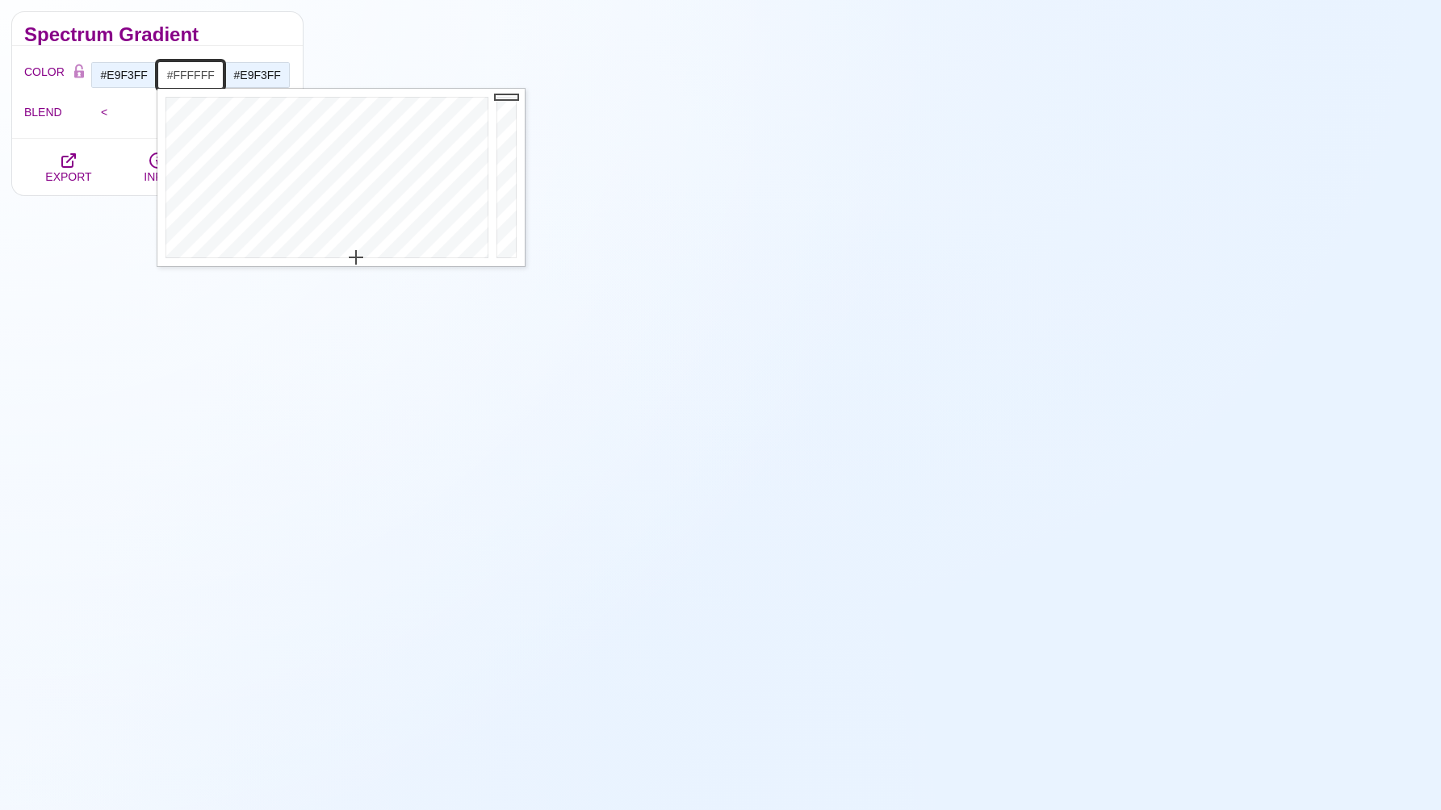
click at [196, 75] on input "#FFFFFF" at bounding box center [190, 74] width 67 height 27
paste input "0f2583"
click at [358, 407] on div "UNLOCK UNLOCK UNLOCK UNLOCK UNLOCK UNLOCK UNLOCK UNLOCK UNLOCK UNLOCK UNLOCK UN…" at bounding box center [878, 15] width 1126 height 7082
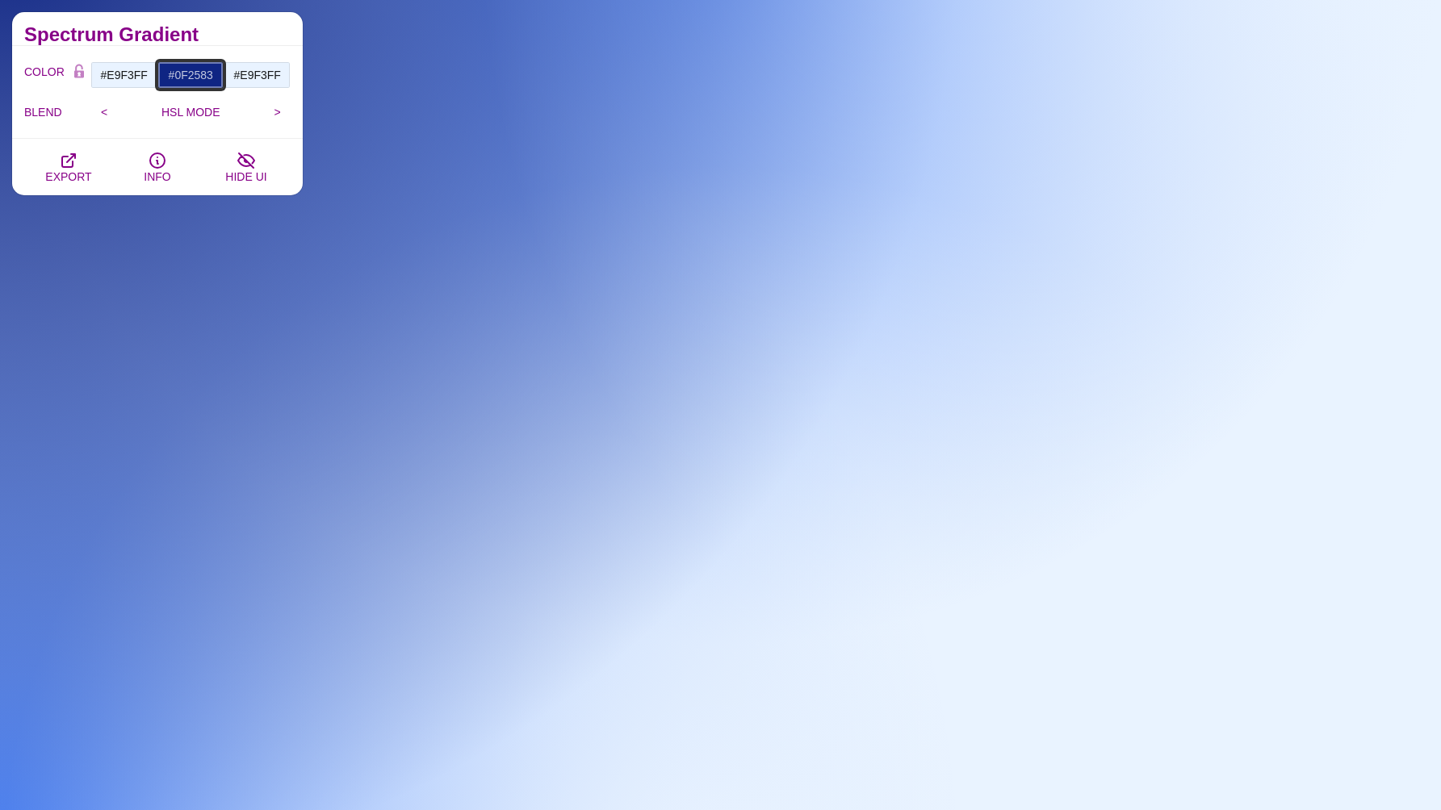
click at [193, 81] on input "#0F2583" at bounding box center [190, 74] width 67 height 27
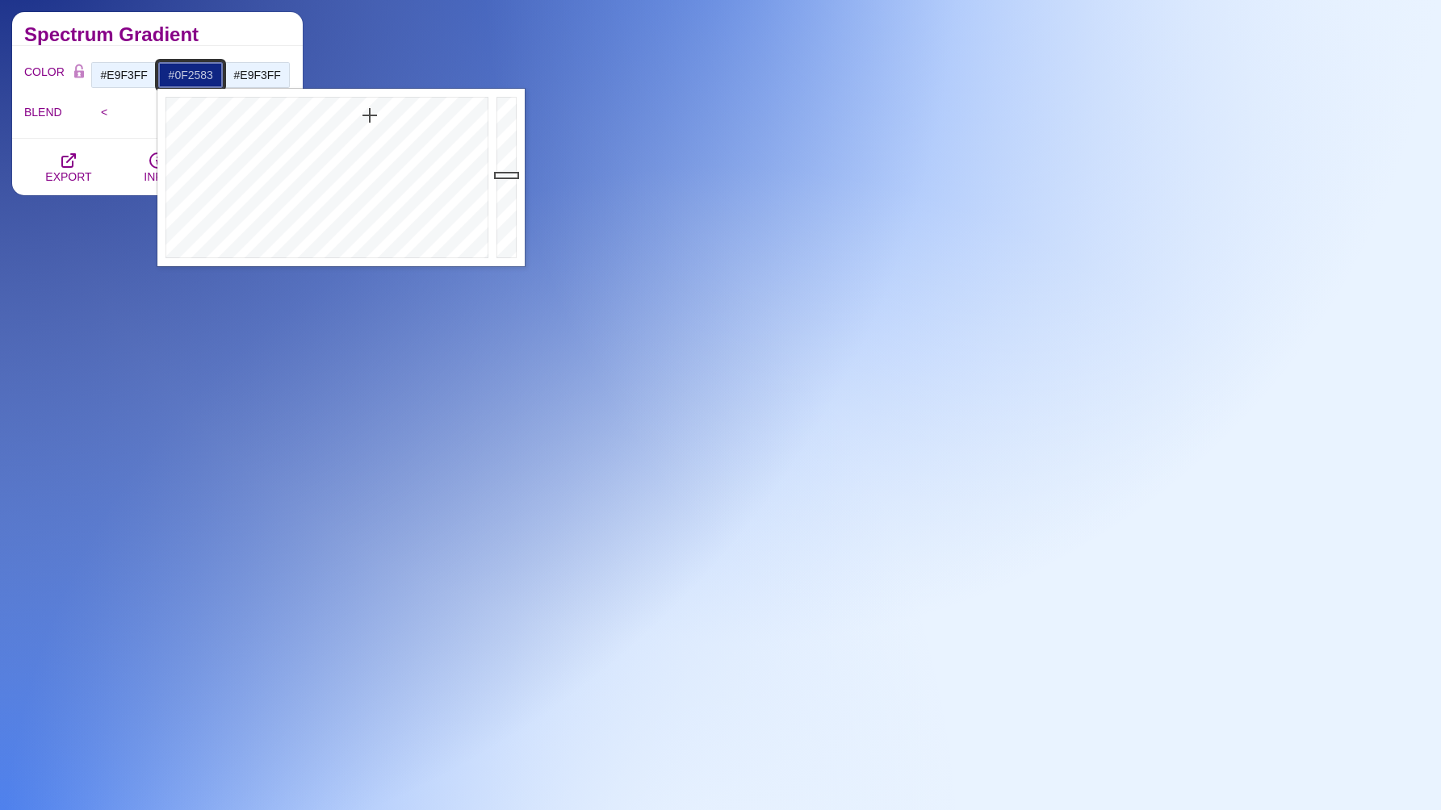
click at [193, 81] on input "#0F2583" at bounding box center [190, 74] width 67 height 27
click at [249, 80] on input "#E9F3FF" at bounding box center [257, 74] width 67 height 27
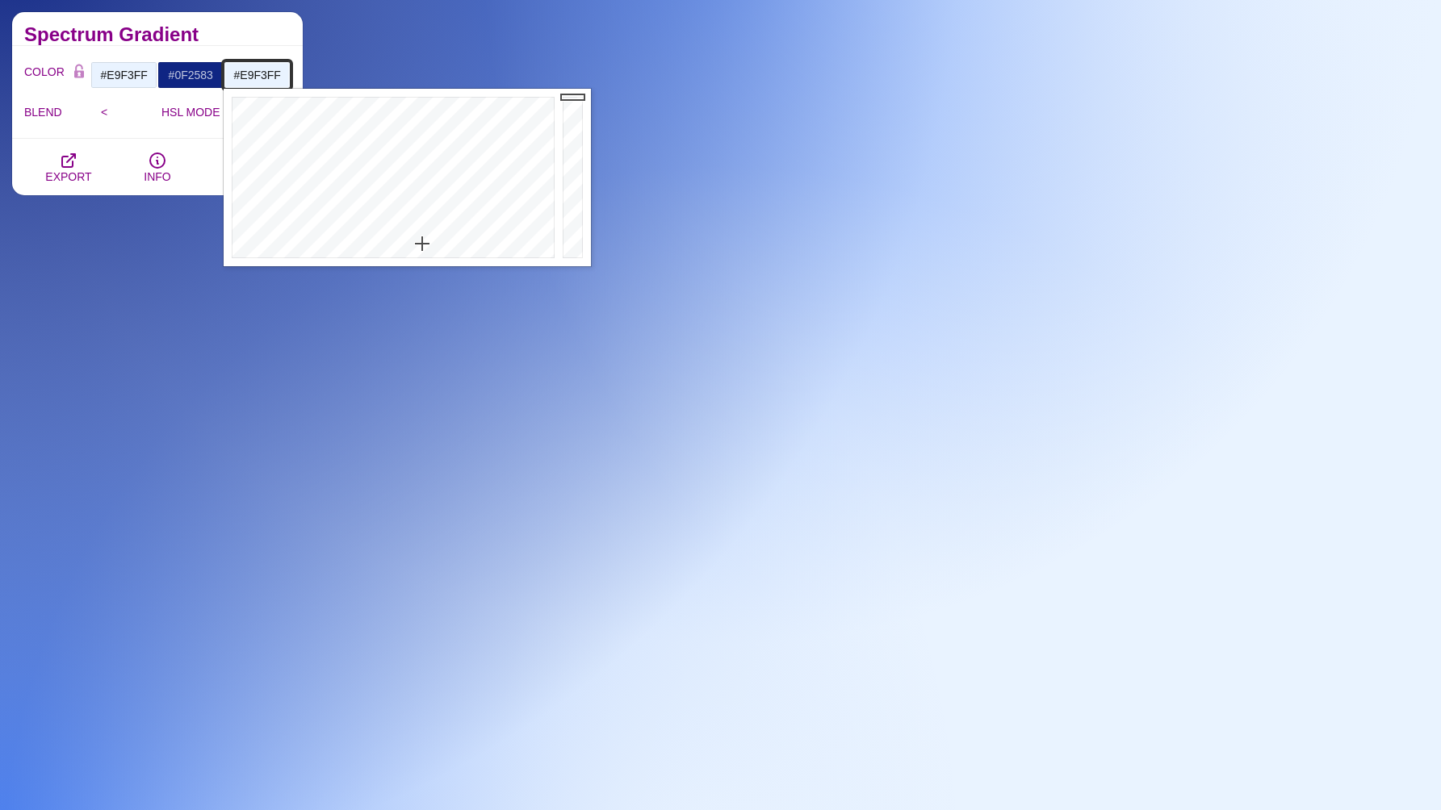
click at [249, 80] on input "#E9F3FF" at bounding box center [257, 74] width 67 height 27
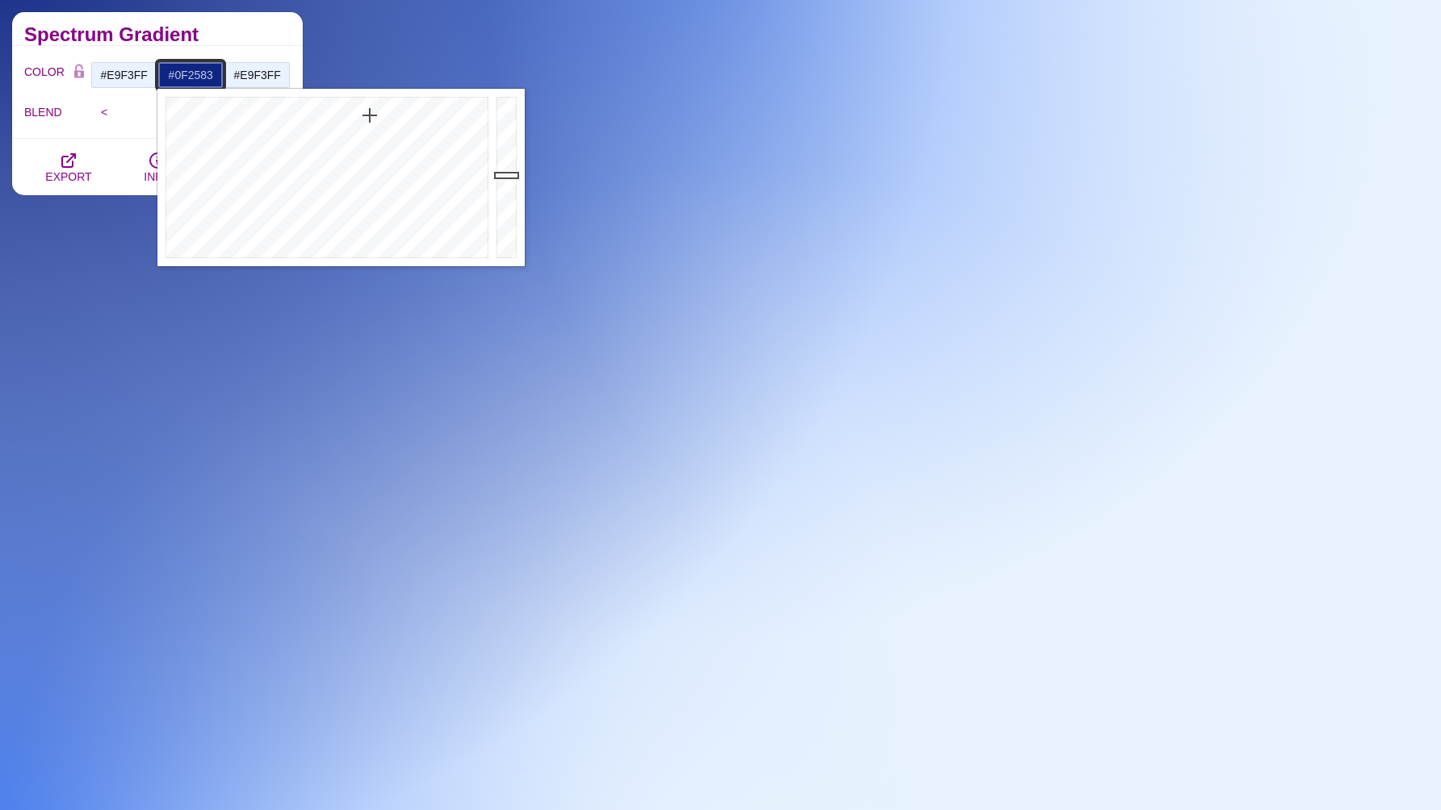
click at [186, 79] on input "#0F2583" at bounding box center [190, 74] width 67 height 27
paste input "E9F3FF"
type input "#E9F3FF"
click at [246, 37] on h2 "Spectrum Gradient" at bounding box center [157, 34] width 266 height 13
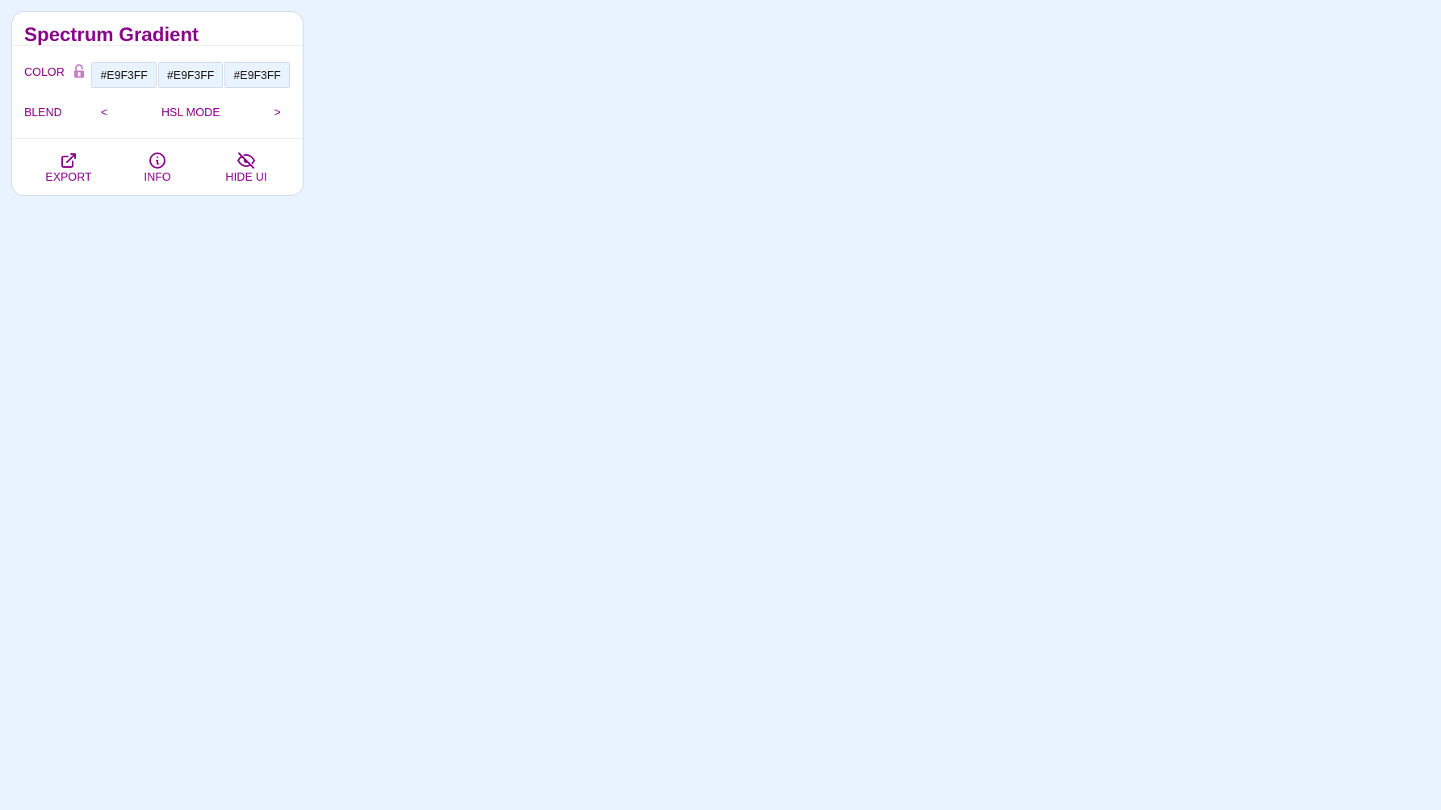
click at [223, 110] on p "HSL MODE" at bounding box center [191, 112] width 147 height 13
click at [282, 111] on input ">" at bounding box center [277, 112] width 27 height 24
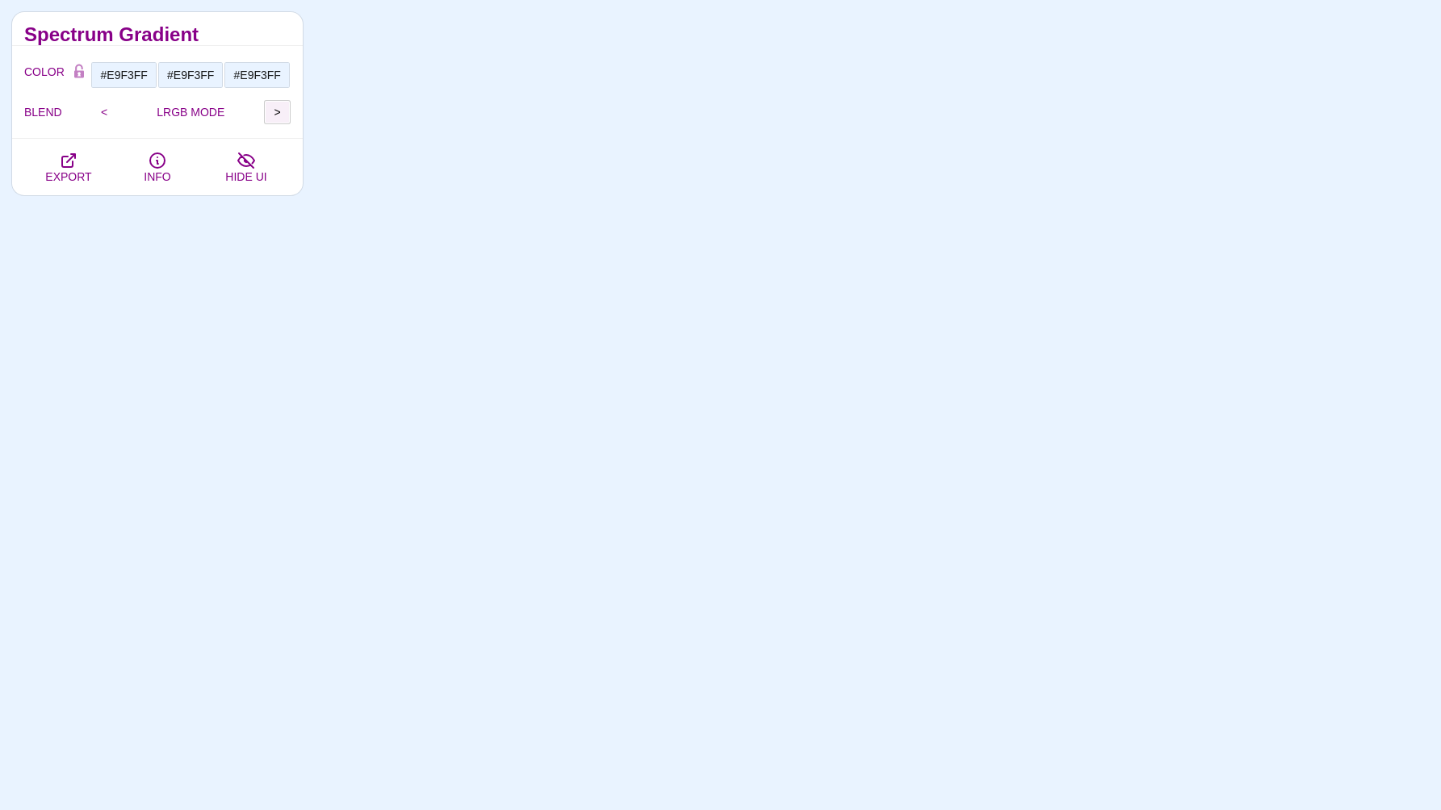
click at [282, 111] on input ">" at bounding box center [277, 112] width 27 height 24
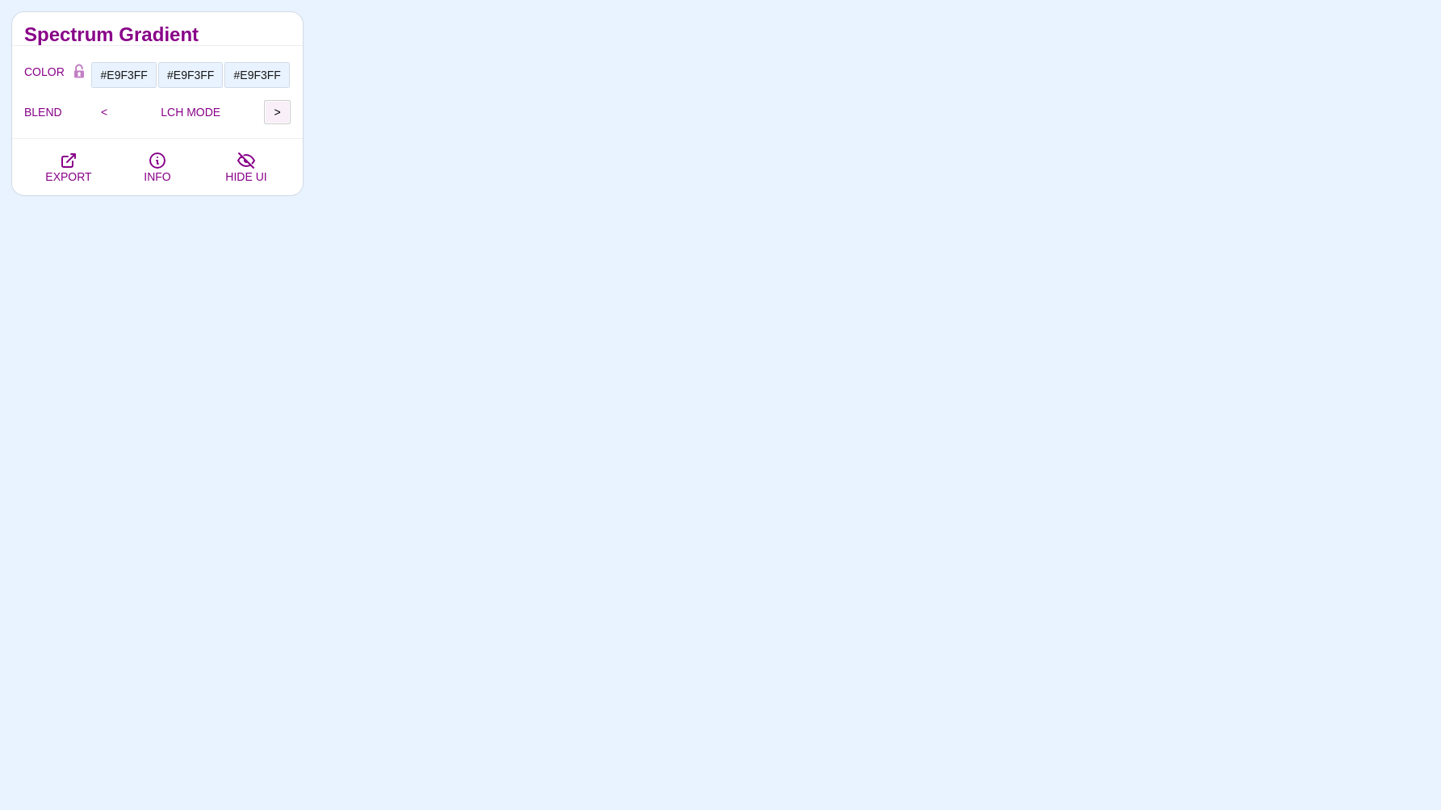
click at [282, 111] on input ">" at bounding box center [277, 112] width 27 height 24
click at [93, 111] on input "<" at bounding box center [104, 112] width 27 height 24
click at [190, 77] on input "#E9F3FF" at bounding box center [190, 74] width 67 height 27
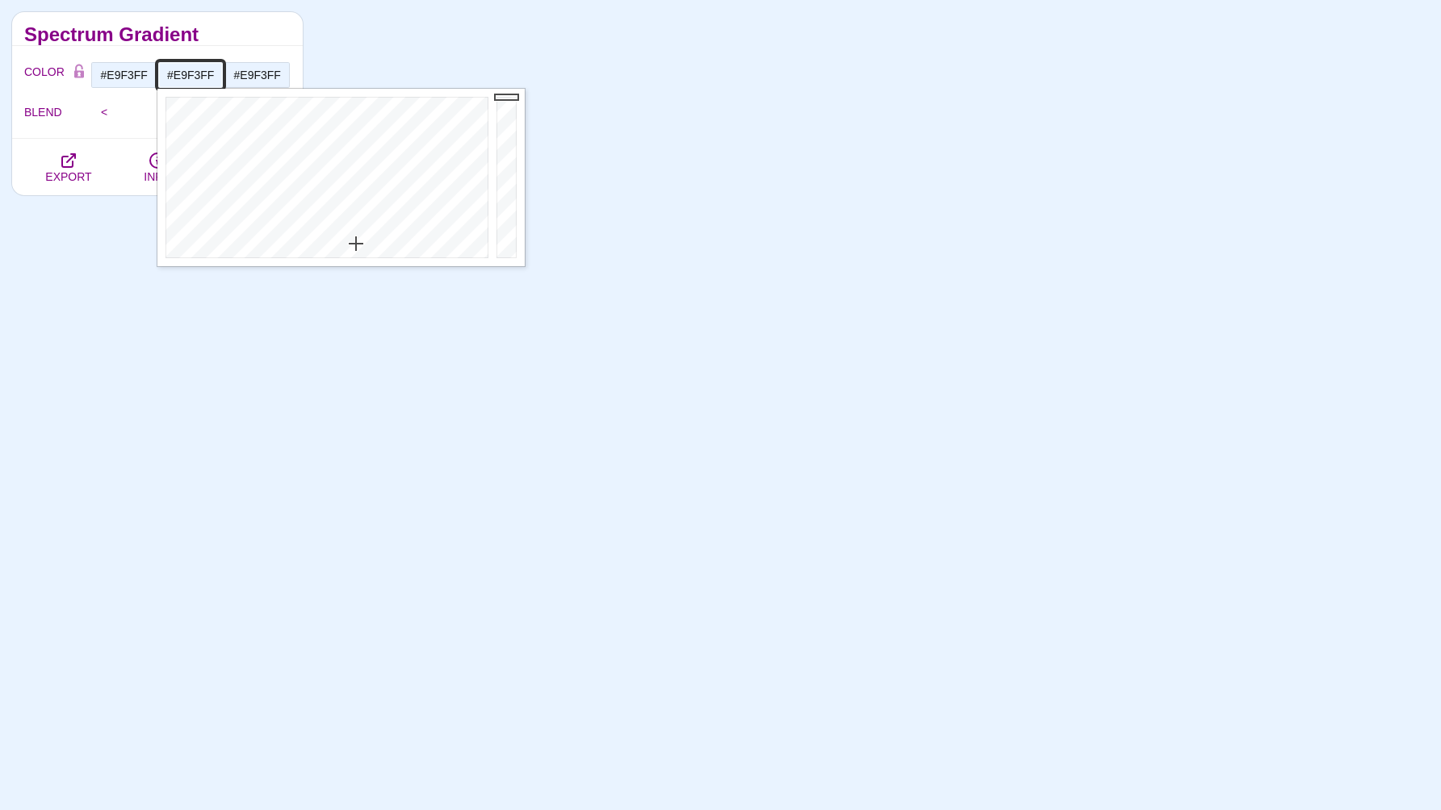
click at [190, 77] on input "#E9F3FF" at bounding box center [190, 74] width 67 height 27
